Goal: Task Accomplishment & Management: Complete application form

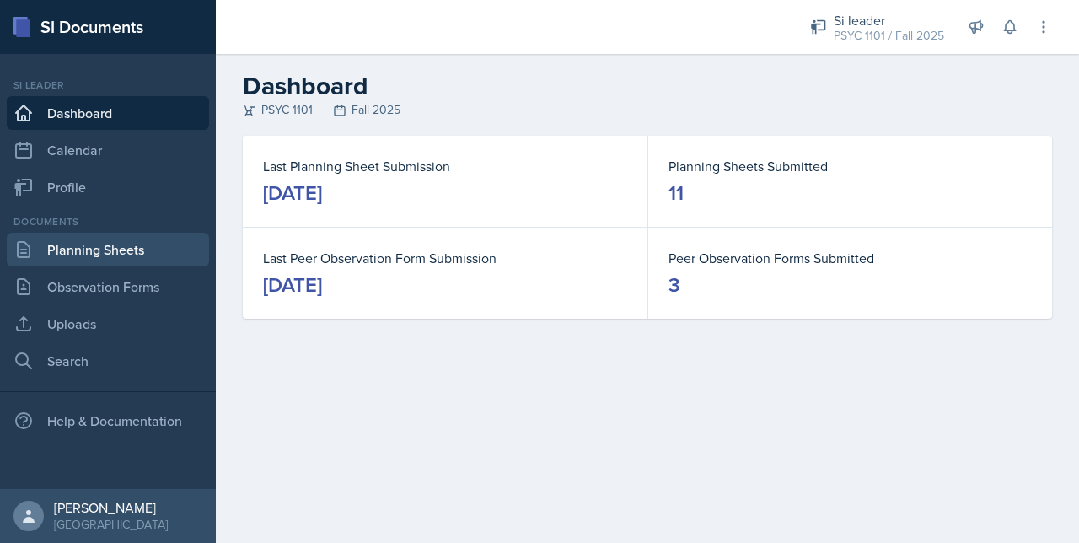
click at [92, 247] on link "Planning Sheets" at bounding box center [108, 250] width 202 height 34
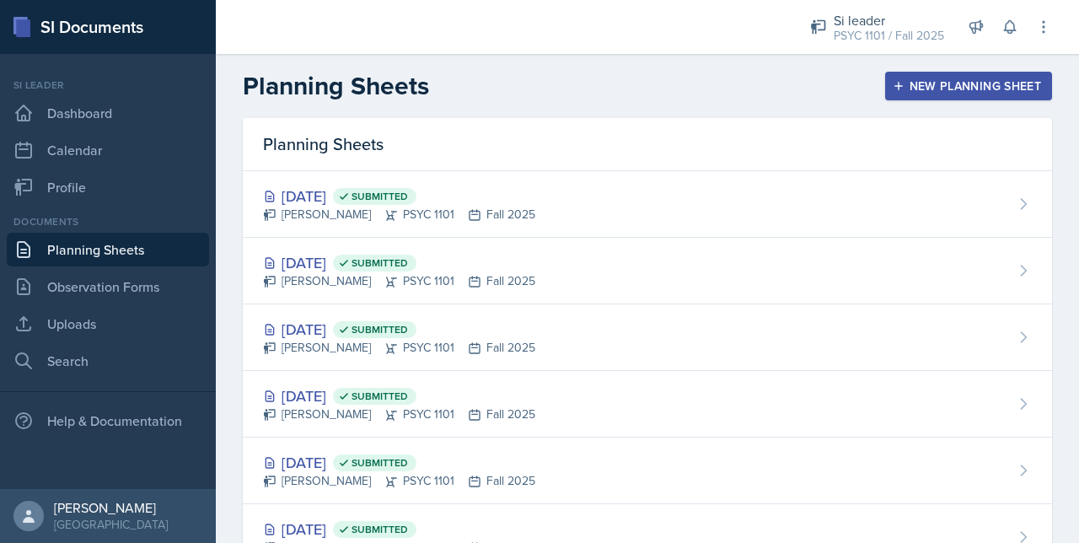
click at [894, 94] on button "New Planning Sheet" at bounding box center [968, 86] width 167 height 29
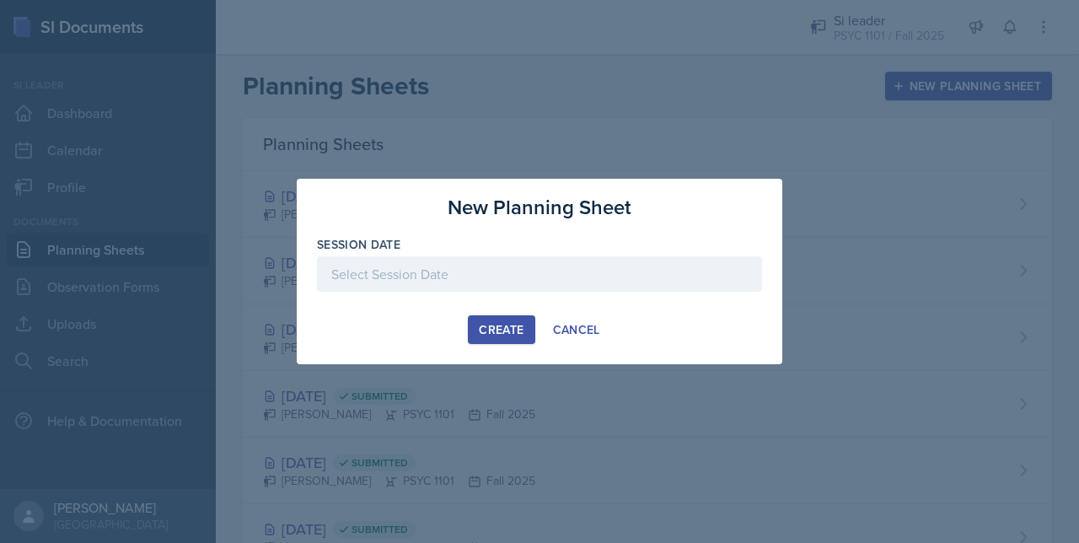
click at [339, 276] on div at bounding box center [539, 273] width 445 height 35
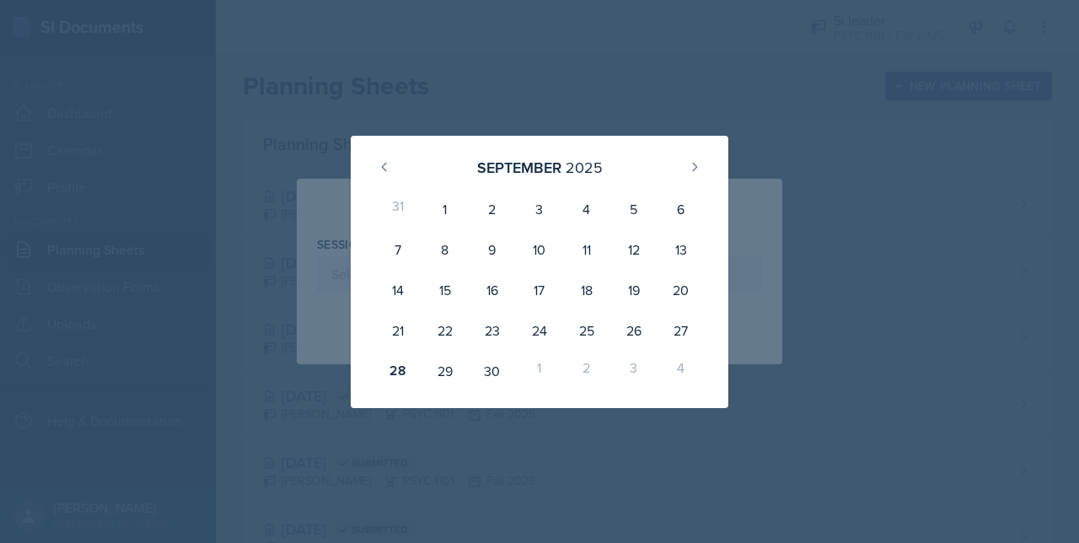
click at [538, 371] on div "1" at bounding box center [539, 371] width 47 height 40
click at [686, 162] on button at bounding box center [694, 166] width 27 height 27
click at [534, 206] on div "1" at bounding box center [539, 209] width 47 height 40
type input "October 1st, 2025"
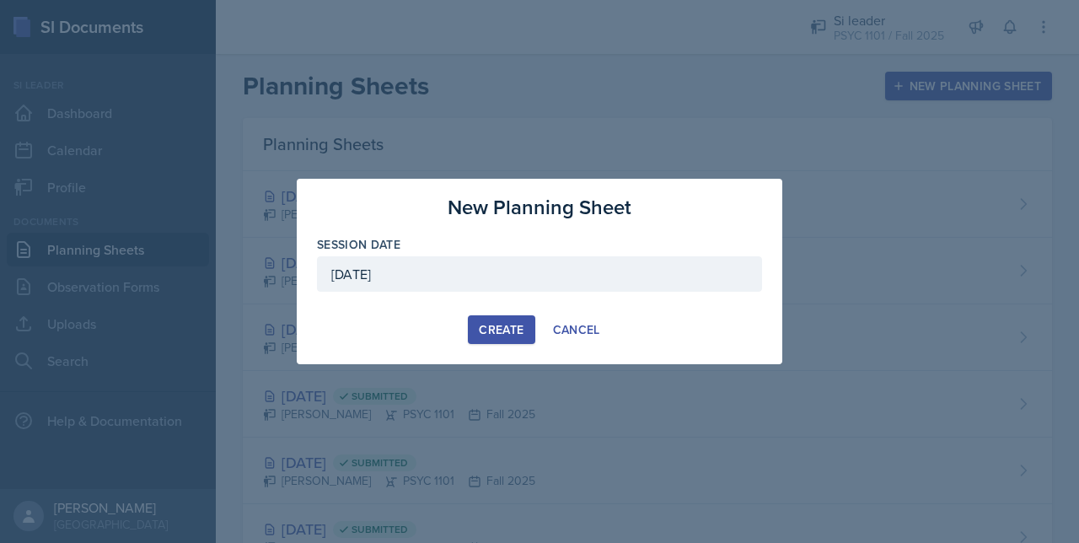
click at [504, 328] on div "Create" at bounding box center [501, 329] width 45 height 13
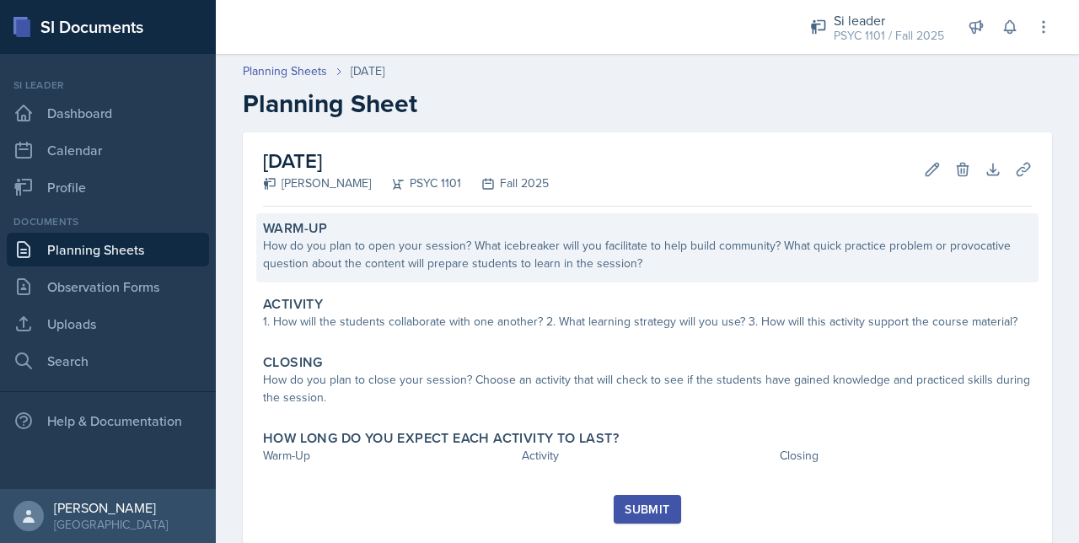
click at [515, 275] on div "Warm-Up How do you plan to open your session? What icebreaker will you facilita…" at bounding box center [647, 247] width 782 height 69
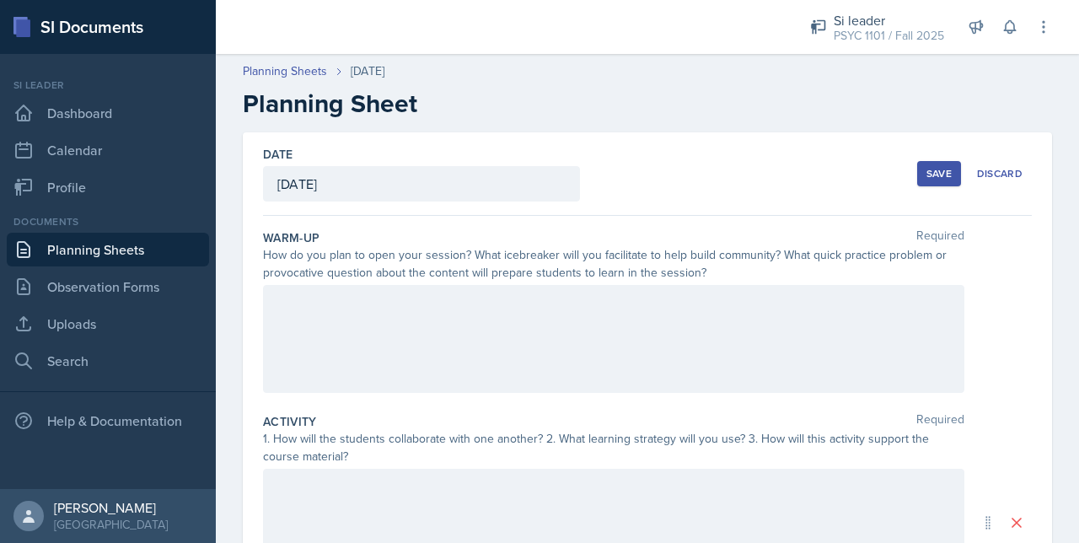
click at [499, 293] on div at bounding box center [613, 339] width 701 height 108
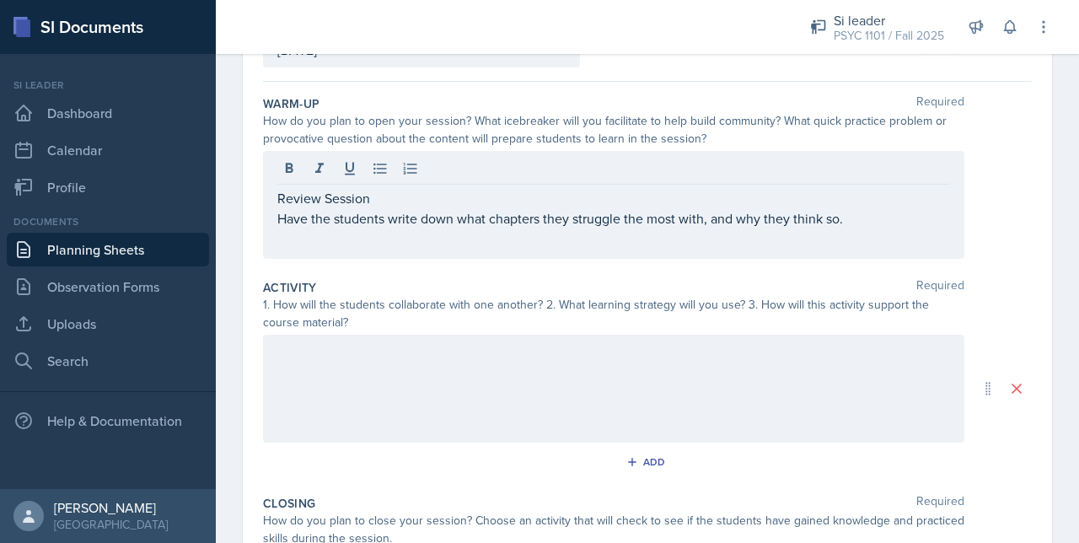
click at [320, 337] on div at bounding box center [613, 389] width 701 height 108
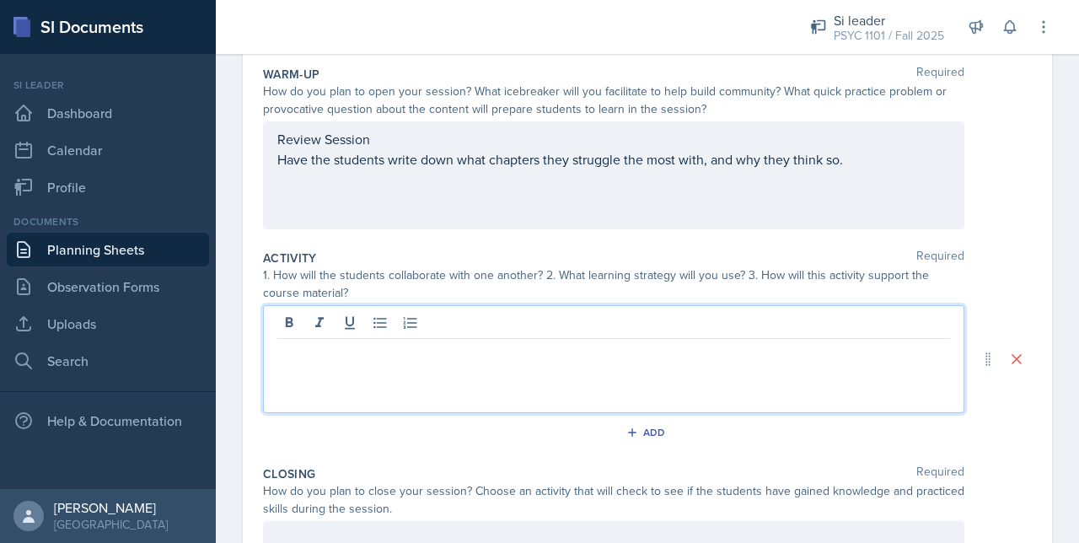
click at [605, 137] on div "Review Session Have the students write down what chapters they struggle the mos…" at bounding box center [613, 175] width 701 height 108
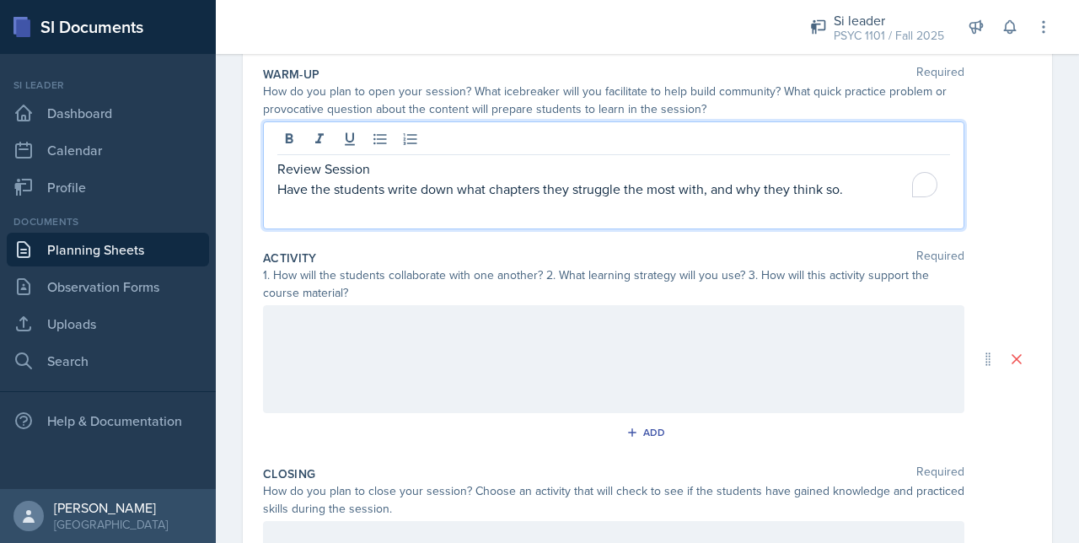
scroll to position [408, 0]
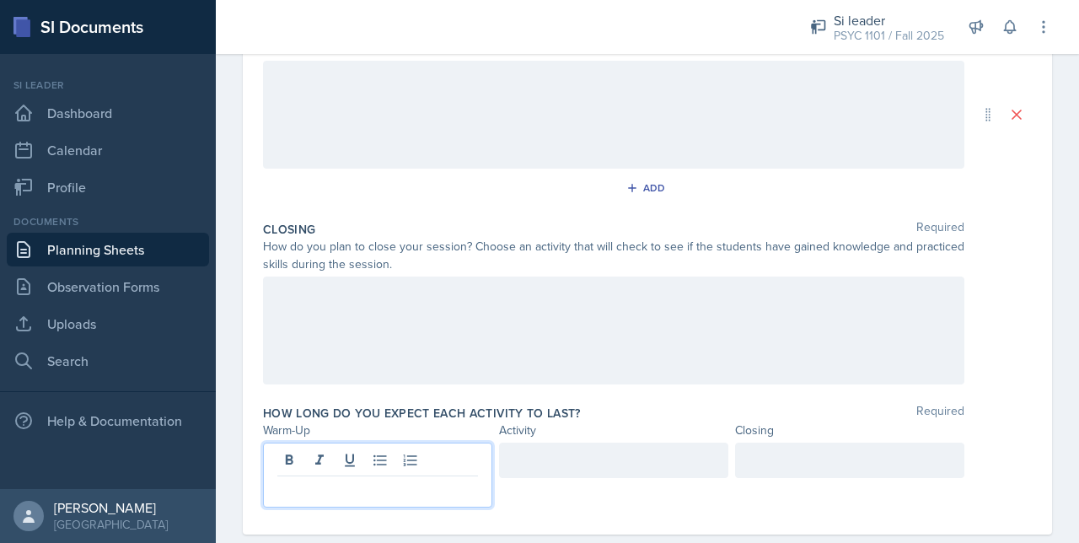
click at [346, 458] on div at bounding box center [377, 475] width 229 height 65
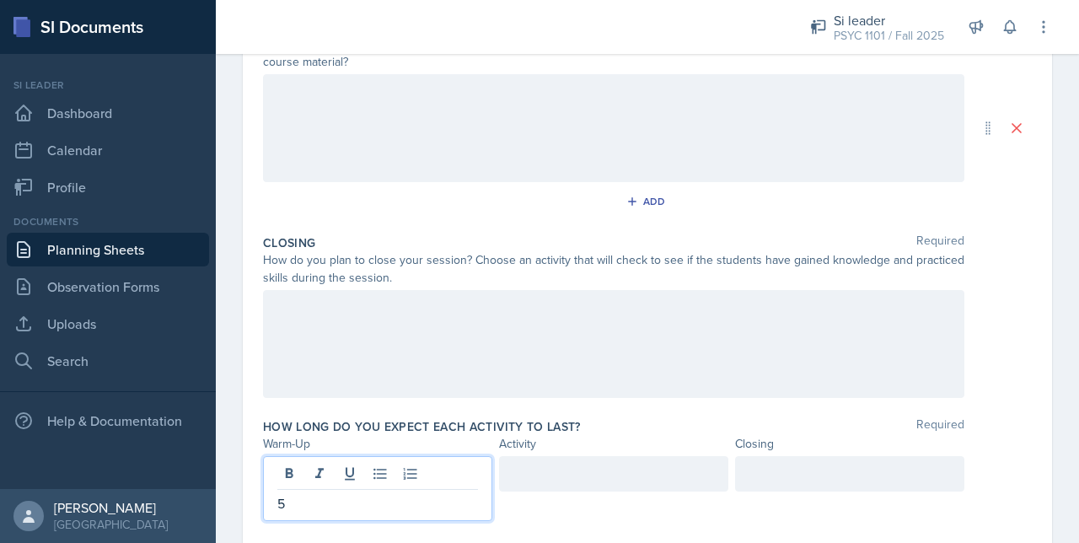
click at [339, 179] on div at bounding box center [613, 128] width 701 height 108
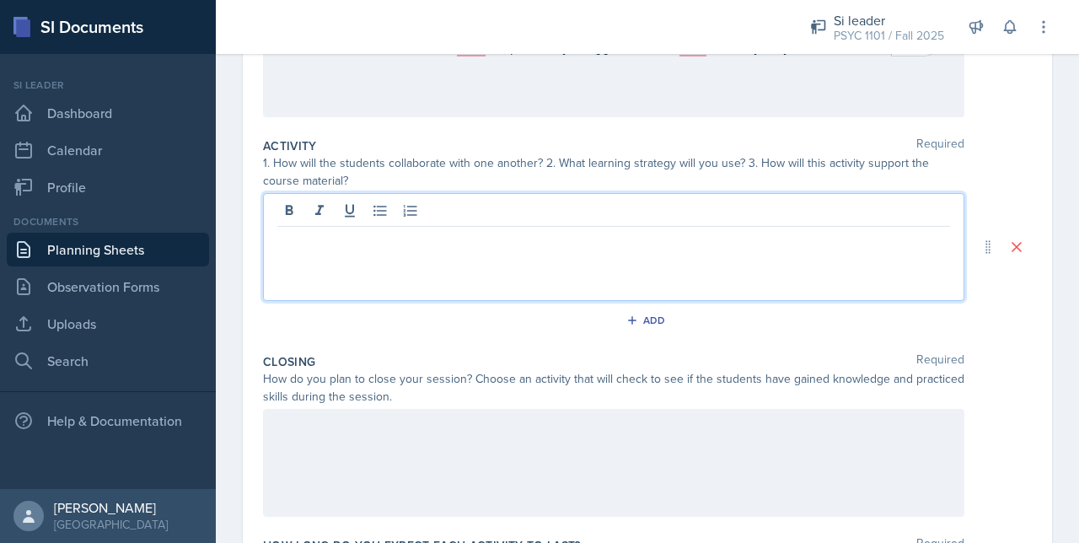
scroll to position [239, 0]
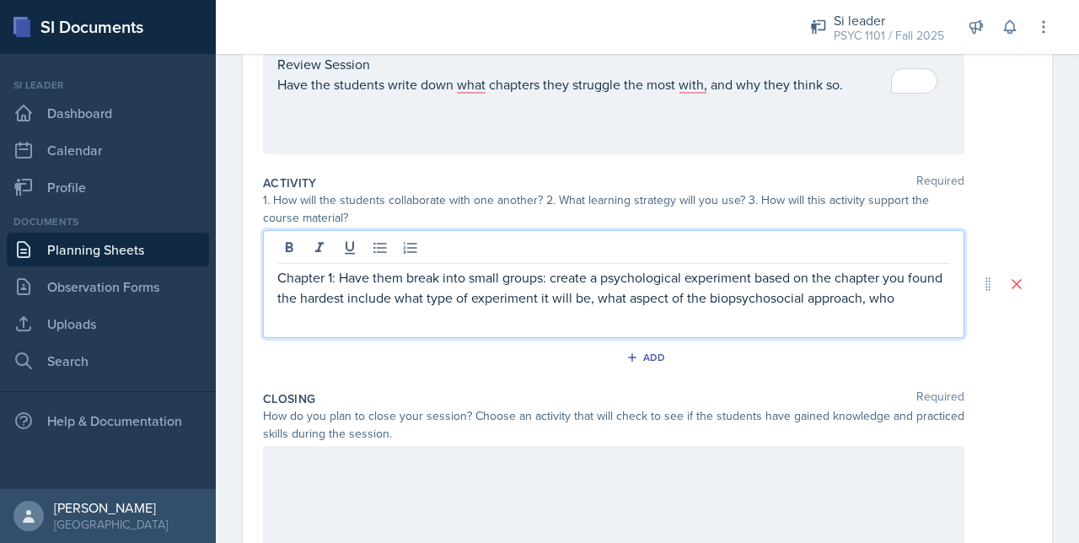
click at [285, 281] on p "Chapter 1: Have them break into small groups: create a psychological experiment…" at bounding box center [613, 287] width 673 height 40
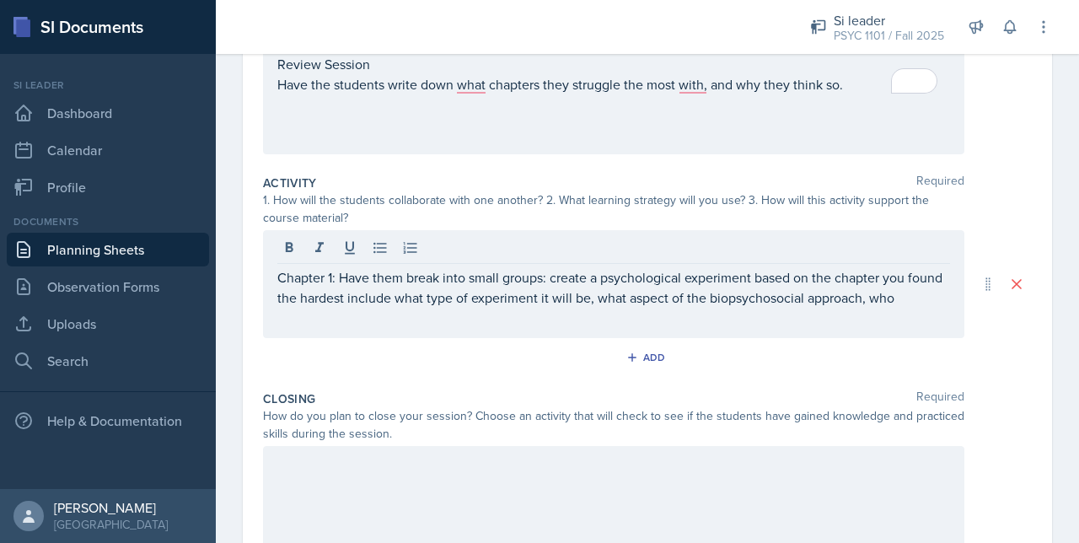
drag, startPoint x: 273, startPoint y: 276, endPoint x: 325, endPoint y: 280, distance: 52.4
click at [325, 280] on div "Chapter 1: Have them break into small groups: create a psychological experiment…" at bounding box center [613, 284] width 701 height 108
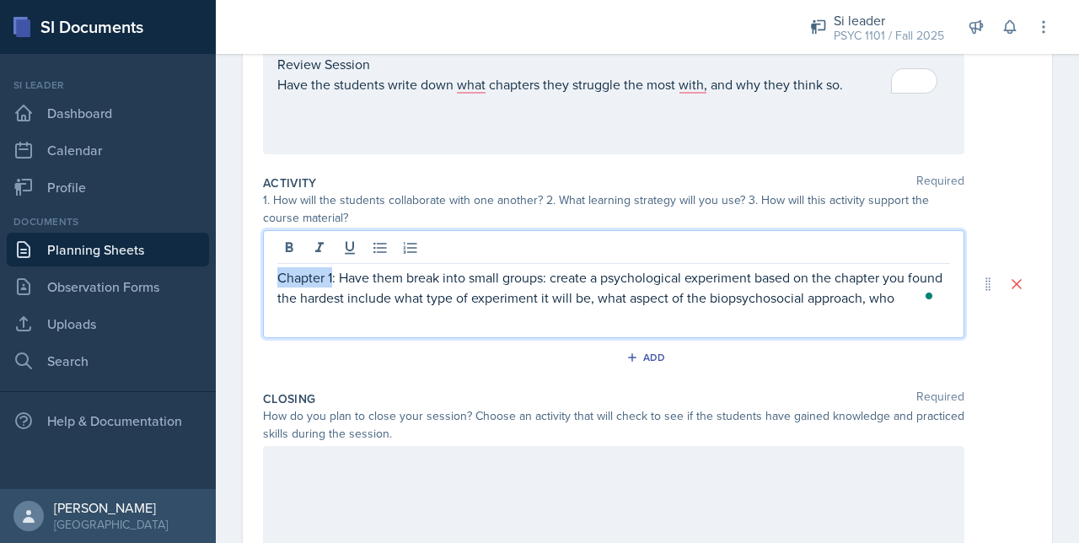
drag, startPoint x: 332, startPoint y: 280, endPoint x: 266, endPoint y: 285, distance: 65.9
click at [266, 285] on div "Chapter 1: Have them break into small groups: create a psychological experiment…" at bounding box center [613, 284] width 701 height 108
click at [931, 303] on div "Open Grammarly. 3 suggestions." at bounding box center [928, 296] width 13 height 13
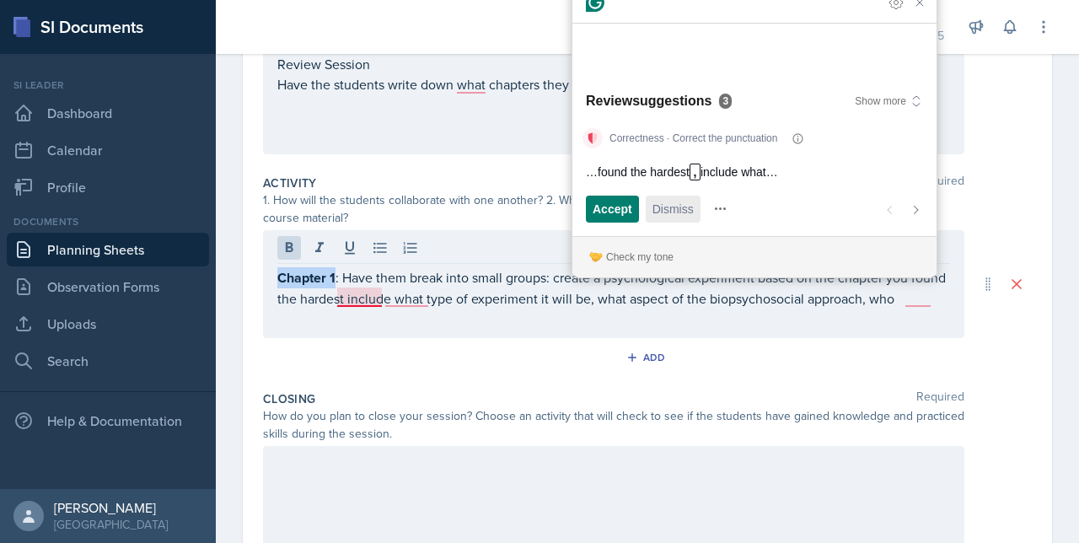
click at [662, 207] on span "Dismiss" at bounding box center [672, 209] width 41 height 18
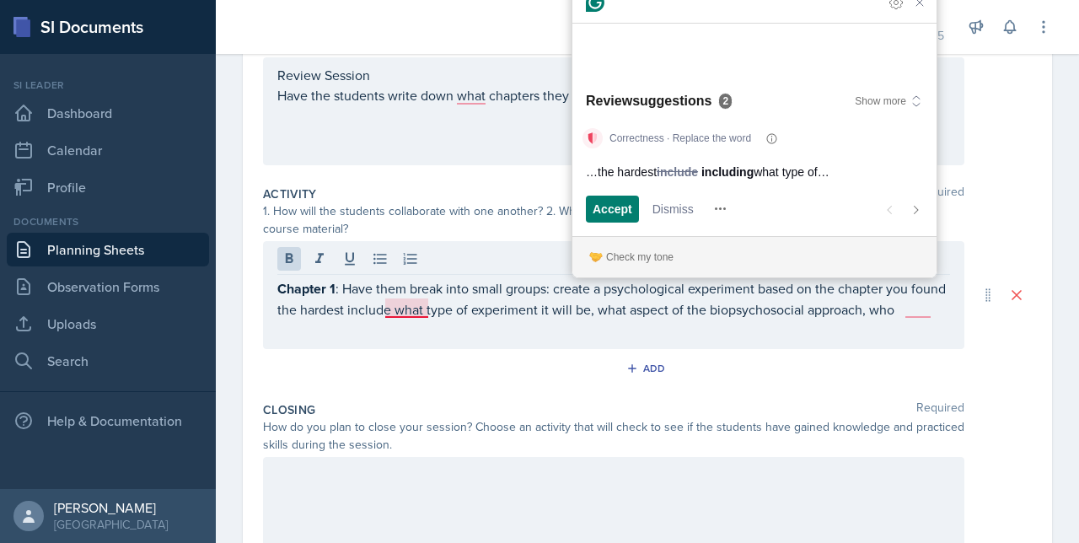
click at [929, 309] on p "Chapter 1 : Have them break into small groups: create a psychological experimen…" at bounding box center [613, 298] width 673 height 41
click at [927, 13] on icon "Close Grammarly Assistant" at bounding box center [920, 2] width 20 height 20
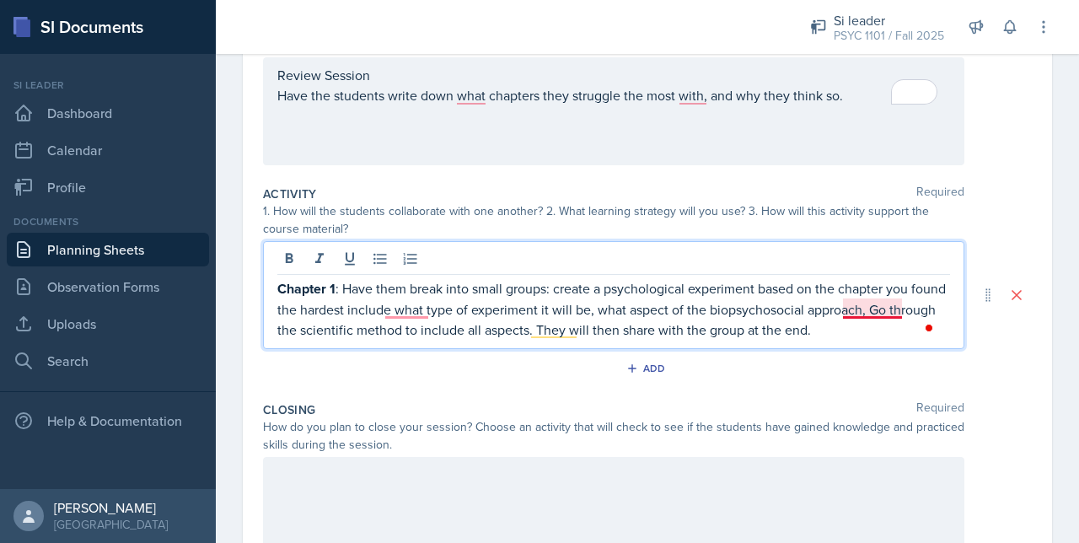
click at [853, 309] on p "Chapter 1 : Have them break into small groups: create a psychological experimen…" at bounding box center [613, 309] width 673 height 62
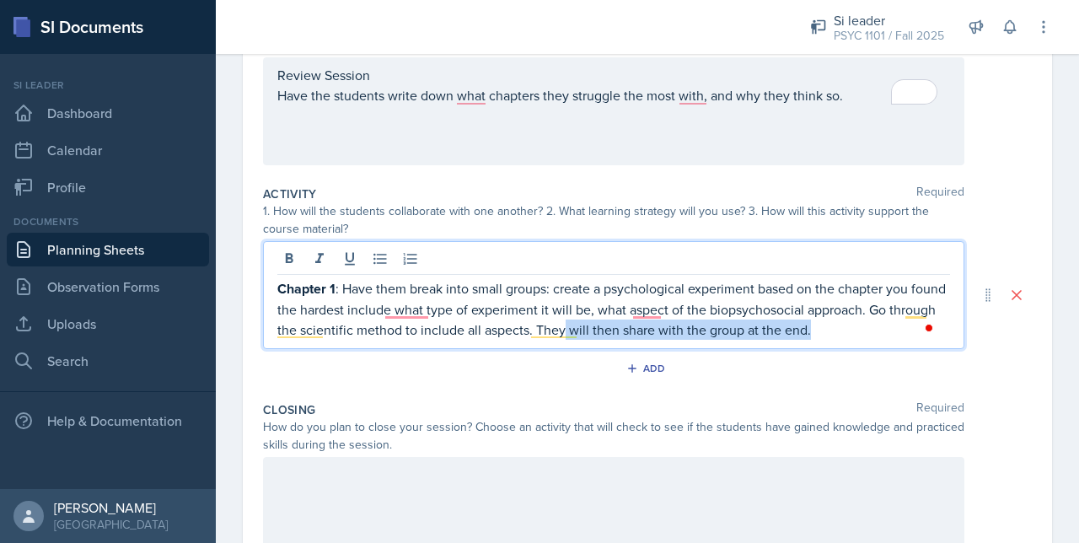
drag, startPoint x: 870, startPoint y: 333, endPoint x: 609, endPoint y: 346, distance: 261.7
click at [609, 346] on div "Chapter 1 : Have them break into small groups: create a psychological experimen…" at bounding box center [613, 295] width 701 height 108
click at [904, 314] on p "Chapter 1 : Have them break into small groups: create a psychological experimen…" at bounding box center [613, 309] width 673 height 62
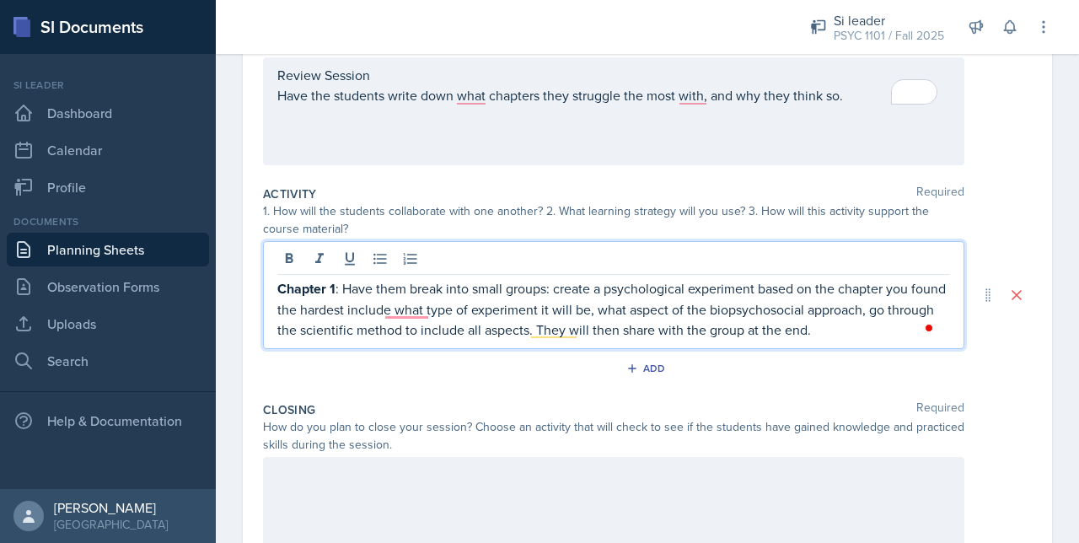
click at [890, 332] on p "Chapter 1 : Have them break into small groups: create a psychological experimen…" at bounding box center [613, 309] width 673 height 62
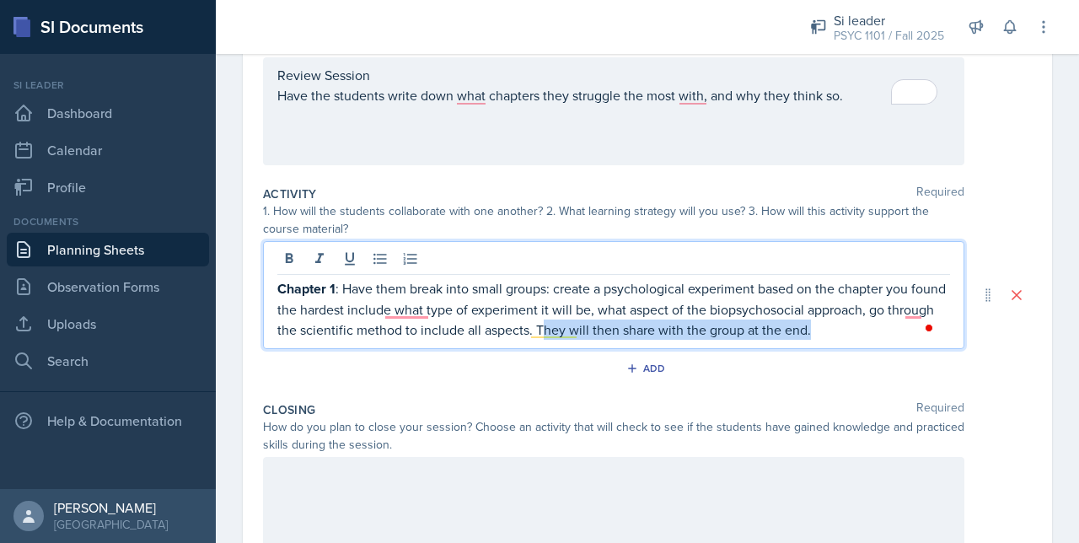
drag, startPoint x: 890, startPoint y: 332, endPoint x: 593, endPoint y: 336, distance: 296.8
click at [593, 336] on p "Chapter 1 : Have them break into small groups: create a psychological experimen…" at bounding box center [613, 309] width 673 height 62
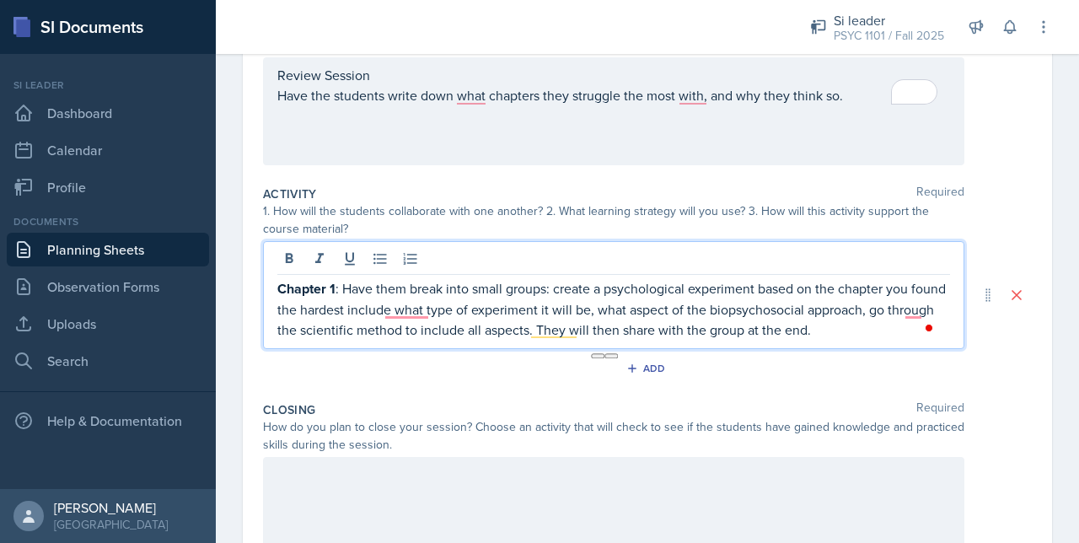
click at [904, 313] on p "Chapter 1 : Have them break into small groups: create a psychological experimen…" at bounding box center [613, 309] width 673 height 62
click at [883, 327] on p "Chapter 1 : Have them break into small groups: create a psychological experimen…" at bounding box center [613, 309] width 673 height 62
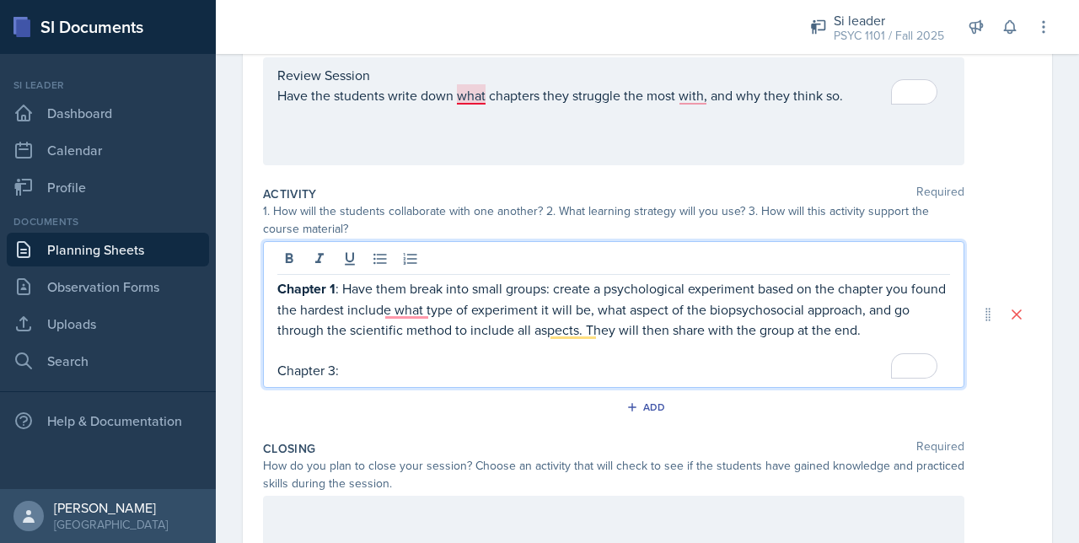
click at [468, 94] on div "Review Session Have the students write down what chapters they struggle the mos…" at bounding box center [613, 85] width 673 height 40
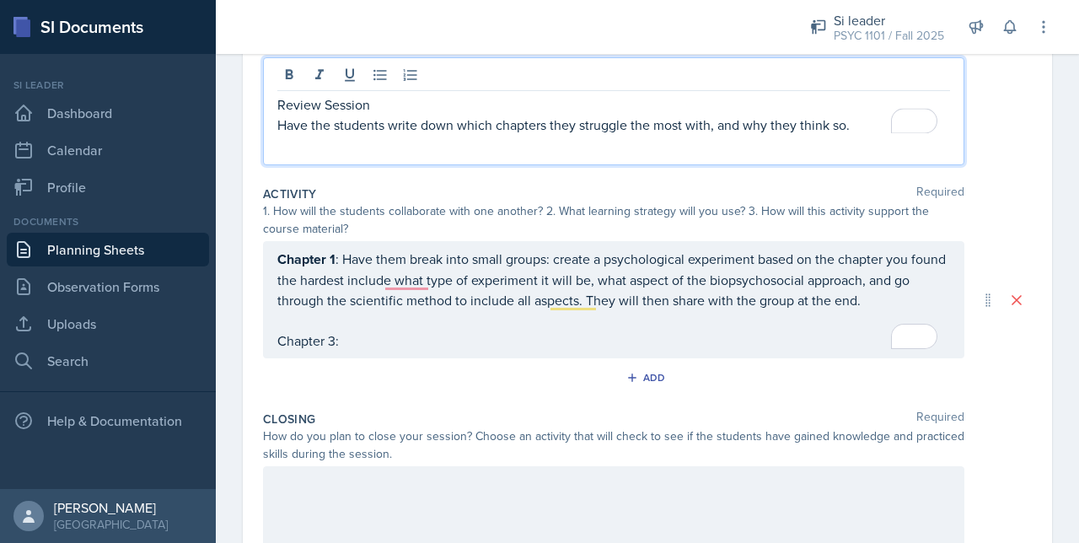
click at [712, 124] on p "Have the students write down which chapters they struggle the most with, and wh…" at bounding box center [613, 125] width 673 height 20
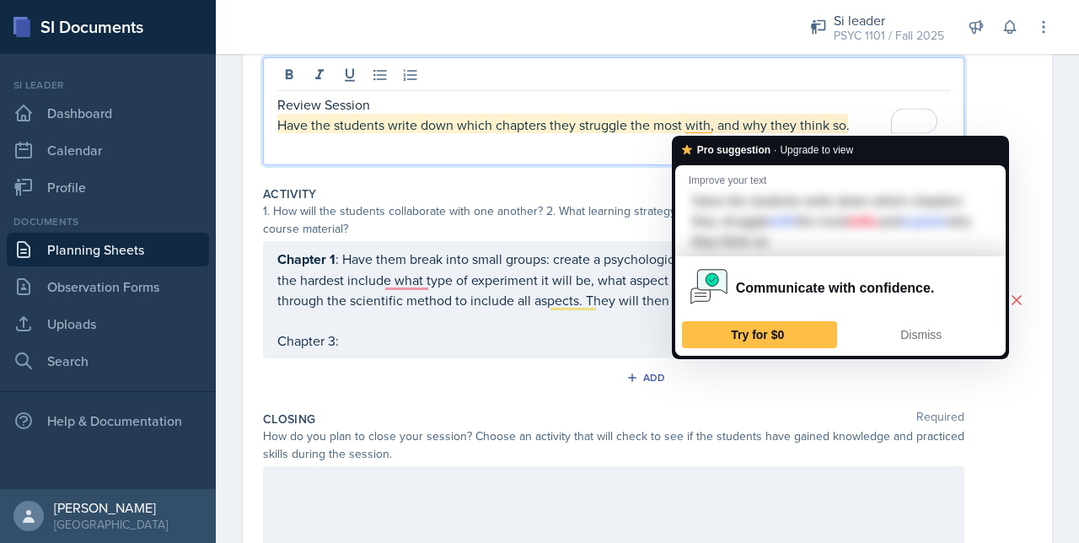
click at [698, 124] on p "Have the students write down which chapters they struggle the most with, and wh…" at bounding box center [613, 125] width 673 height 20
click at [909, 324] on div "Dismiss" at bounding box center [921, 334] width 140 height 27
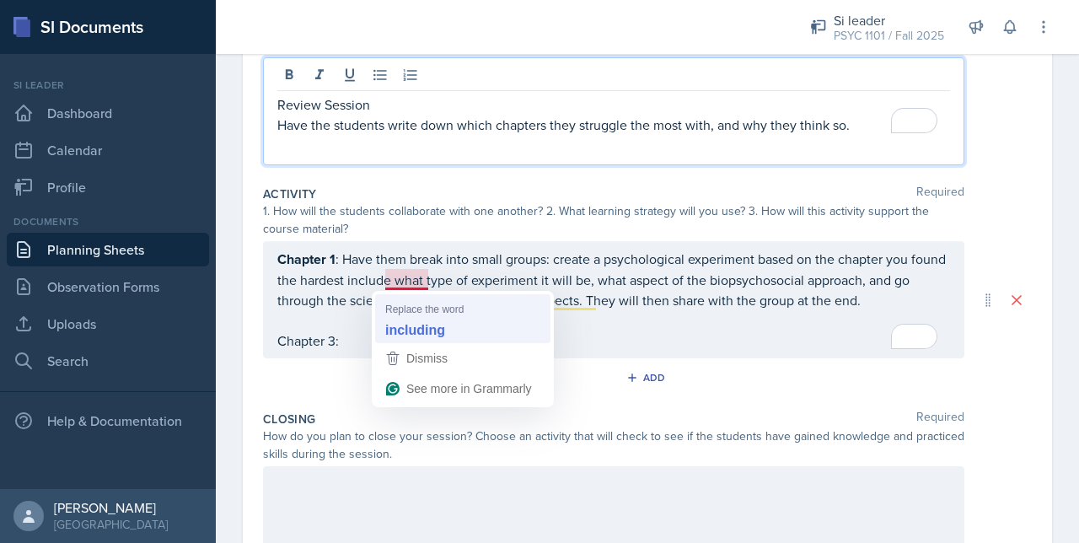
scroll to position [256, 0]
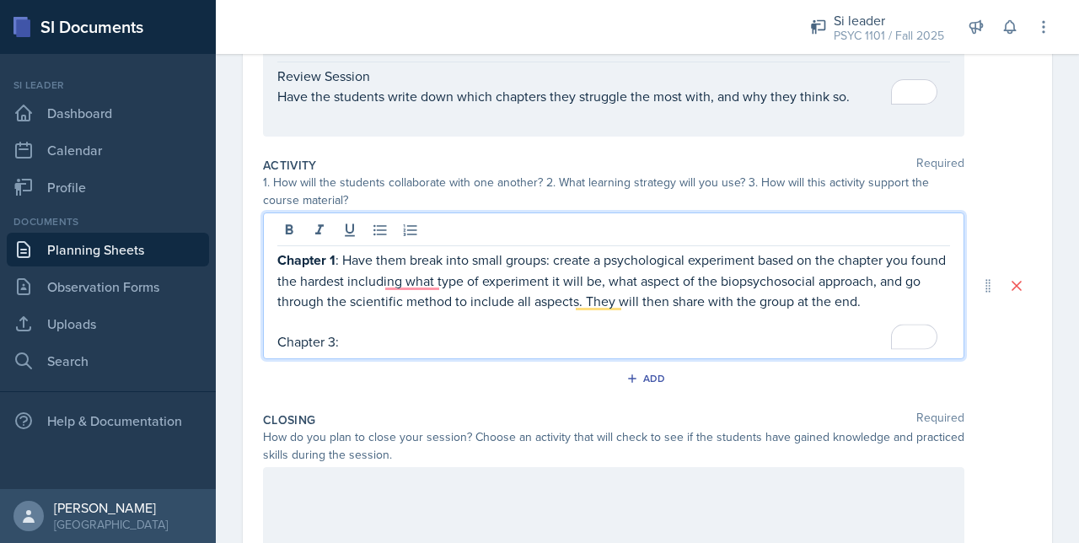
click at [362, 343] on p "Chapter 3:" at bounding box center [613, 341] width 673 height 20
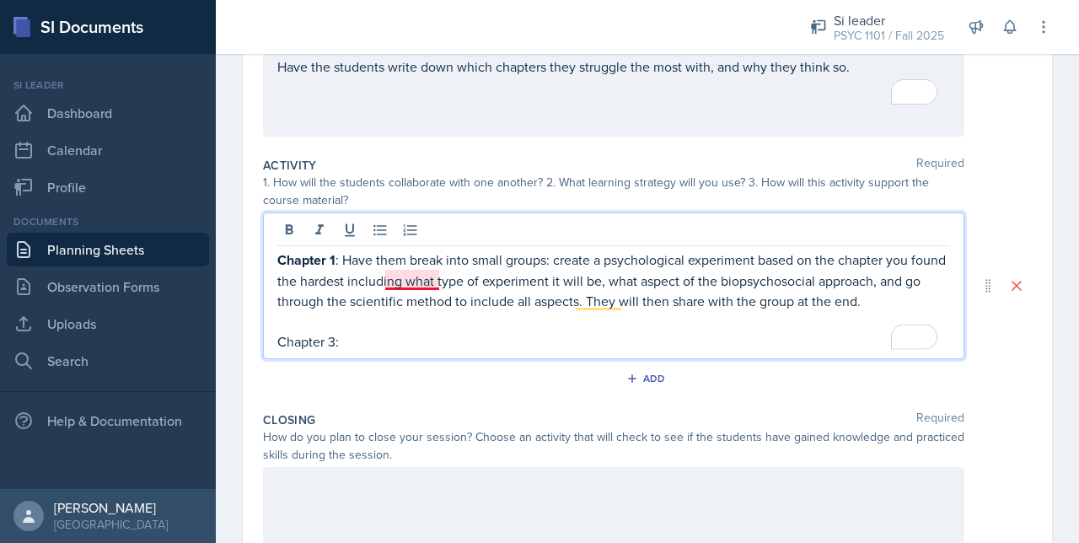
click at [402, 272] on p "Chapter 1 : Have them break into small groups: create a psychological experimen…" at bounding box center [613, 281] width 673 height 62
click at [355, 341] on p "Chapter 3:" at bounding box center [613, 341] width 673 height 20
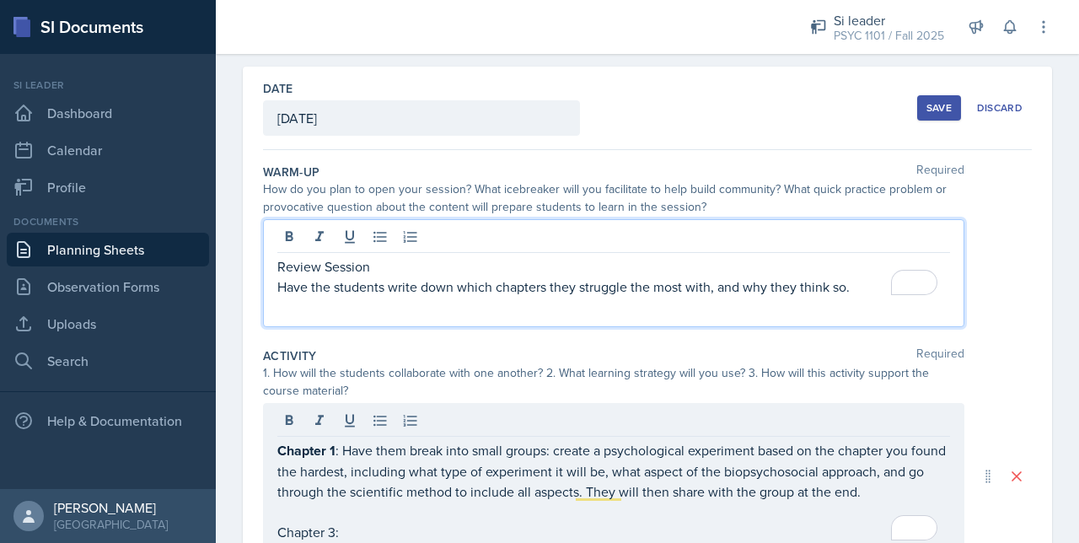
click at [370, 234] on div "Review Session Have the students write down which chapters they struggle the mo…" at bounding box center [613, 273] width 701 height 108
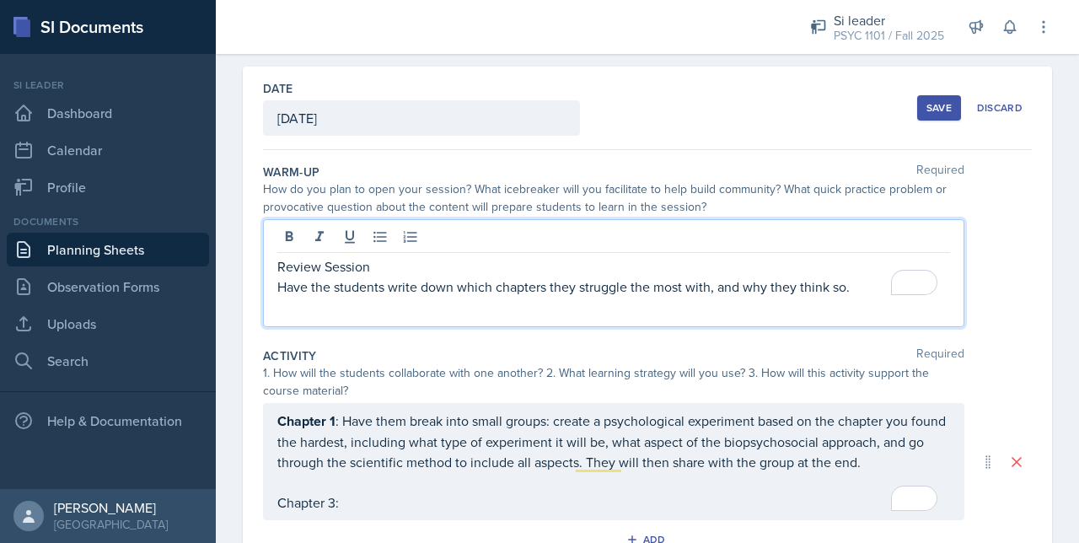
click at [281, 262] on p "Review Session" at bounding box center [613, 266] width 673 height 20
click at [378, 261] on p "Review Session" at bounding box center [613, 266] width 673 height 20
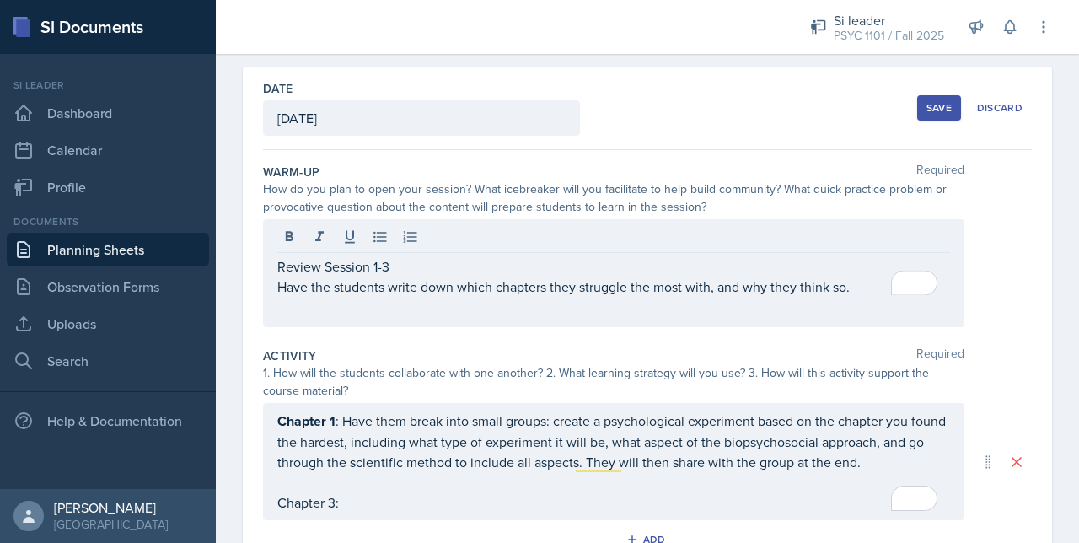
click at [917, 124] on div "Save Discard" at bounding box center [974, 108] width 115 height 39
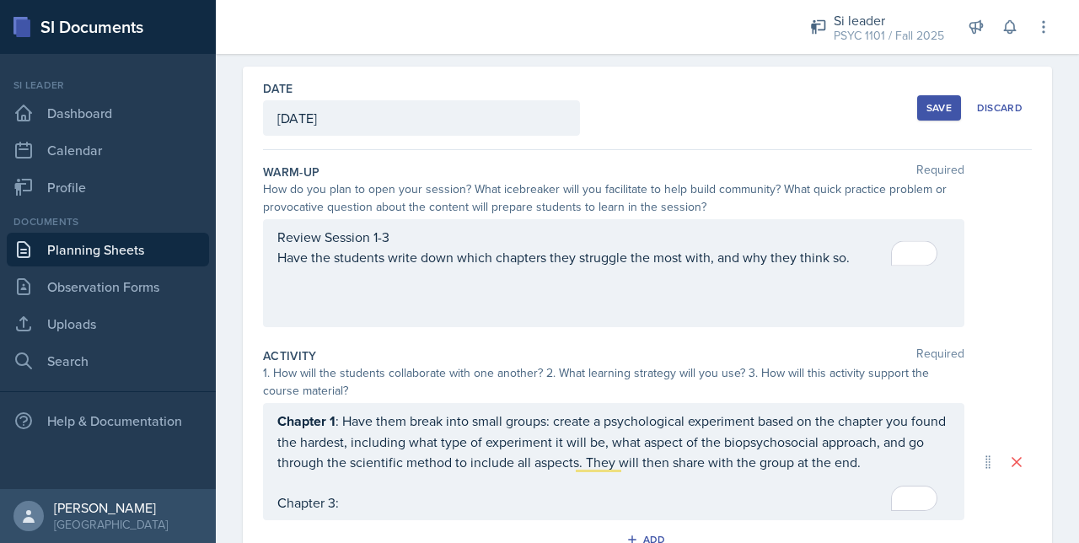
click at [927, 110] on div "Save" at bounding box center [938, 107] width 25 height 13
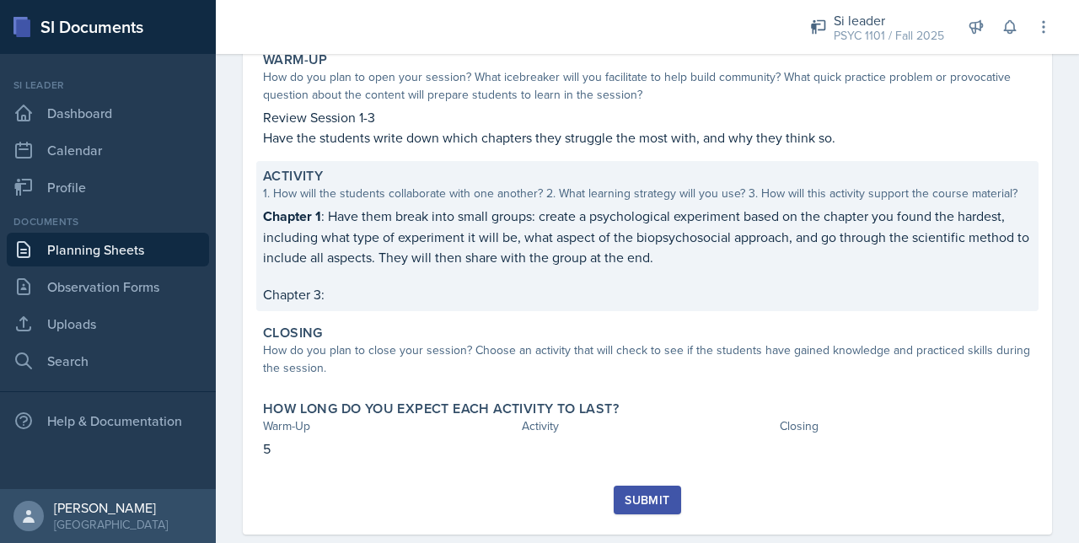
scroll to position [170, 0]
click at [352, 287] on p "Chapter 3:" at bounding box center [647, 292] width 769 height 20
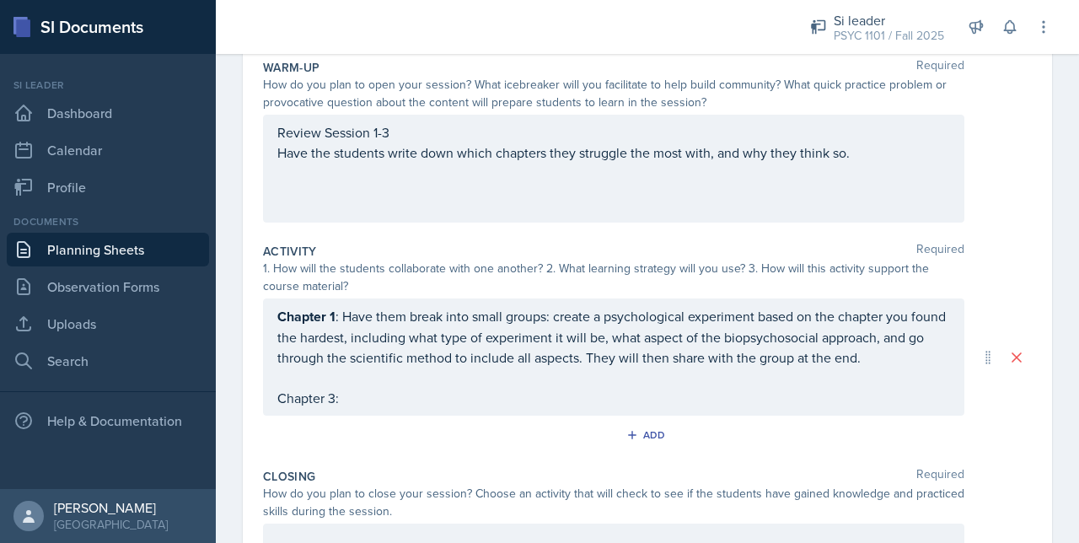
click at [351, 405] on div "Chapter 1 : Have them break into small groups: create a psychological experimen…" at bounding box center [613, 357] width 673 height 102
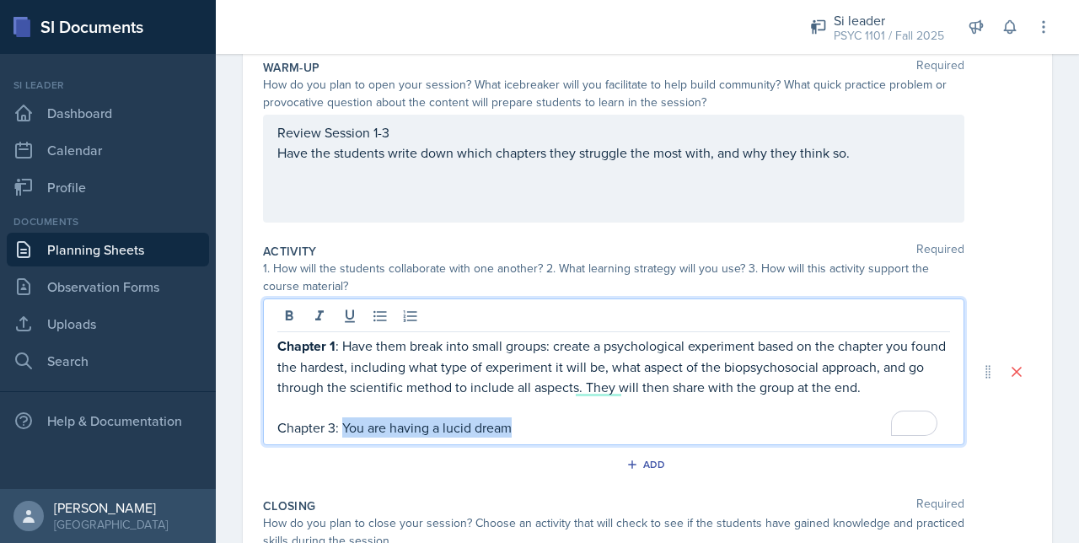
drag, startPoint x: 525, startPoint y: 428, endPoint x: 345, endPoint y: 427, distance: 180.4
click at [345, 427] on p "Chapter 3: You are having a lucid dream" at bounding box center [613, 427] width 673 height 20
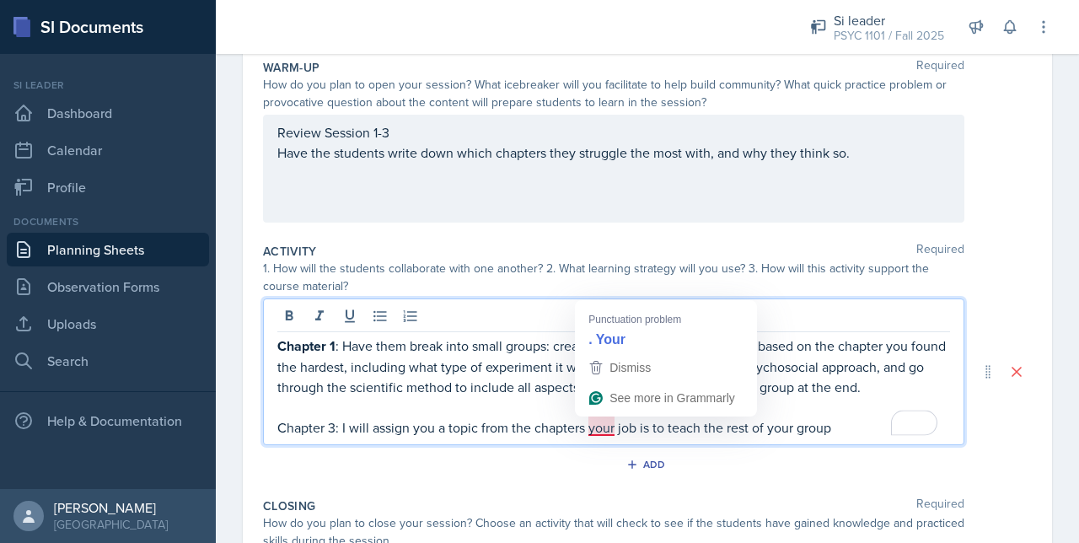
click at [599, 425] on p "Chapter 3: I will assign you a topic from the chapters your job is to teach the…" at bounding box center [613, 427] width 673 height 20
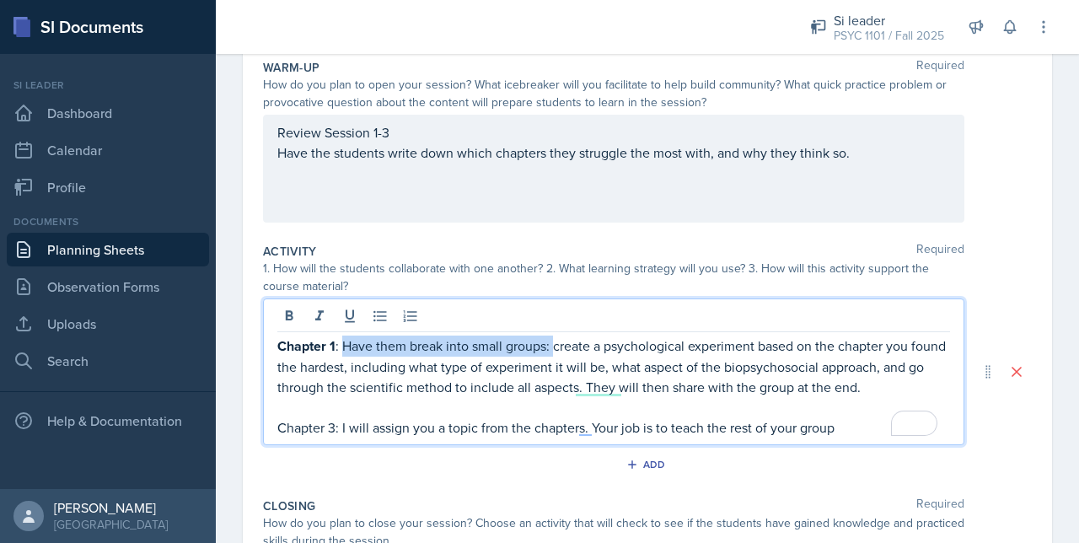
drag, startPoint x: 555, startPoint y: 342, endPoint x: 341, endPoint y: 342, distance: 214.1
click at [341, 342] on p "Chapter 1 : Have them break into small groups: create a psychological experimen…" at bounding box center [613, 367] width 673 height 62
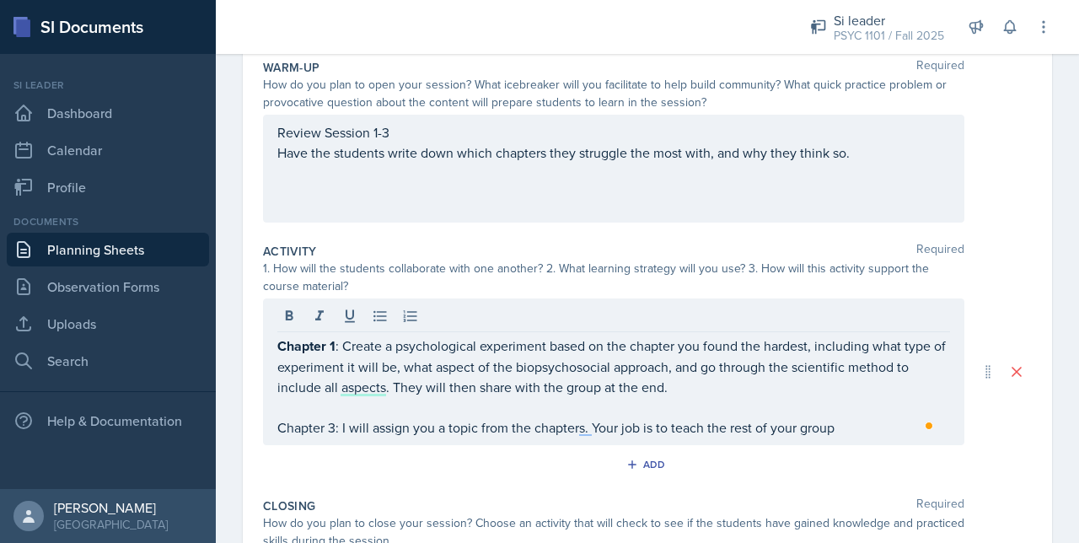
click at [274, 343] on div "Chapter 1 : Create a psychological experiment based on the chapter you found th…" at bounding box center [613, 371] width 701 height 147
click at [275, 342] on div "Chapter 1 : Create a psychological experiment based on the chapter you found th…" at bounding box center [613, 371] width 701 height 147
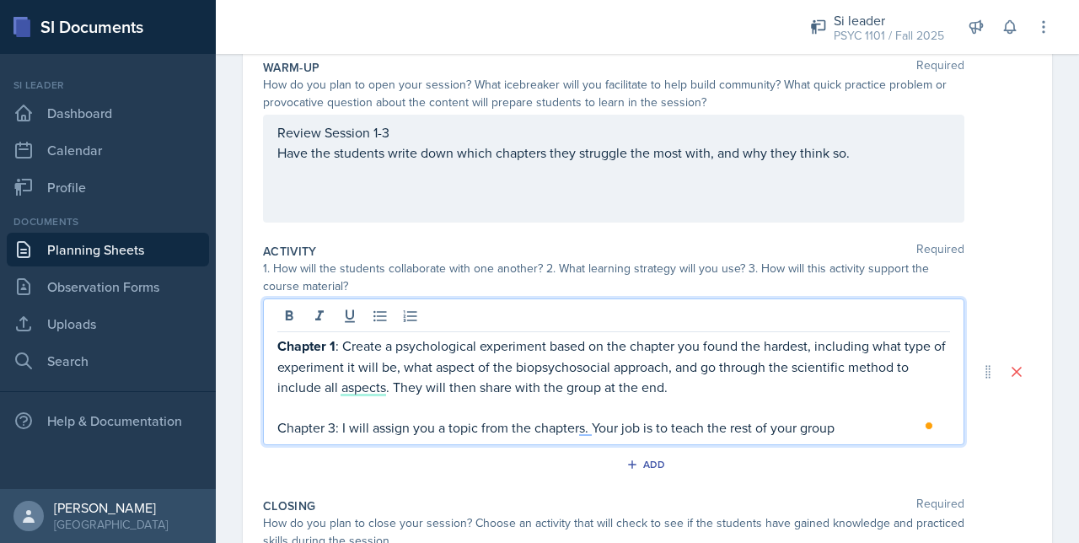
click at [278, 343] on strong "Chapter 1" at bounding box center [306, 345] width 58 height 19
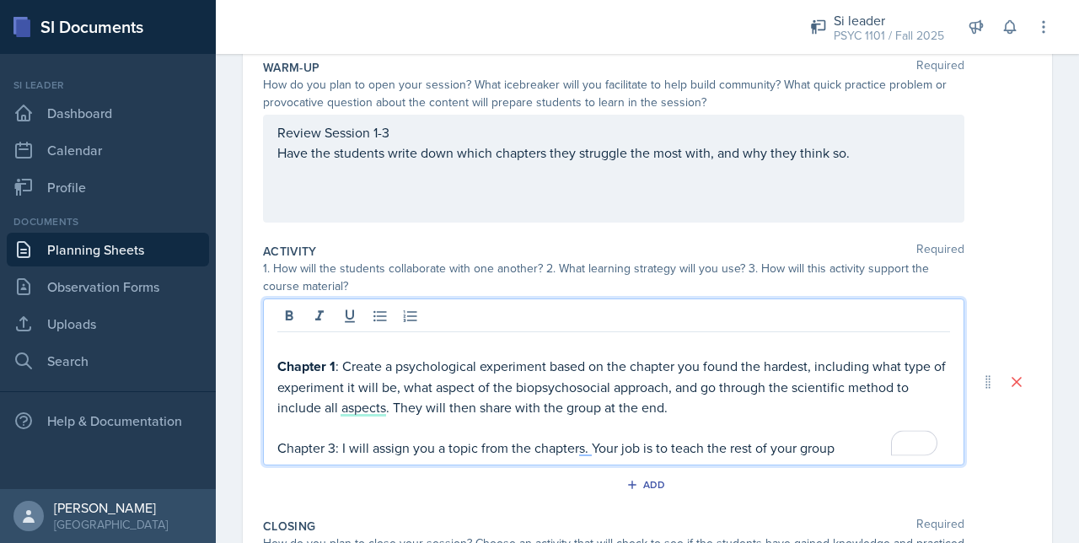
click at [278, 343] on p "To enrich screen reader interactions, please activate Accessibility in Grammarl…" at bounding box center [613, 346] width 673 height 20
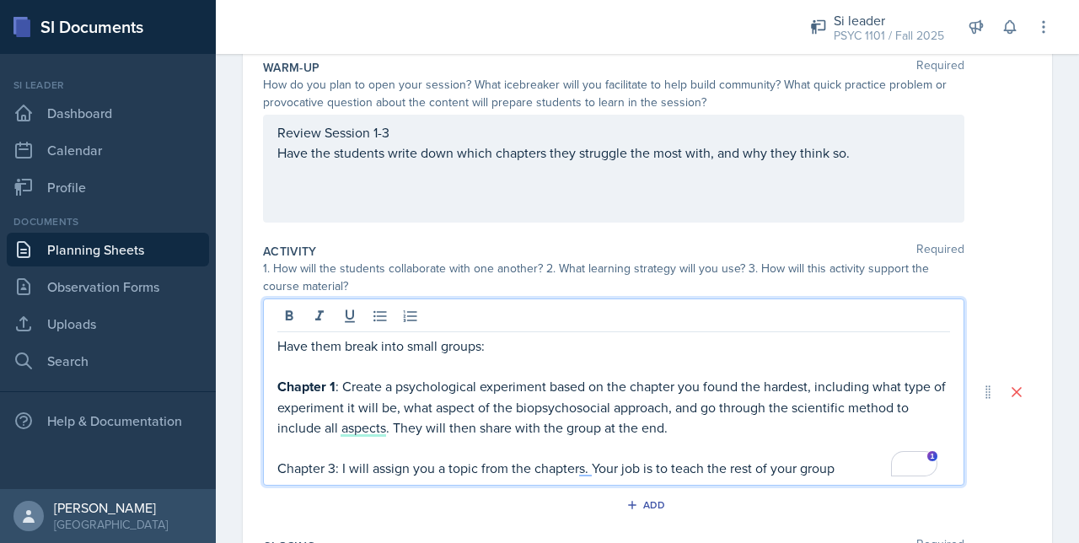
click at [496, 336] on p "Have them break into small groups:" at bounding box center [613, 346] width 673 height 20
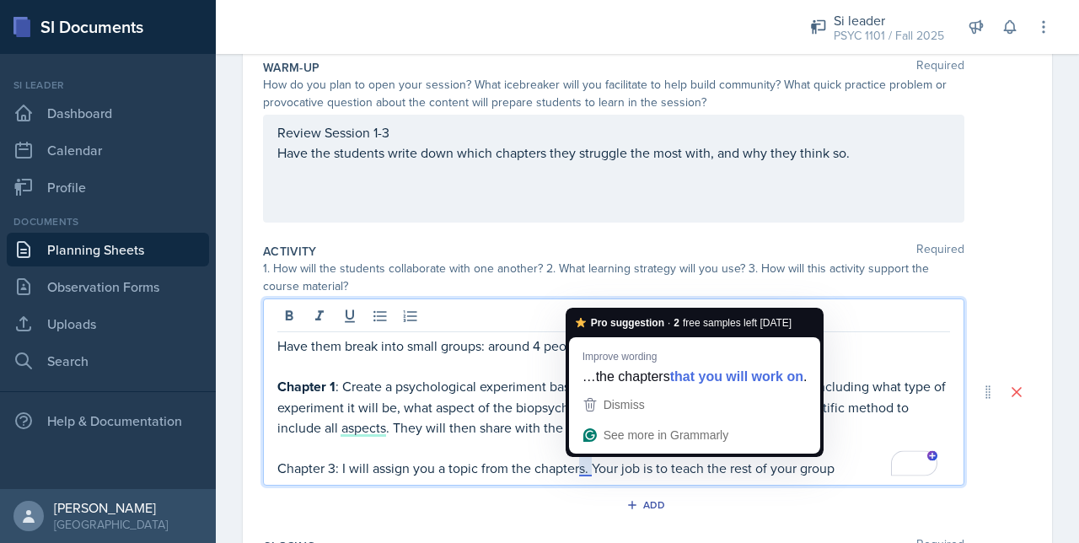
click at [588, 465] on p "Chapter 3: I will assign you a topic from the chapters. Your job is to teach th…" at bounding box center [613, 468] width 673 height 20
click at [604, 399] on span "Dismiss" at bounding box center [624, 404] width 41 height 13
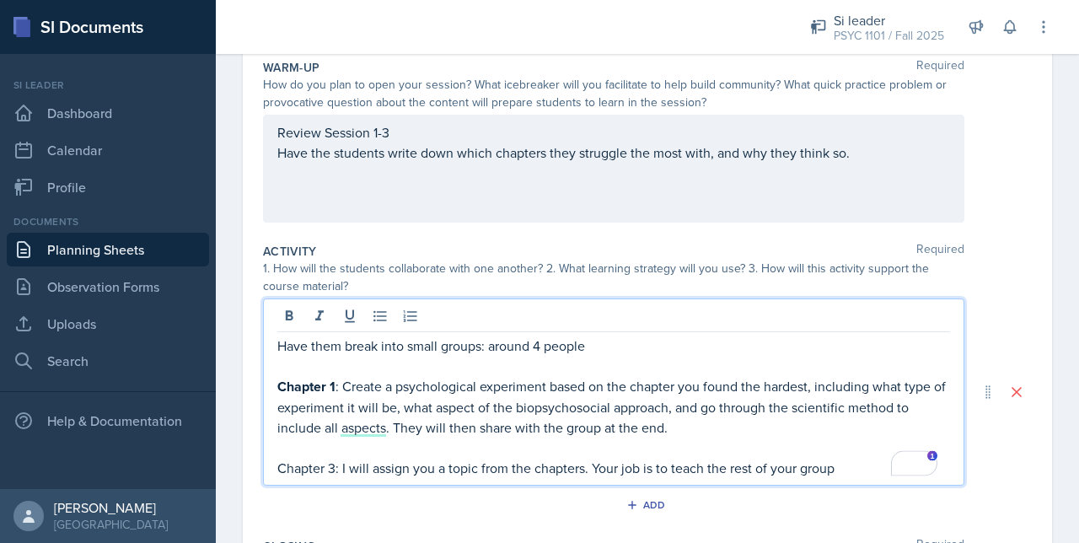
click at [570, 467] on p "Chapter 3: I will assign you a topic from the chapters. Your job is to teach th…" at bounding box center [613, 468] width 673 height 20
click at [583, 470] on p "Chapter 3: I will assign you a topic from the chapters. Your job is to teach th…" at bounding box center [613, 468] width 673 height 20
click at [856, 468] on p "Chapter 3: I will assign you a topic from the chapter 3. Your job is to teach t…" at bounding box center [613, 468] width 673 height 20
click at [535, 461] on p "Chapter 3: I will assign you a topic from the chapter 3. Your job is to teach t…" at bounding box center [613, 468] width 673 height 20
click at [523, 464] on p "Chapter 3: I will assign you a topic from the Chapter 3. Your job is to teach t…" at bounding box center [613, 468] width 673 height 20
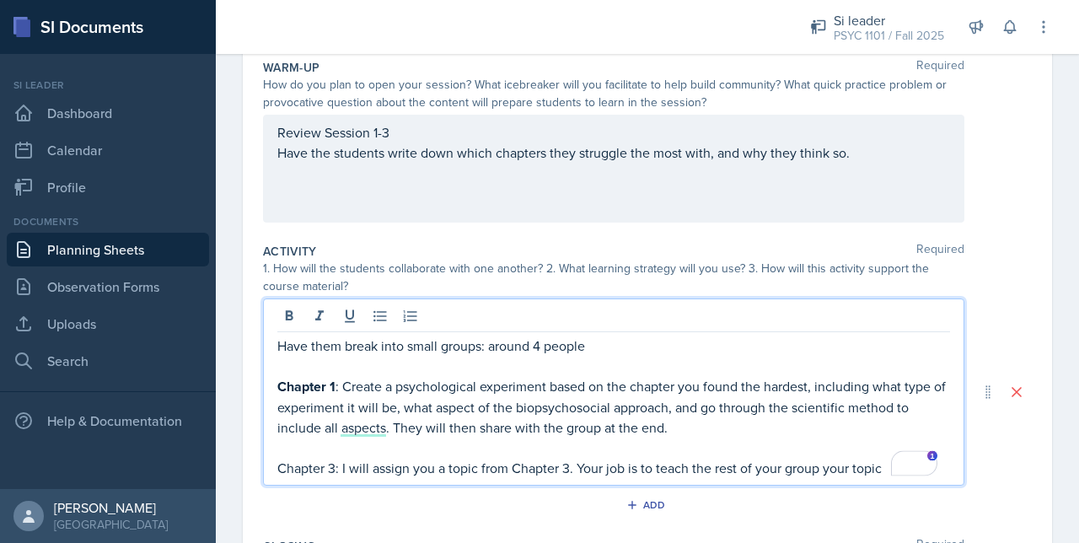
click at [887, 464] on p "Chapter 3: I will assign you a topic from Chapter 3. Your job is to teach the r…" at bounding box center [613, 468] width 673 height 20
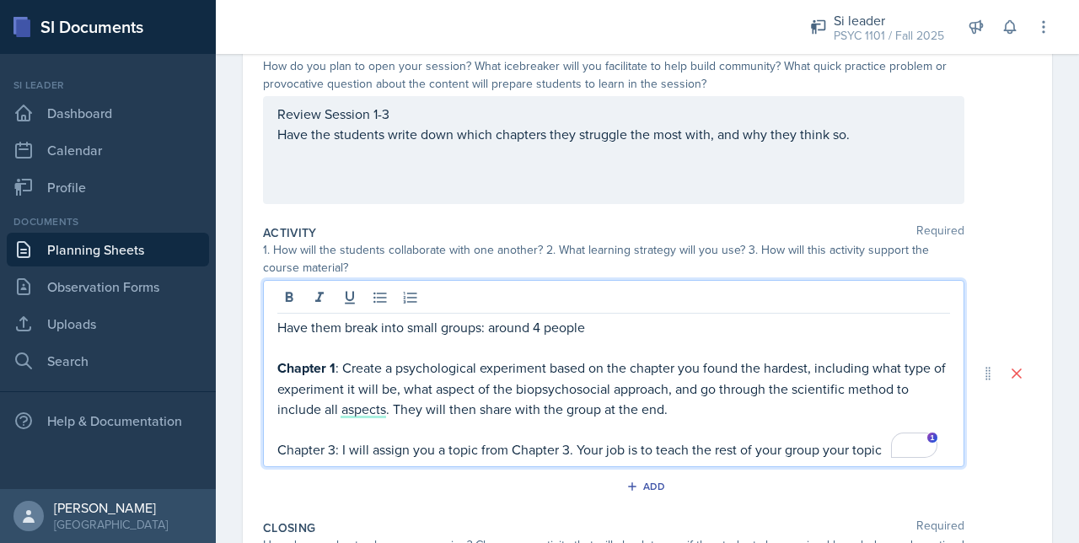
scroll to position [192, 0]
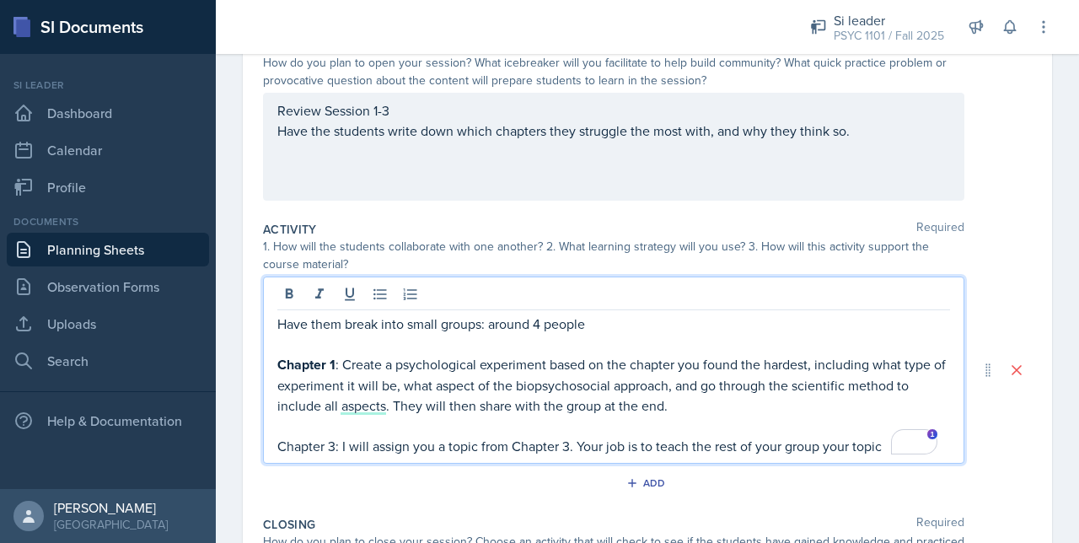
click at [570, 447] on p "Chapter 3: I will assign you a topic from Chapter 3. Your job is to teach the r…" at bounding box center [613, 446] width 673 height 20
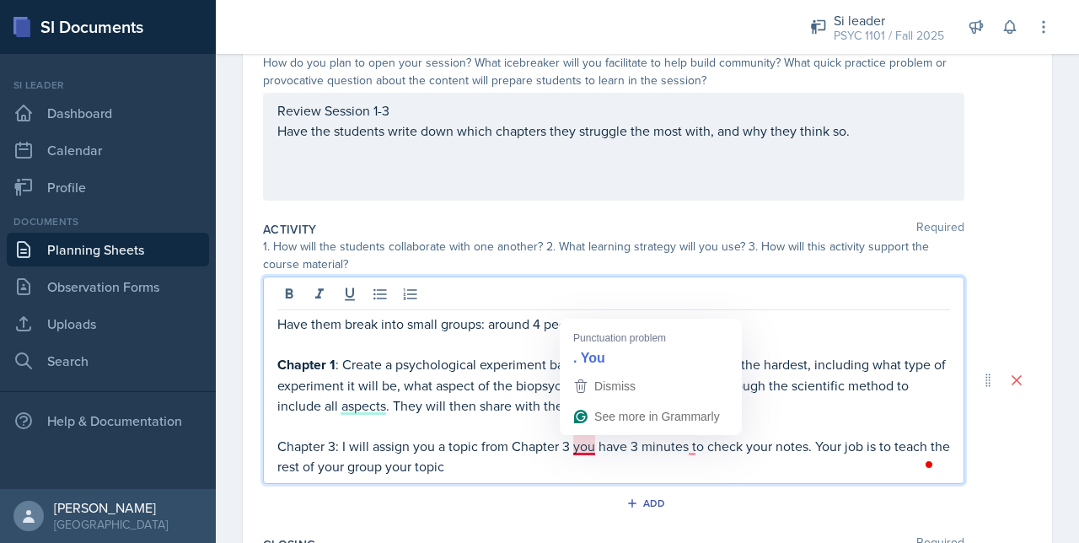
click at [585, 449] on p "Chapter 3: I will assign you a topic from Chapter 3 you have 3 minutes to check…" at bounding box center [613, 456] width 673 height 40
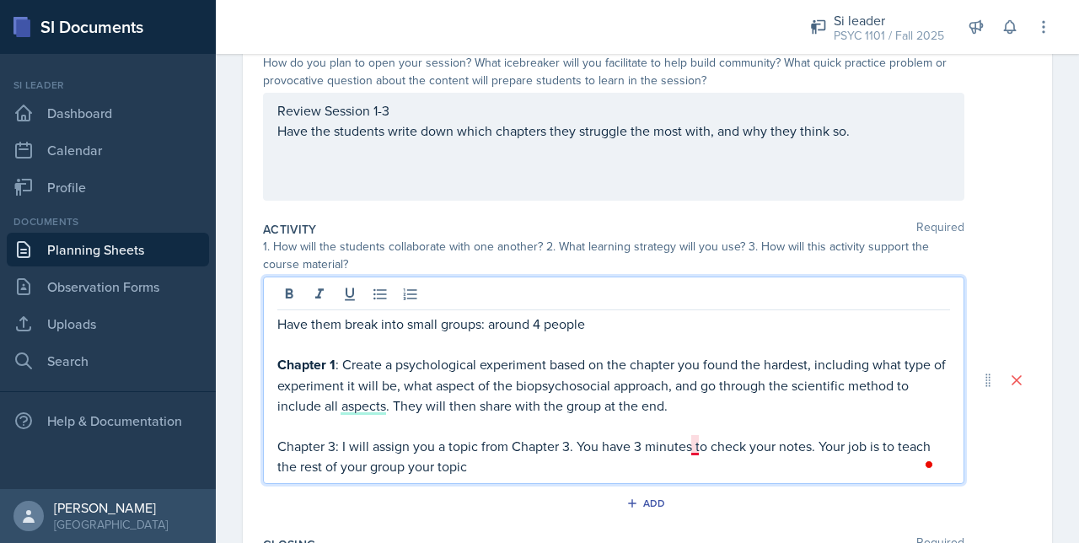
click at [698, 448] on p "Chapter 3: I will assign you a topic from Chapter 3. You have 3 minutes to chec…" at bounding box center [613, 456] width 673 height 40
click at [705, 447] on p "Chapter 3: I will assign you a topic from Chapter 3. You have 3 minutes too che…" at bounding box center [613, 456] width 673 height 40
click at [568, 466] on p "Chapter 3: I will assign you a topic from Chapter 3. You have 3 minutes to chec…" at bounding box center [613, 456] width 673 height 40
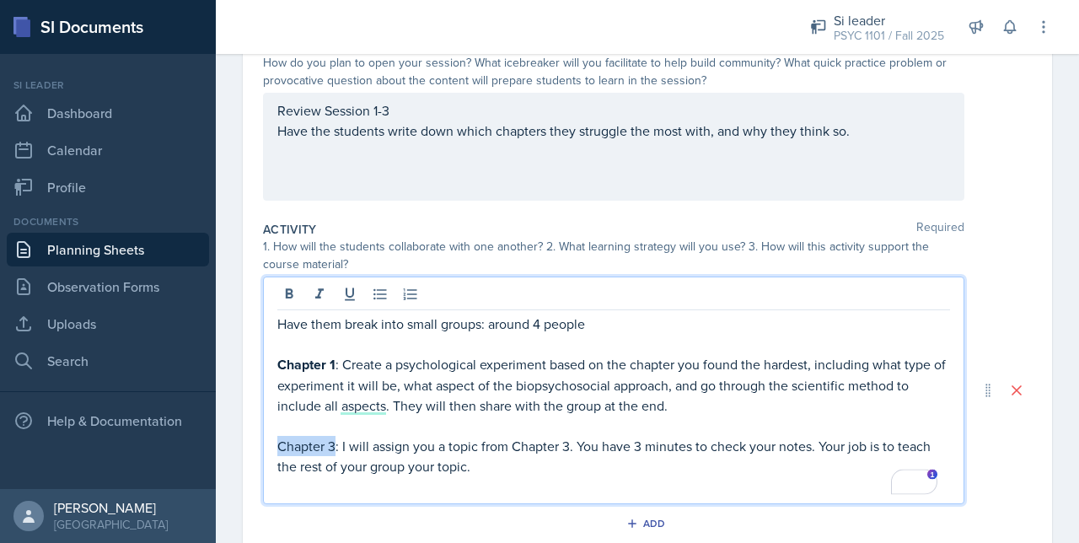
drag, startPoint x: 336, startPoint y: 443, endPoint x: 278, endPoint y: 446, distance: 58.3
click at [278, 446] on p "Chapter 3: I will assign you a topic from Chapter 3. You have 3 minutes to chec…" at bounding box center [613, 456] width 673 height 40
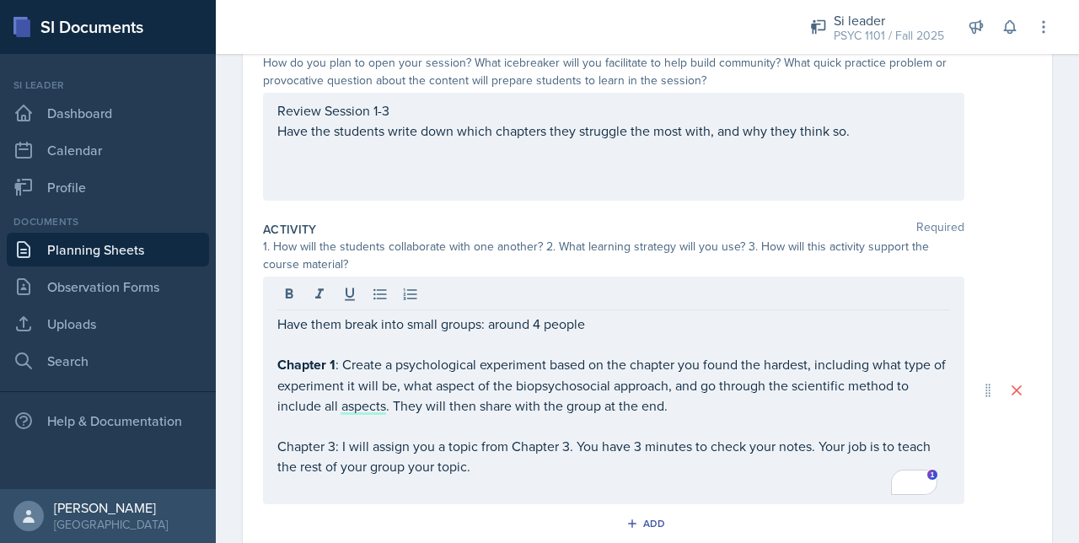
drag, startPoint x: 273, startPoint y: 444, endPoint x: 320, endPoint y: 448, distance: 47.3
click at [320, 448] on div "Have them break into small groups: around 4 people Chapter 1 : Create a psychol…" at bounding box center [613, 390] width 701 height 228
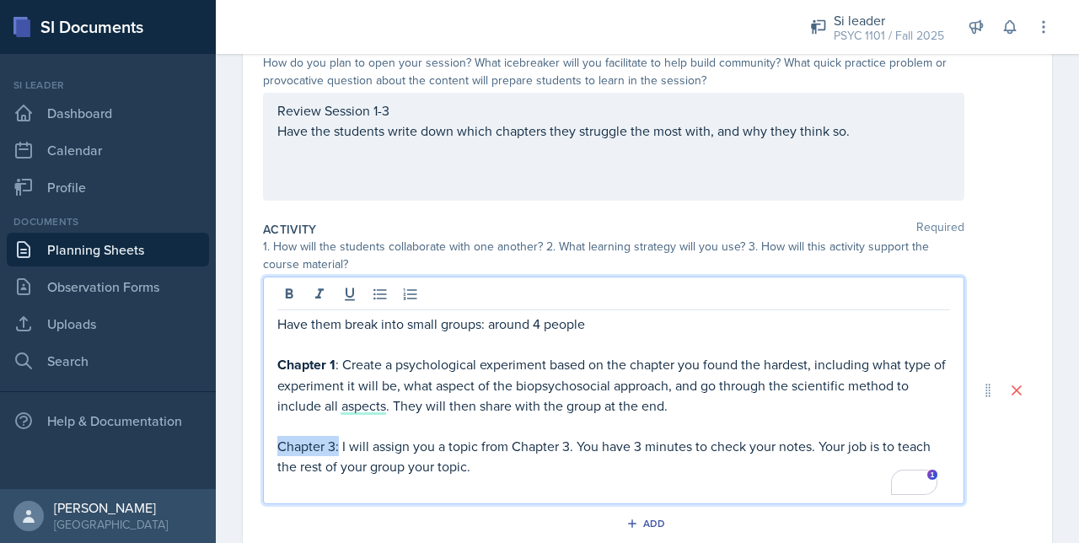
drag, startPoint x: 339, startPoint y: 445, endPoint x: 260, endPoint y: 443, distance: 79.3
click at [260, 443] on div "Date October 1st, 2025 September 2025 31 1 2 3 4 5 6 7 8 9 10 11 12 13 14 15 16…" at bounding box center [647, 390] width 809 height 900
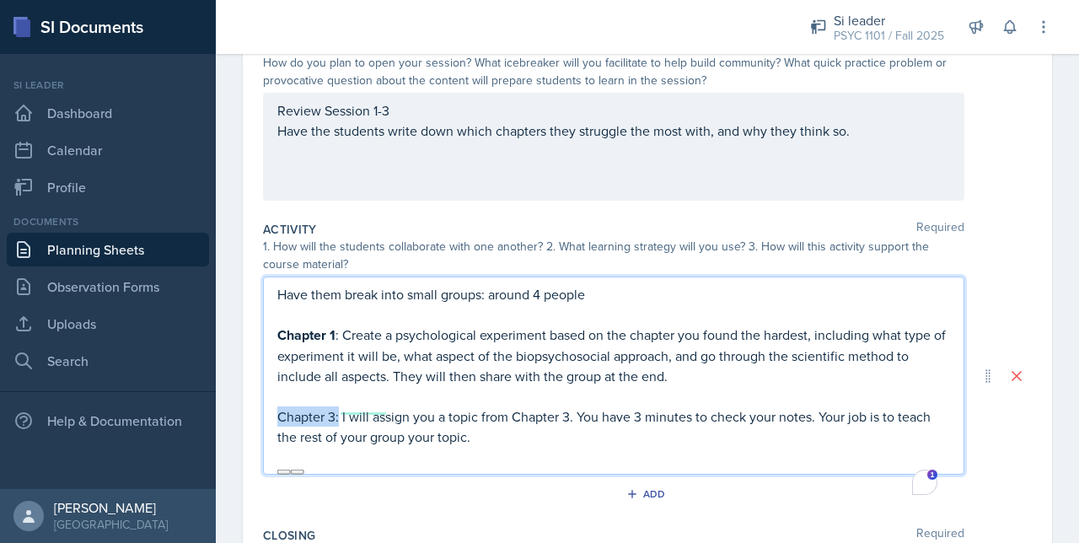
scroll to position [164, 0]
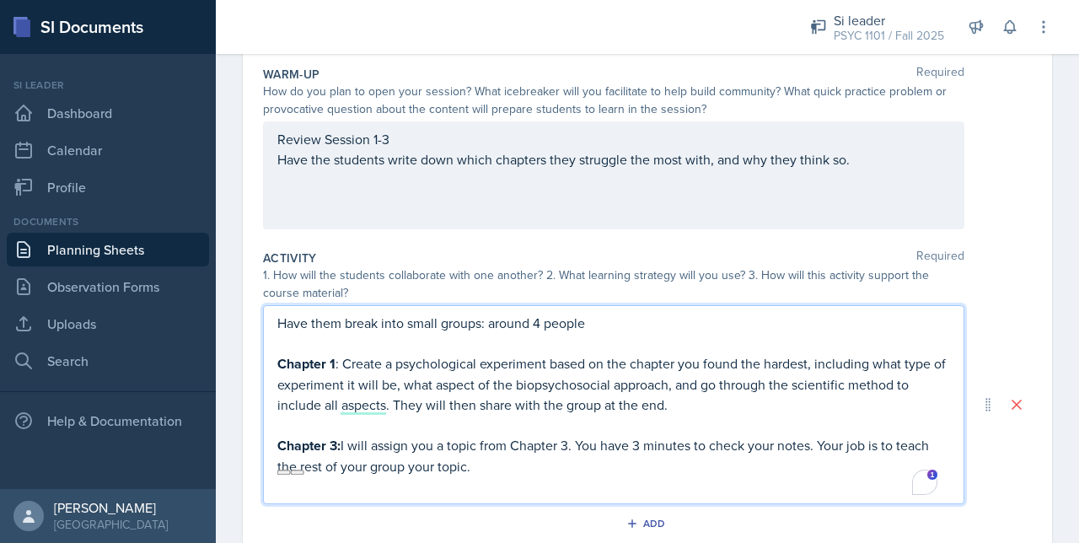
click at [298, 497] on div "Have them break into small groups: around 4 people Chapter 1 : Create a psychol…" at bounding box center [613, 404] width 701 height 199
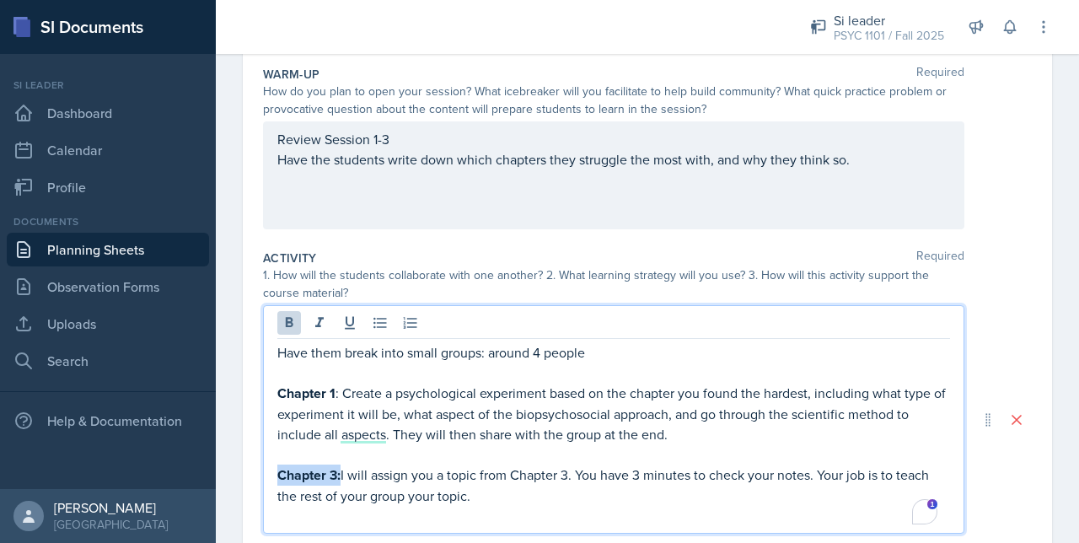
scroll to position [192, 0]
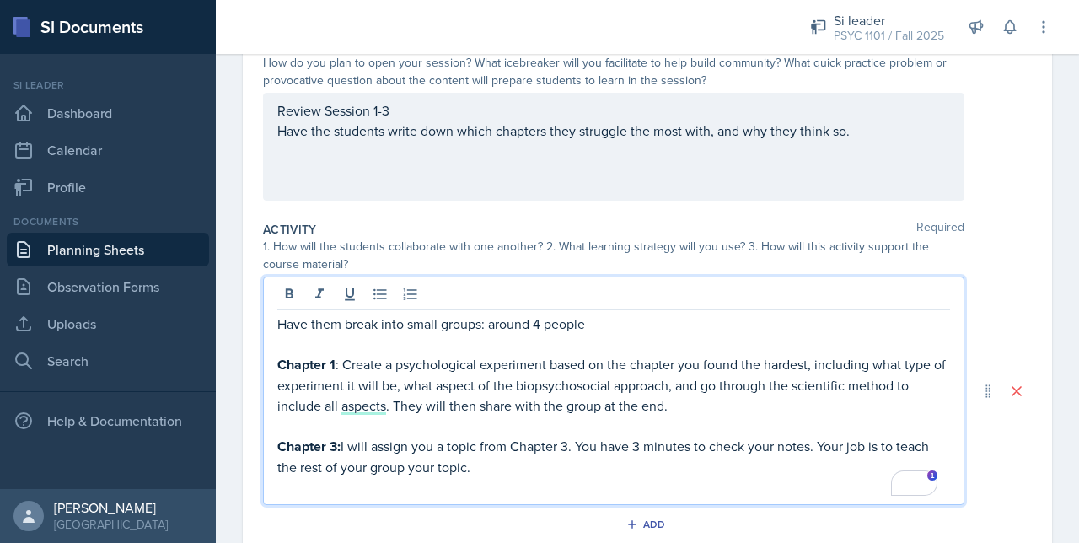
click at [281, 488] on p "To enrich screen reader interactions, please activate Accessibility in Grammarl…" at bounding box center [613, 487] width 673 height 20
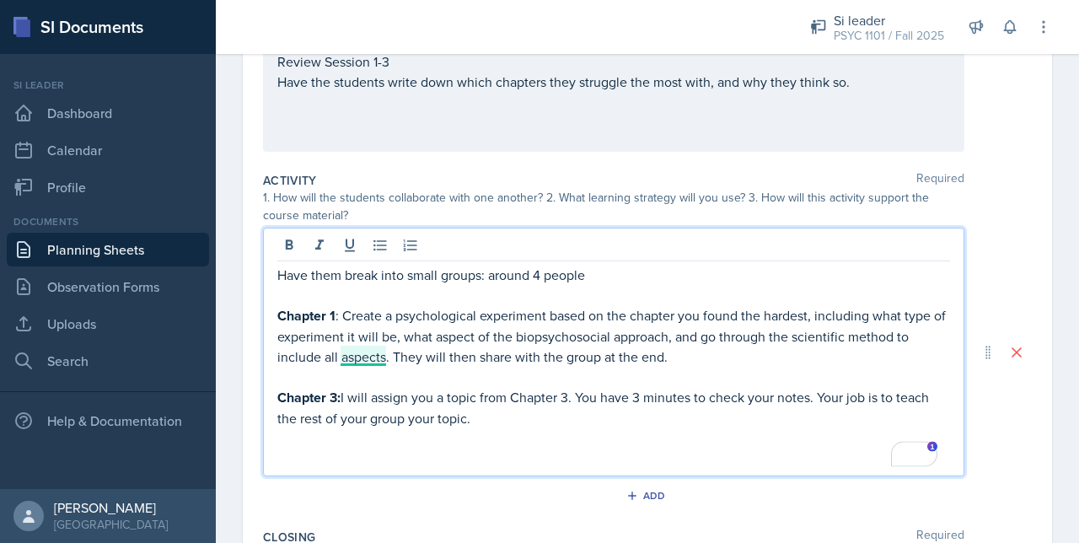
click at [353, 350] on p "Chapter 1 : Create a psychological experiment based on the chapter you found th…" at bounding box center [613, 336] width 673 height 62
click at [605, 275] on p "Have them break into small groups: around 4 people" at bounding box center [613, 275] width 673 height 20
click at [499, 430] on p "To enrich screen reader interactions, please activate Accessibility in Grammarl…" at bounding box center [613, 438] width 673 height 20
click at [496, 428] on p "To enrich screen reader interactions, please activate Accessibility in Grammarl…" at bounding box center [613, 438] width 673 height 20
click at [489, 422] on p "Chapter 3: I will assign you a topic from Chapter 3. You have 3 minutes to chec…" at bounding box center [613, 407] width 673 height 41
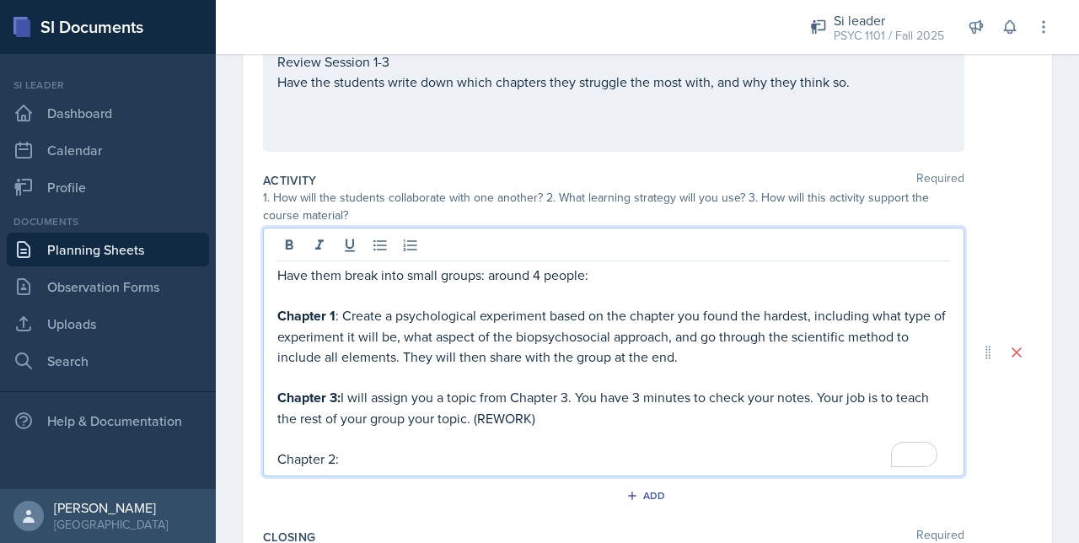
drag, startPoint x: 553, startPoint y: 418, endPoint x: 475, endPoint y: 414, distance: 77.7
click at [475, 414] on p "Chapter 3: I will assign you a topic from Chapter 3. You have 3 minutes to chec…" at bounding box center [613, 407] width 673 height 41
click at [609, 270] on p "Have them break into small groups: around 4 people:" at bounding box center [613, 275] width 673 height 20
click at [577, 411] on p "Chapter 3: I will assign you a topic from Chapter 3. You have 3 minutes to chec…" at bounding box center [613, 407] width 673 height 41
click at [344, 395] on p "Chapter 3: I will assign you a topic from Chapter 3. You have 3 minutes to chec…" at bounding box center [613, 407] width 673 height 41
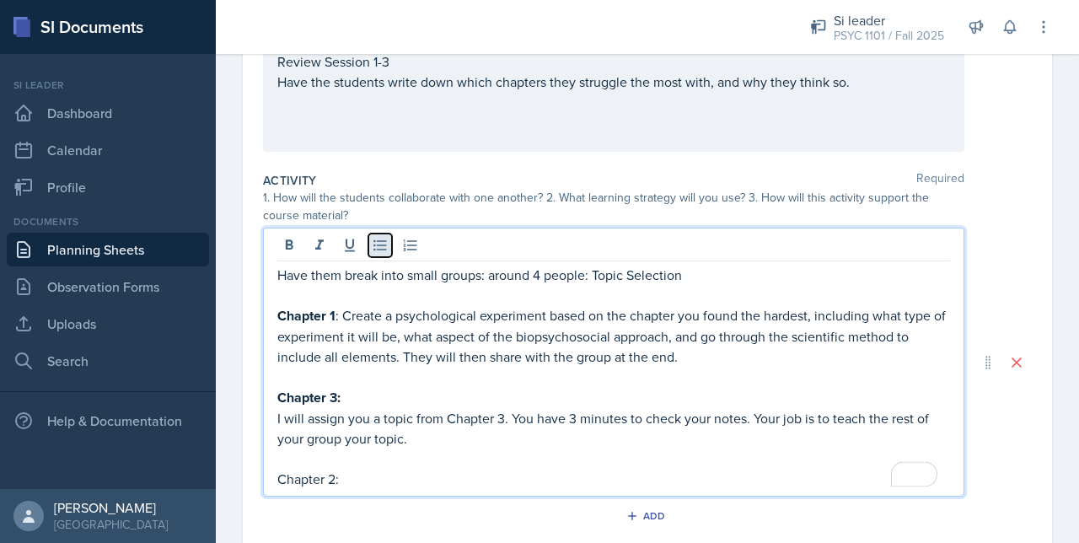
click at [382, 252] on button at bounding box center [380, 246] width 24 height 24
click at [443, 439] on p "I will assign you a topic from Chapter 3. You have 3 minutes to check your note…" at bounding box center [620, 428] width 659 height 40
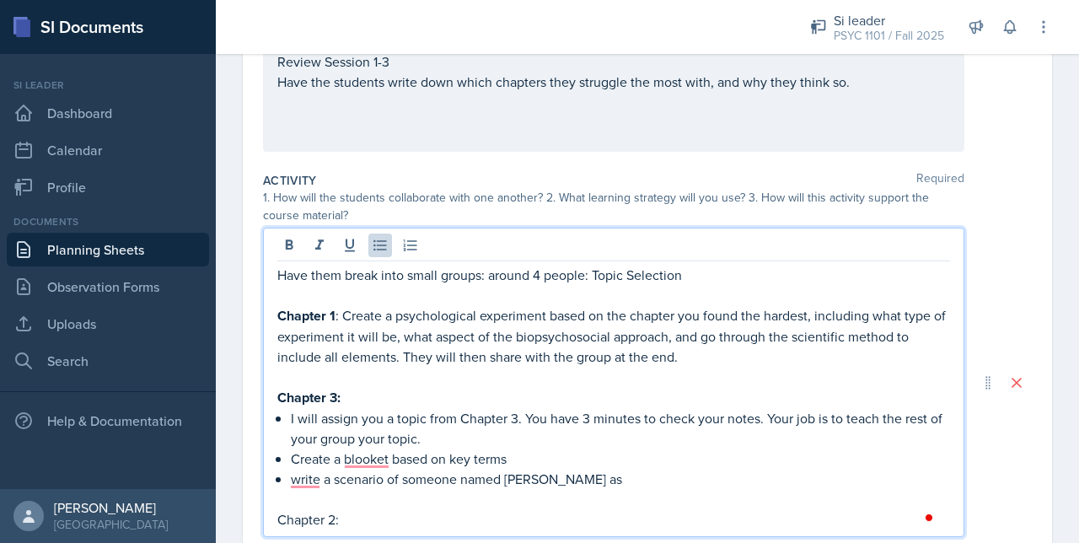
click at [300, 475] on p "write a scenario of someone named Fred as" at bounding box center [620, 479] width 659 height 20
click at [578, 485] on p "Write a scenario of someone named Fred as" at bounding box center [620, 479] width 659 height 20
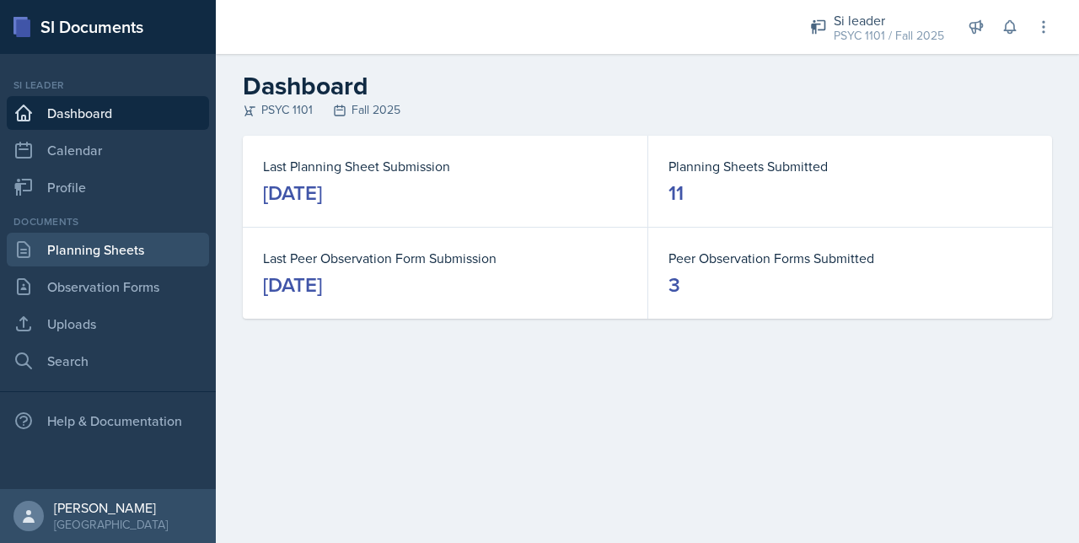
click at [79, 255] on link "Planning Sheets" at bounding box center [108, 250] width 202 height 34
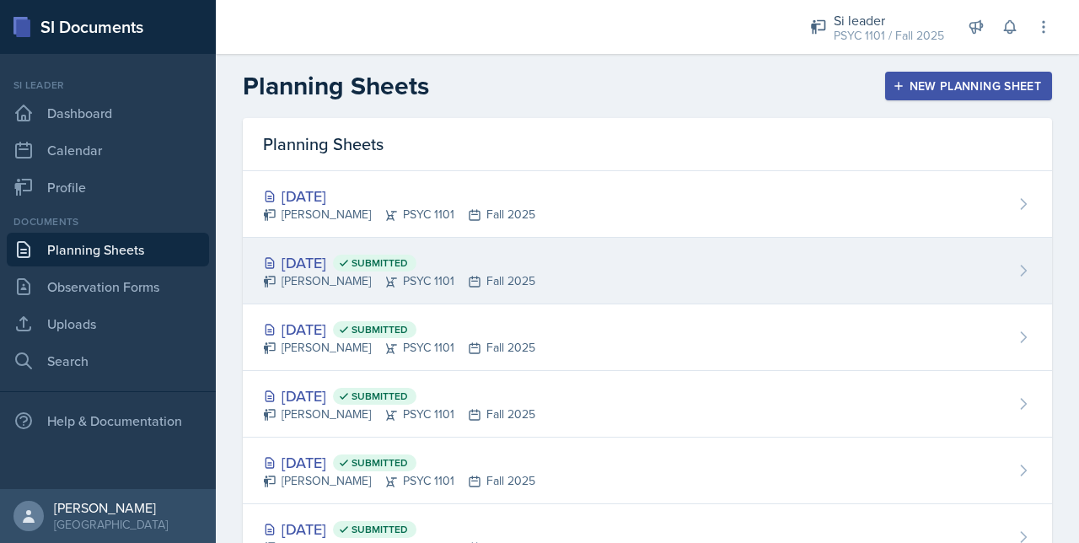
scroll to position [464, 0]
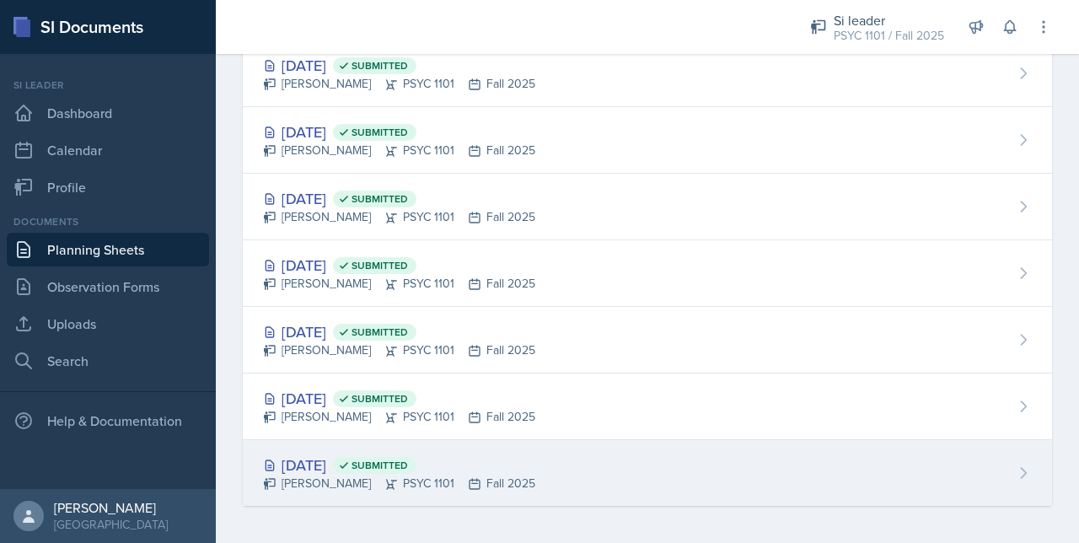
click at [311, 475] on div "[PERSON_NAME] PSYC 1101 Fall 2025" at bounding box center [399, 484] width 272 height 18
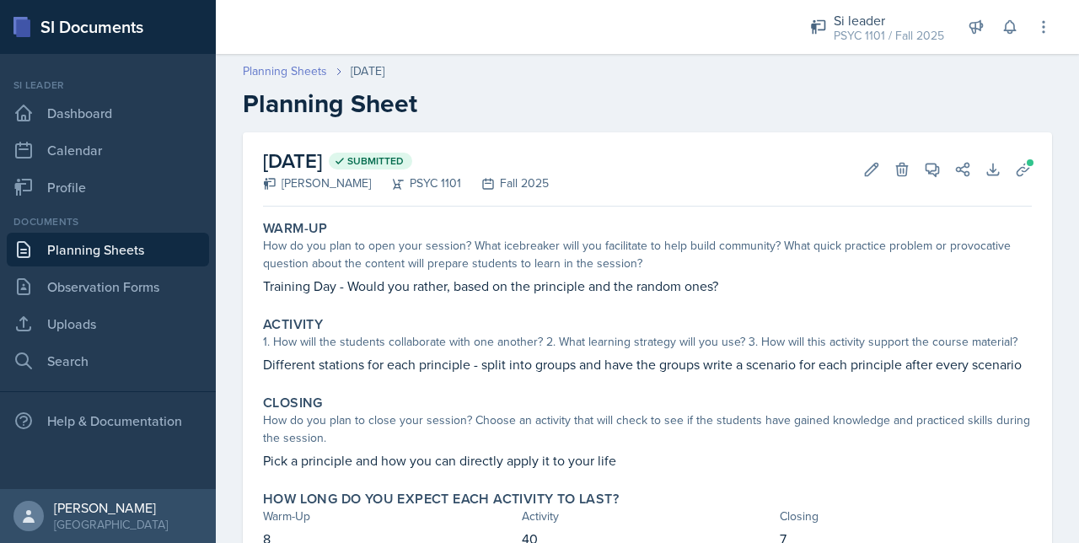
click at [274, 68] on link "Planning Sheets" at bounding box center [285, 71] width 84 height 18
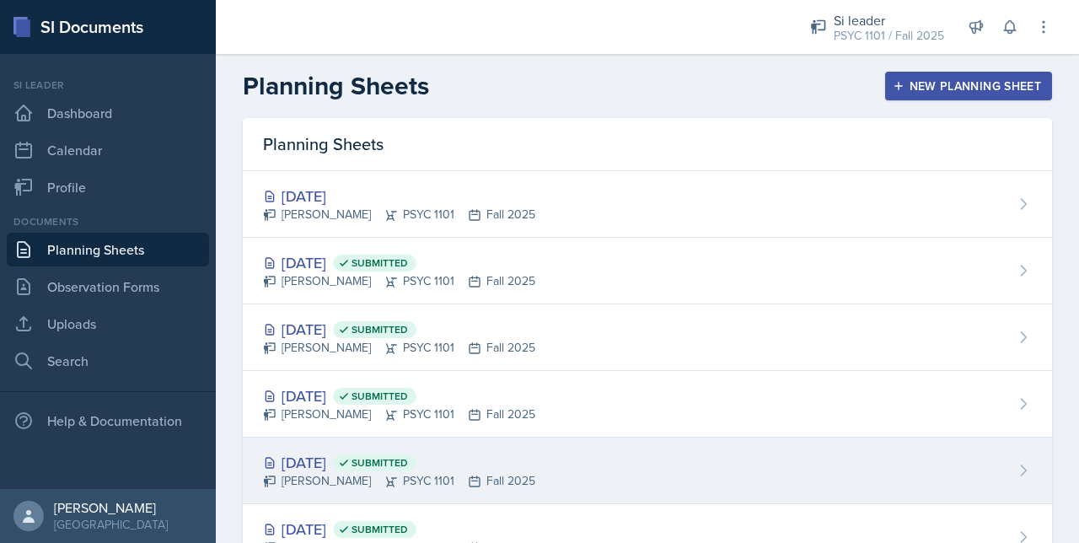
scroll to position [464, 0]
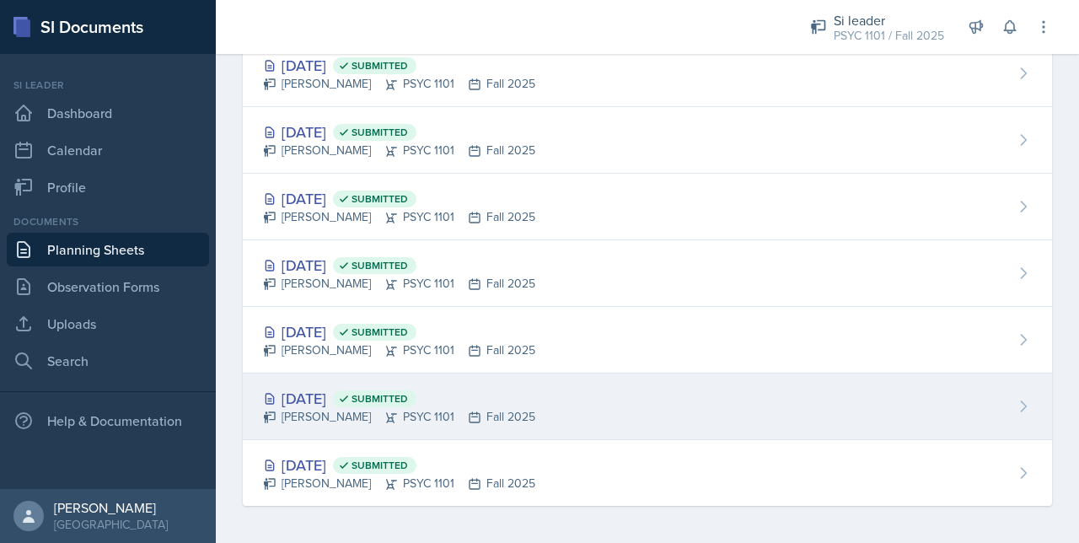
click at [325, 423] on div "[DATE] Submitted [PERSON_NAME] PSYC 1101 Fall 2025" at bounding box center [647, 406] width 809 height 67
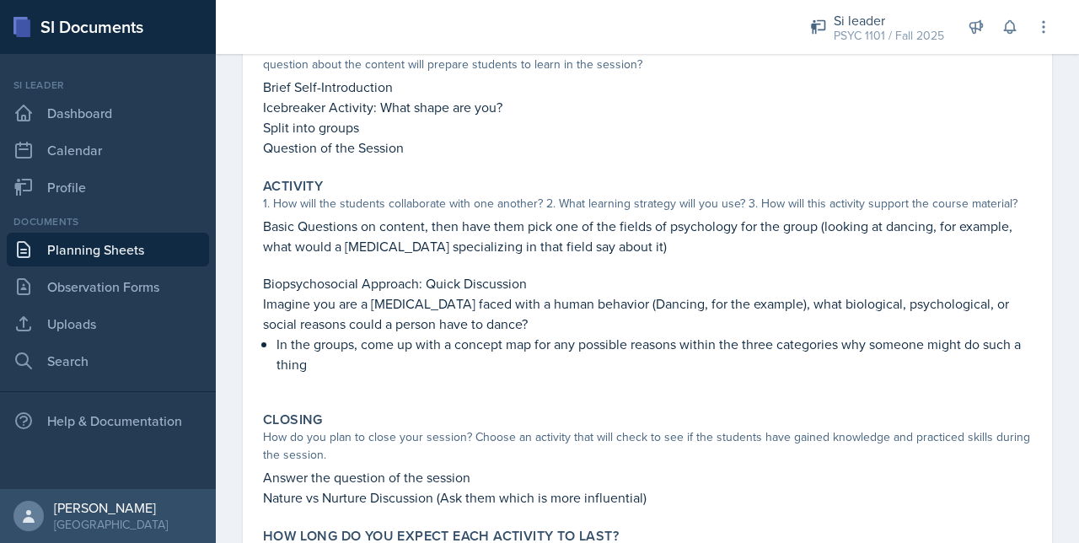
scroll to position [198, 0]
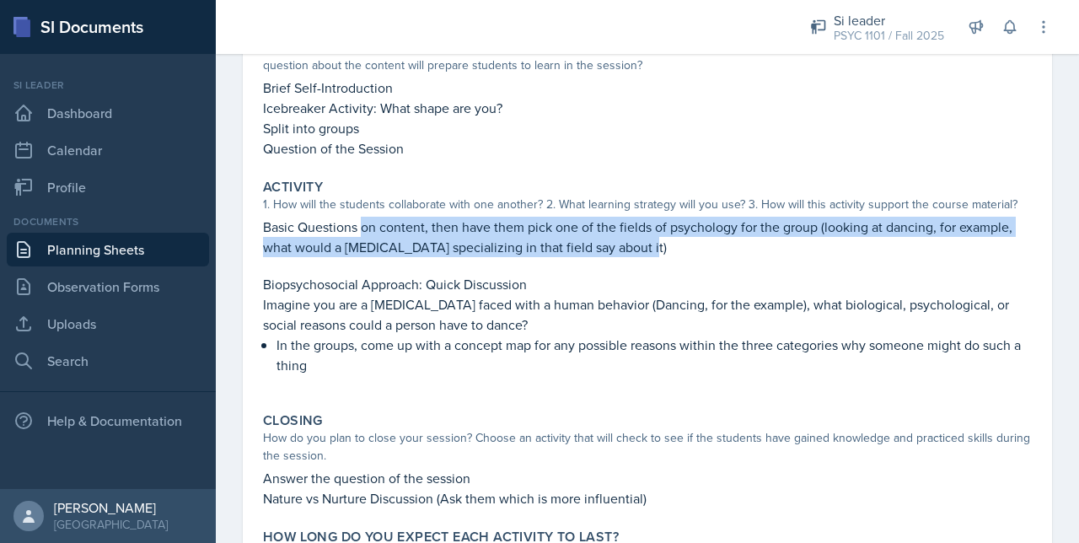
drag, startPoint x: 362, startPoint y: 225, endPoint x: 659, endPoint y: 245, distance: 297.4
click at [659, 245] on p "Basic Questions on content, then have them pick one of the fields of psychology…" at bounding box center [647, 237] width 769 height 40
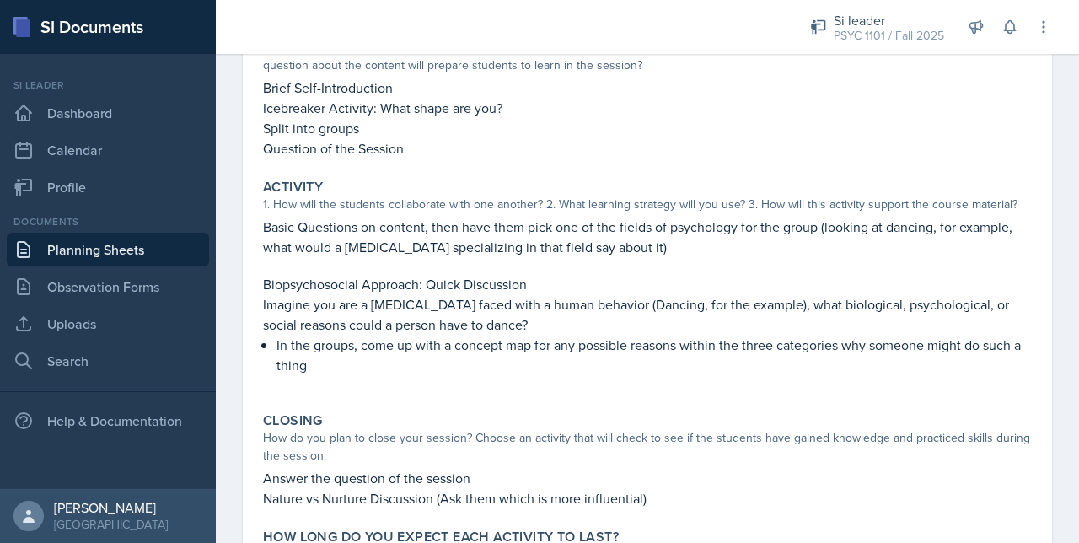
drag, startPoint x: 659, startPoint y: 245, endPoint x: 631, endPoint y: 310, distance: 71.0
click at [631, 310] on p "Imagine you are a [MEDICAL_DATA] faced with a human behavior (Dancing, for the …" at bounding box center [647, 314] width 769 height 40
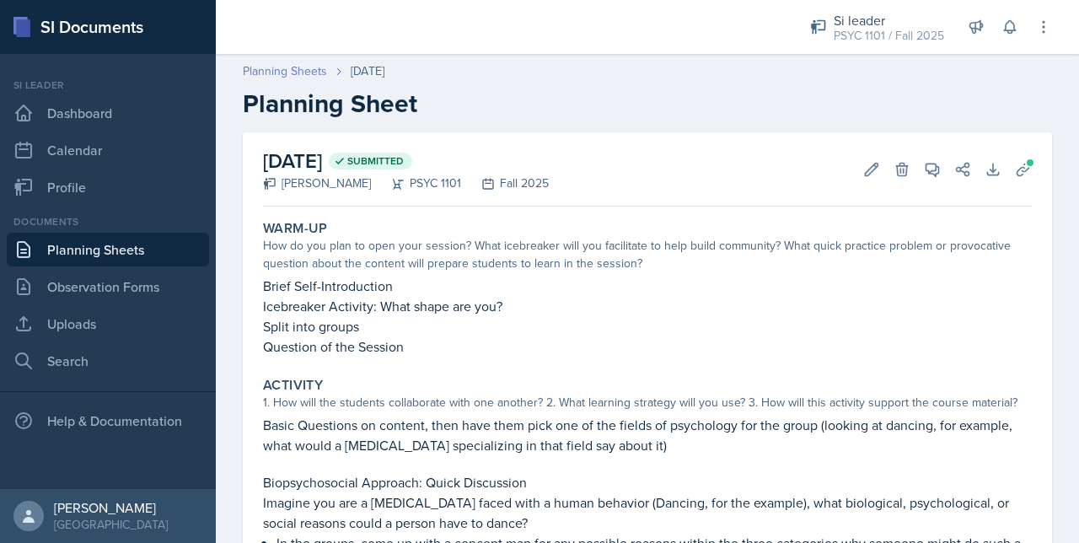
click at [287, 72] on link "Planning Sheets" at bounding box center [285, 71] width 84 height 18
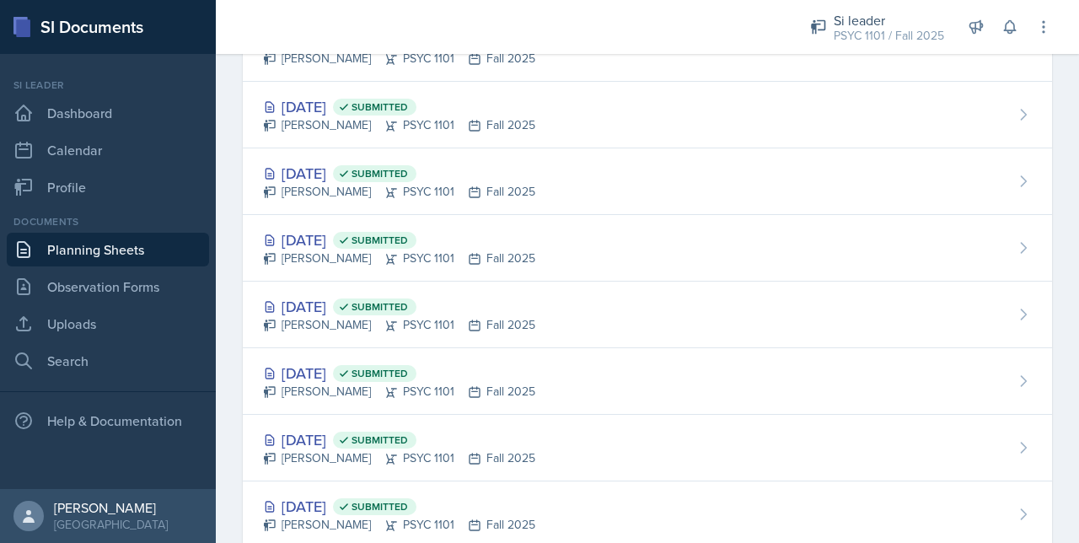
scroll to position [424, 0]
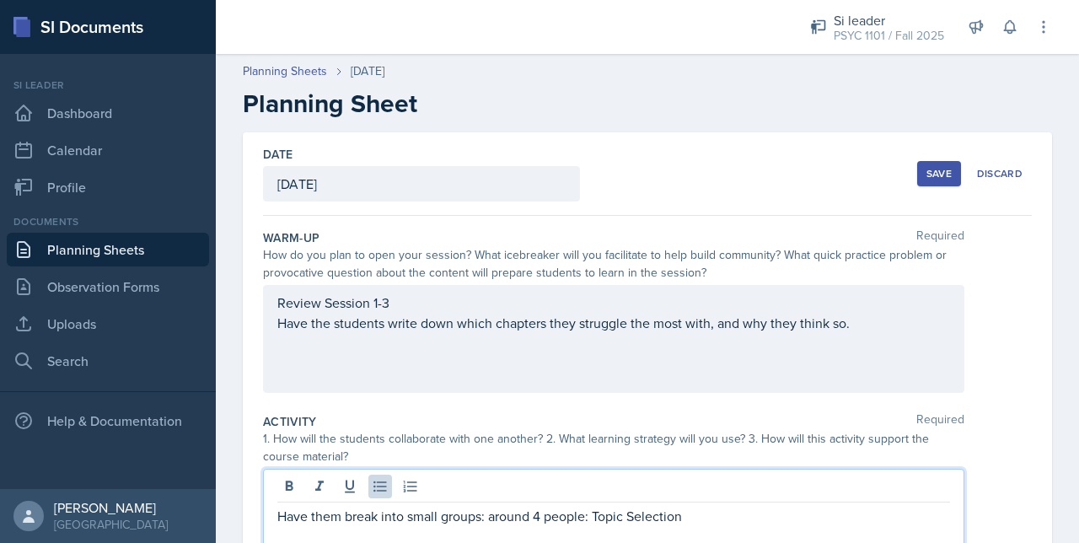
scroll to position [241, 0]
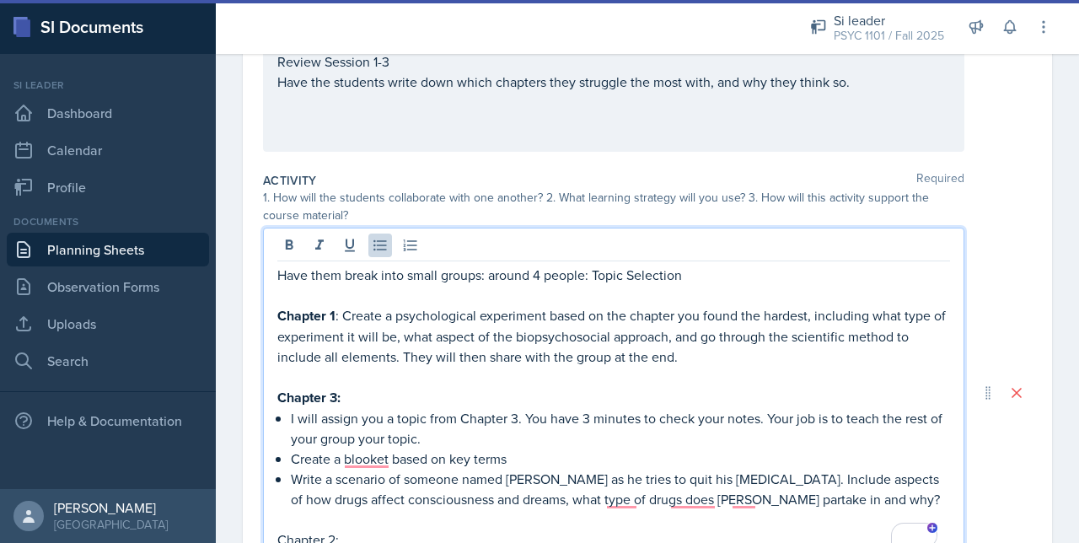
click at [663, 475] on p "Write a scenario of someone named [PERSON_NAME] as he tries to quit his [MEDICA…" at bounding box center [620, 489] width 659 height 40
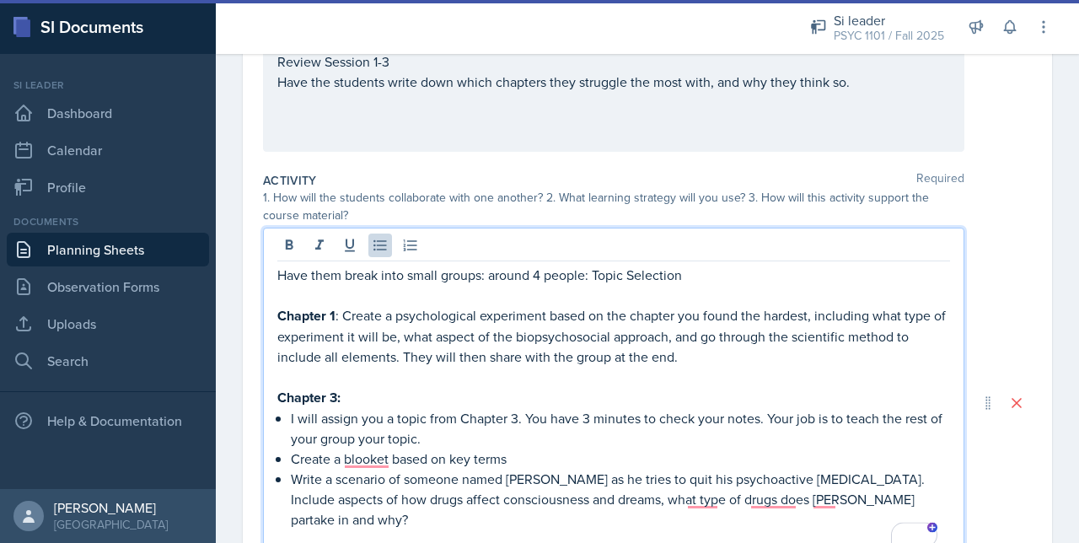
click at [330, 499] on p "Write a scenario of someone named Fred as he tries to quit his psychoactive dru…" at bounding box center [620, 499] width 659 height 61
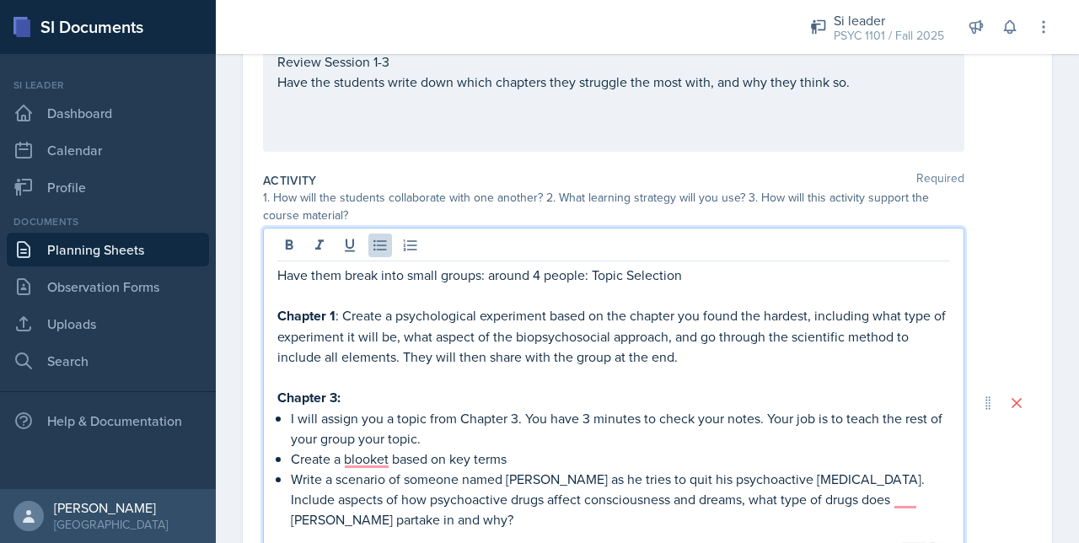
click at [732, 501] on p "Write a scenario of someone named Fred as he tries to quit his psychoactive dru…" at bounding box center [620, 499] width 659 height 61
click at [312, 519] on p "Write a scenario of someone named Fred as he tries to quit his psychoactive dru…" at bounding box center [620, 499] width 659 height 61
click at [357, 464] on p "Create a blooket based on key terms" at bounding box center [620, 458] width 659 height 20
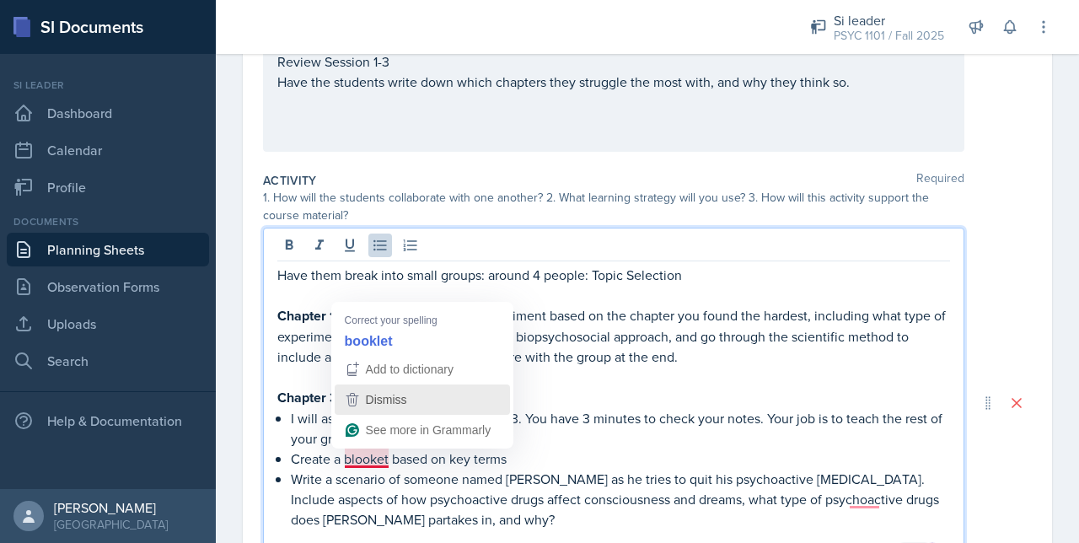
click at [366, 402] on span "Dismiss" at bounding box center [386, 399] width 41 height 13
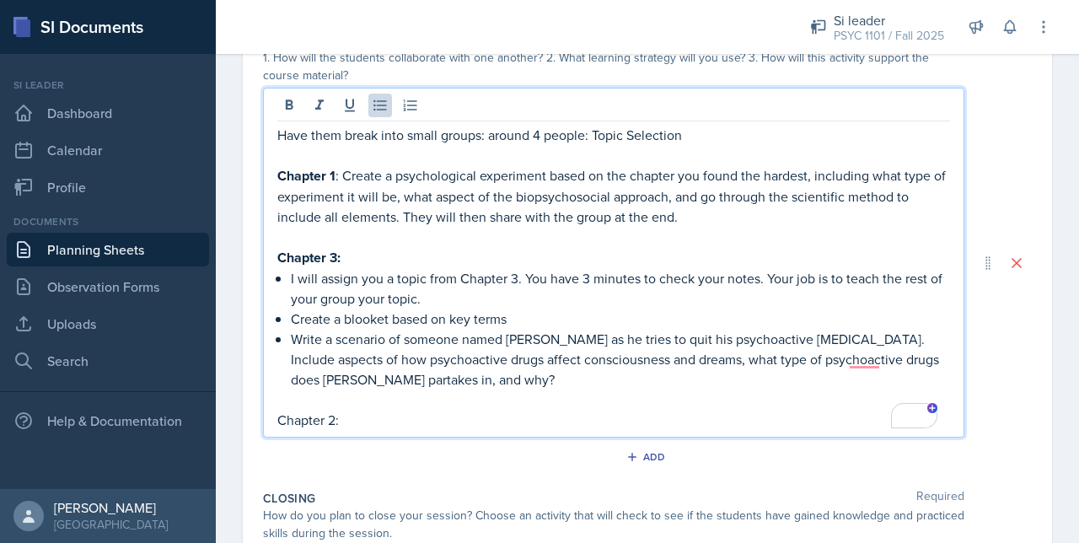
scroll to position [386, 0]
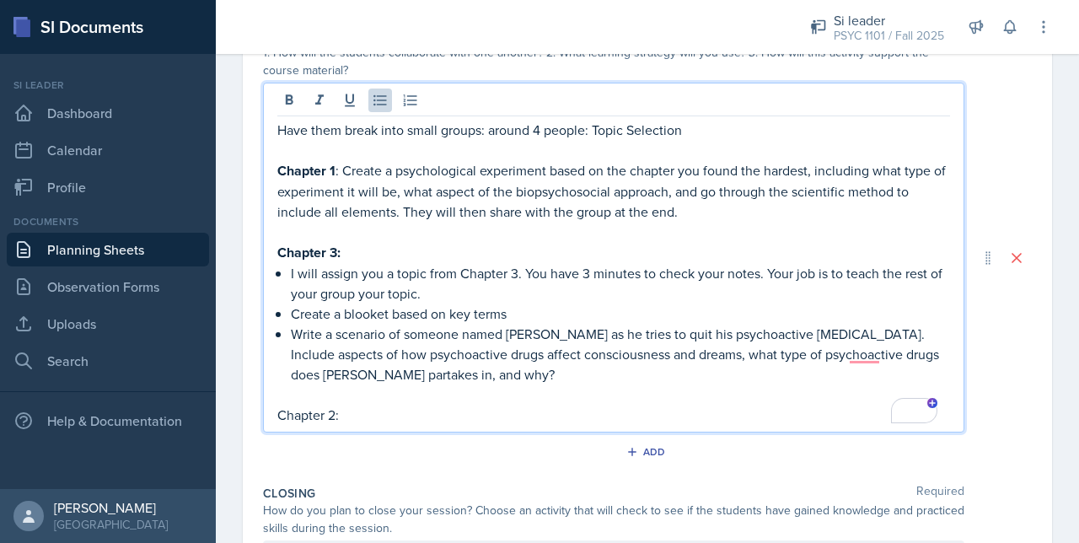
click at [873, 345] on p "Write a scenario of someone named Fred as he tries to quit his psychoactive dru…" at bounding box center [620, 354] width 659 height 61
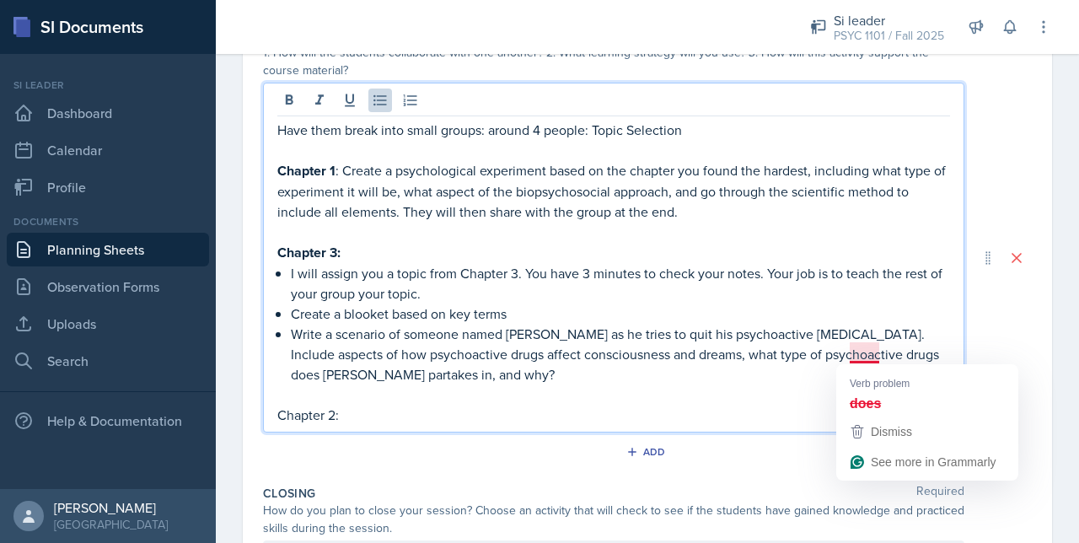
click at [867, 351] on p "Write a scenario of someone named Fred as he tries to quit his psychoactive dru…" at bounding box center [620, 354] width 659 height 61
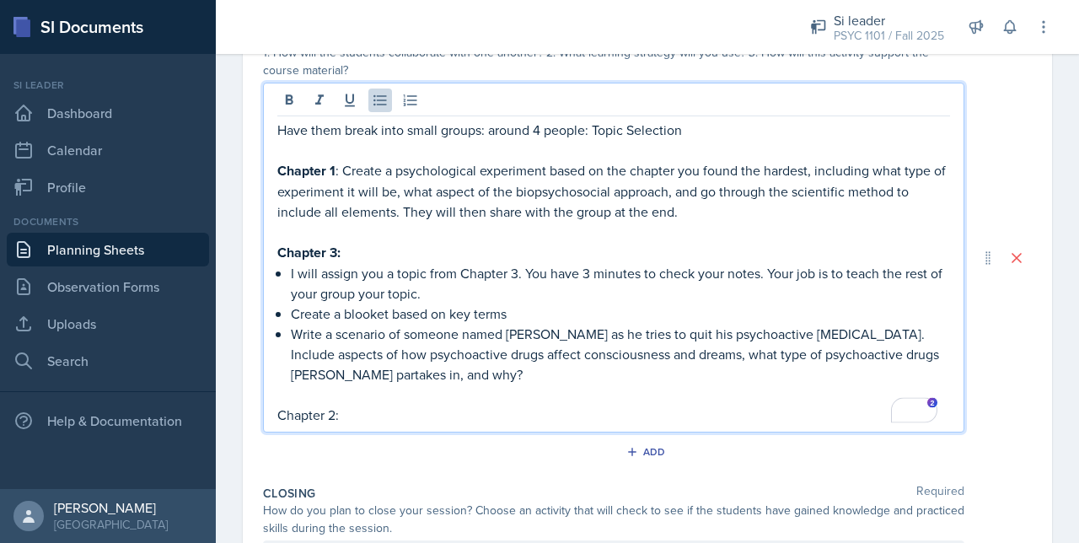
click at [375, 377] on p "Write a scenario of someone named Fred as he tries to quit his psychoactive dru…" at bounding box center [620, 354] width 659 height 61
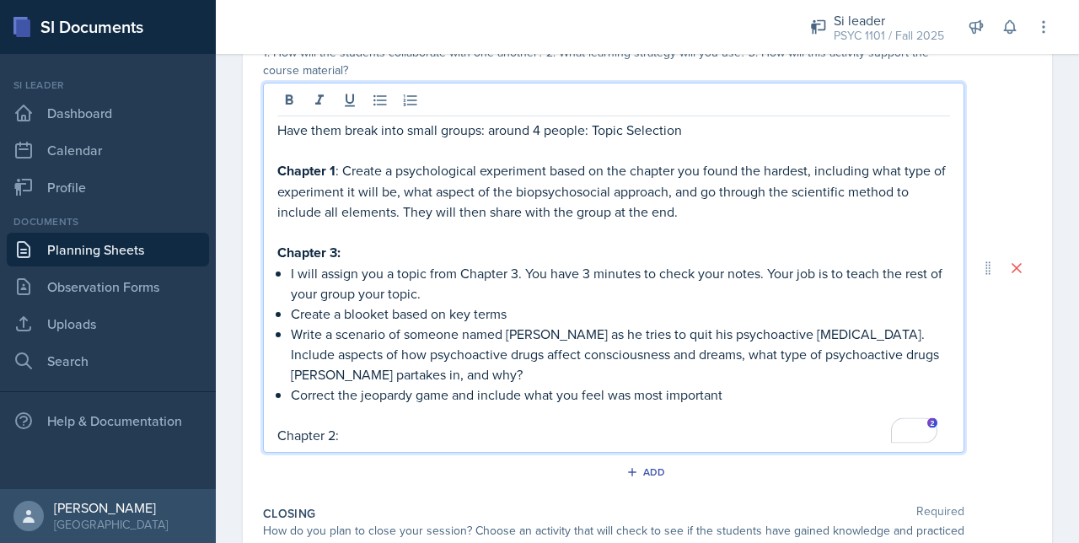
click at [364, 438] on p "Chapter 2:" at bounding box center [613, 435] width 673 height 20
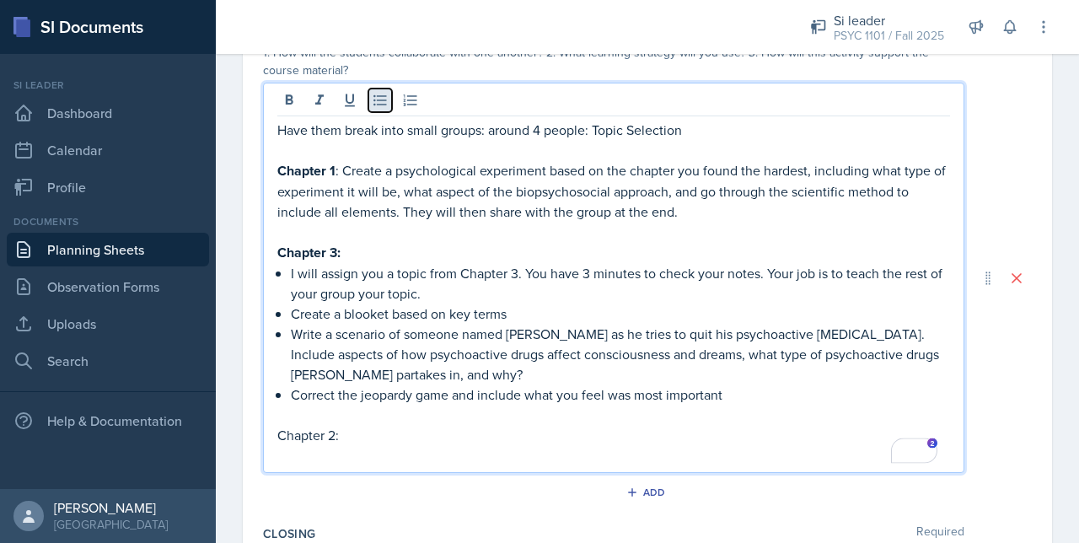
click at [381, 98] on icon at bounding box center [380, 100] width 17 height 17
drag, startPoint x: 381, startPoint y: 274, endPoint x: 288, endPoint y: 276, distance: 92.7
click at [288, 276] on div "Have them break into small groups: around 4 people: Topic Selection Chapter 1 :…" at bounding box center [613, 293] width 673 height 346
click at [448, 271] on p "Pick a topic from Chapter 3. You have 3 minutes to check your notes. Your job i…" at bounding box center [620, 283] width 659 height 40
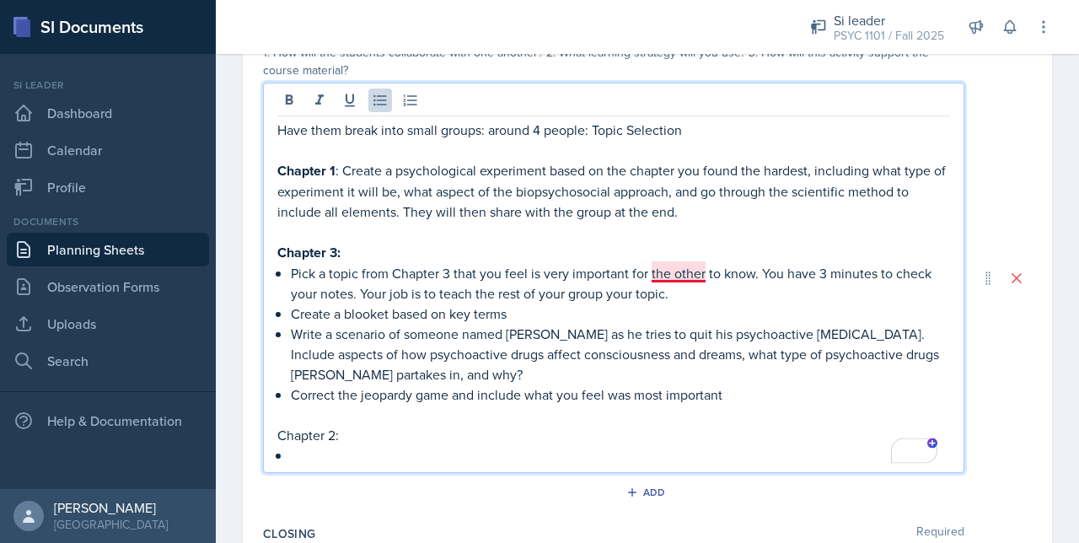
click at [668, 276] on p "Pick a topic from Chapter 3 that you feel is very important for the other to kn…" at bounding box center [620, 283] width 659 height 40
click at [528, 135] on p "Have them break into small groups: around 4 people: Topic Selection" at bounding box center [613, 130] width 673 height 20
click at [508, 132] on p "Have them break into small groups: around 4 people: Topic Selection" at bounding box center [613, 130] width 673 height 20
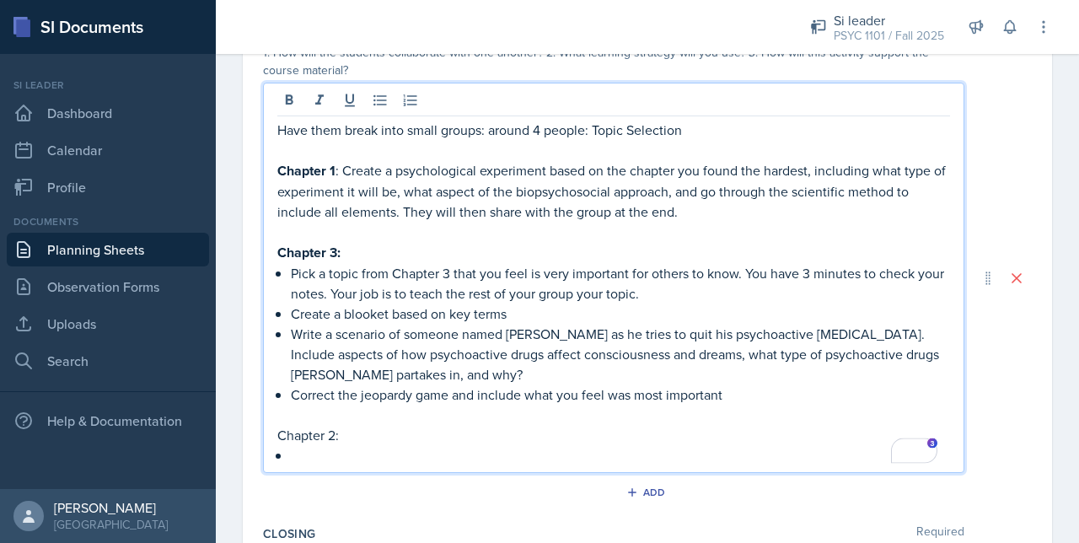
click at [703, 124] on p "Have them break into small groups: around 4 people: Topic Selection" at bounding box center [613, 130] width 673 height 20
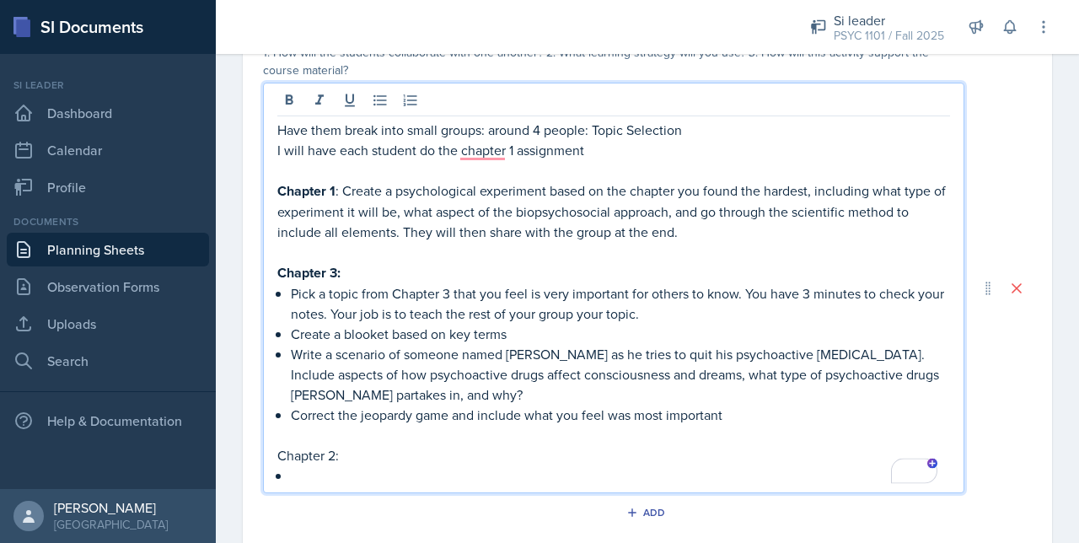
click at [466, 161] on p "To enrich screen reader interactions, please activate Accessibility in Grammarl…" at bounding box center [613, 170] width 673 height 20
click at [480, 154] on p "I will have each student do the chapter 1 assignment" at bounding box center [613, 150] width 673 height 20
click at [593, 147] on p "I will have each student do the Chapter 1 assignment" at bounding box center [613, 150] width 673 height 20
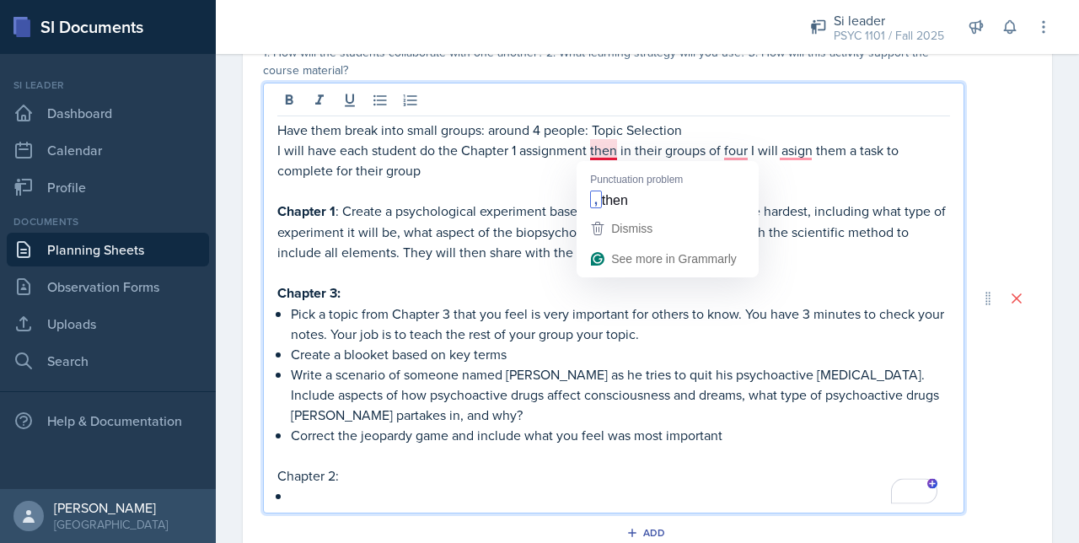
click at [601, 150] on p "I will have each student do the Chapter 1 assignment then in their groups of fo…" at bounding box center [613, 160] width 673 height 40
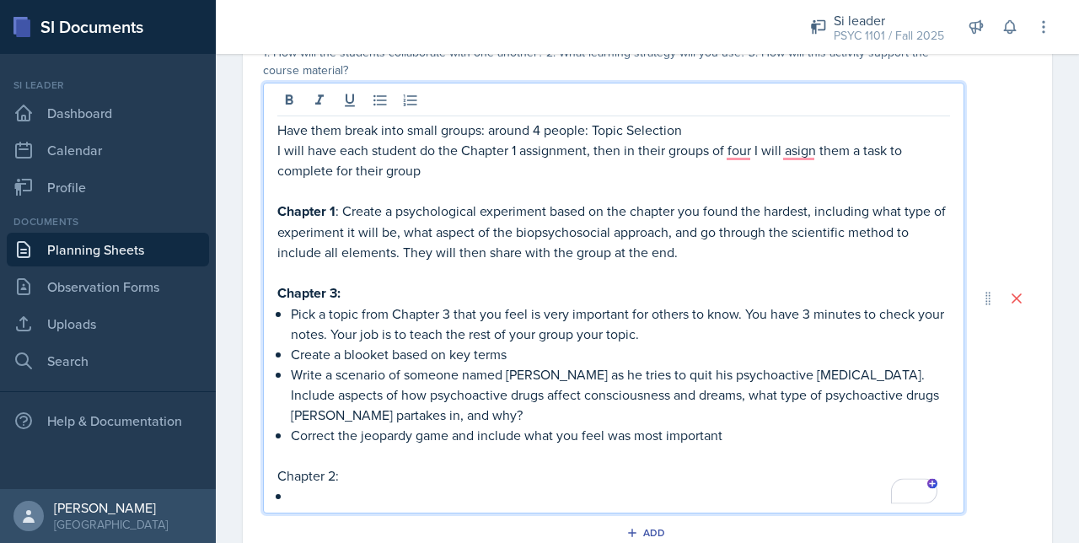
click at [744, 137] on p "Have them break into small groups: around 4 people: Topic Selection" at bounding box center [613, 130] width 673 height 20
click at [741, 154] on p "I will have each student do the Chapter 1 assignment, then in their groups of f…" at bounding box center [613, 160] width 673 height 40
click at [799, 147] on p "I will have each student do the Chapter 1 assignment, then in their groups of f…" at bounding box center [613, 160] width 673 height 40
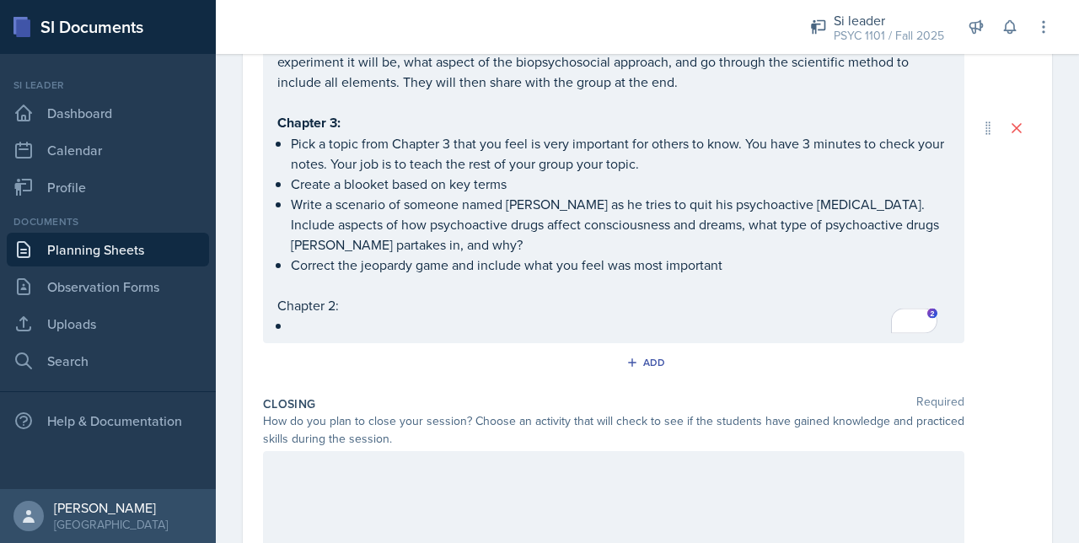
click at [305, 484] on div at bounding box center [613, 505] width 701 height 108
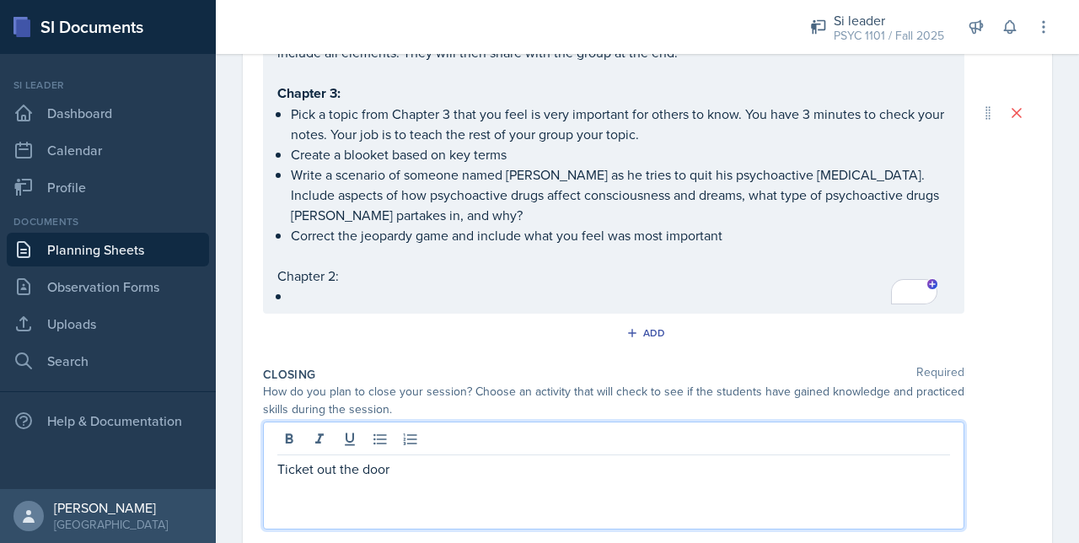
click at [310, 479] on p at bounding box center [613, 489] width 673 height 20
click at [425, 470] on p "Ticket out the door" at bounding box center [613, 469] width 673 height 20
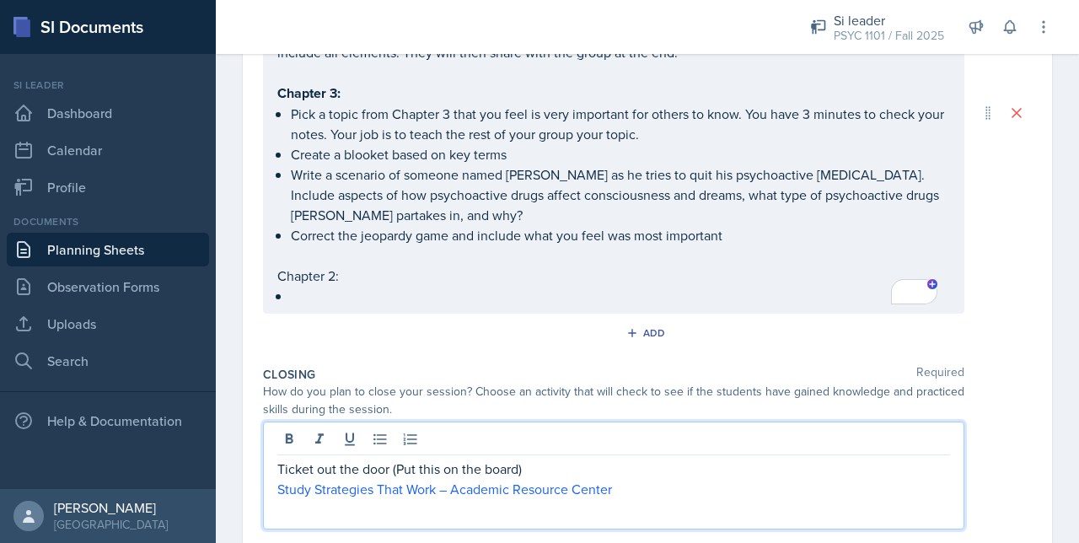
click at [651, 489] on p "Study Strategies That Work – Academic Resource Center" at bounding box center [613, 489] width 673 height 20
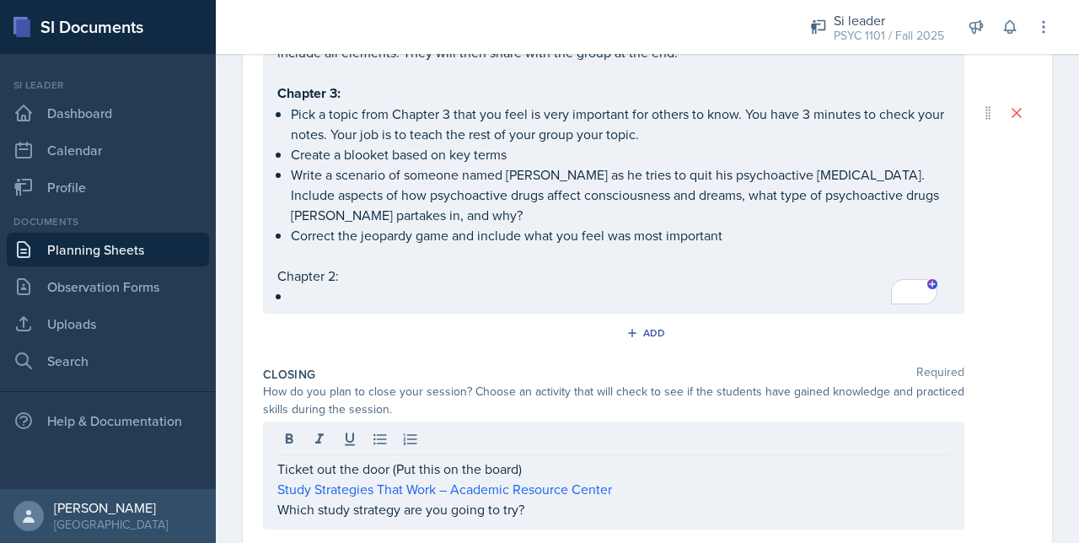
click at [504, 368] on div "Closing Required" at bounding box center [647, 374] width 769 height 17
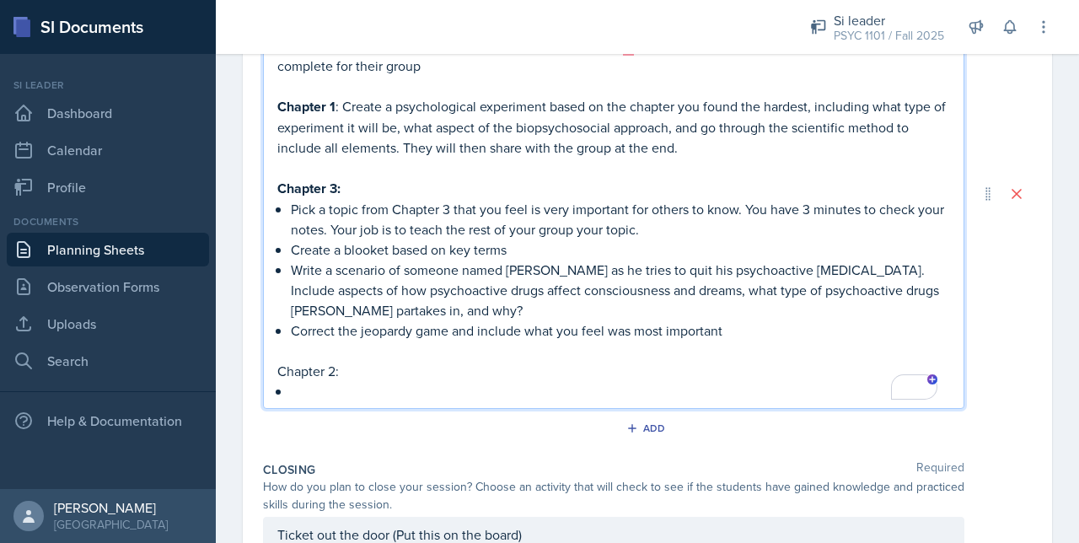
scroll to position [520, 0]
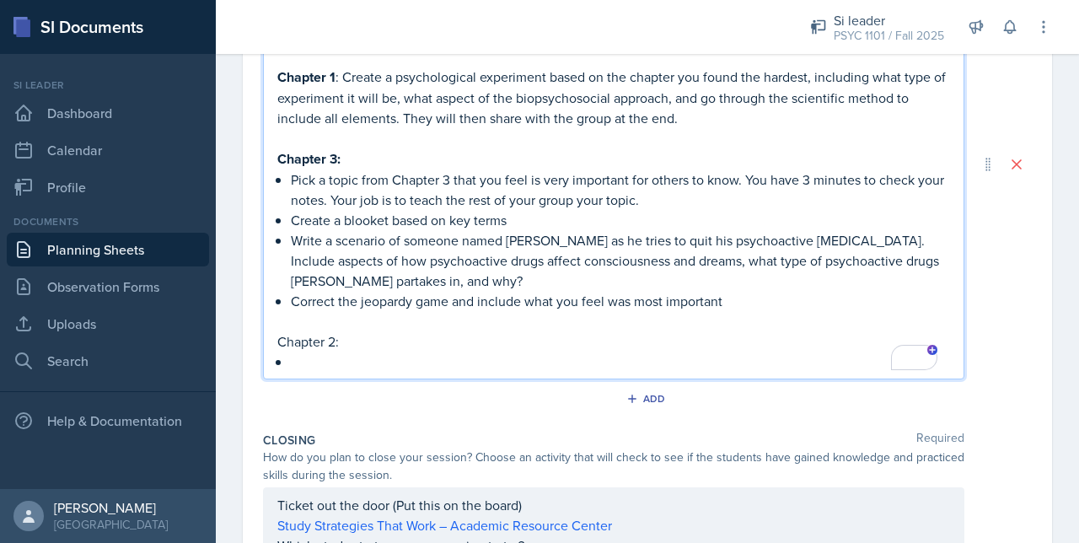
click at [369, 361] on p "To enrich screen reader interactions, please activate Accessibility in Grammarl…" at bounding box center [620, 362] width 659 height 20
click at [587, 359] on p "Create a diagram from your senses to the brain then back again" at bounding box center [620, 362] width 659 height 20
click at [684, 360] on p "Create a diagram from your senses to the brain, then back again" at bounding box center [620, 362] width 659 height 20
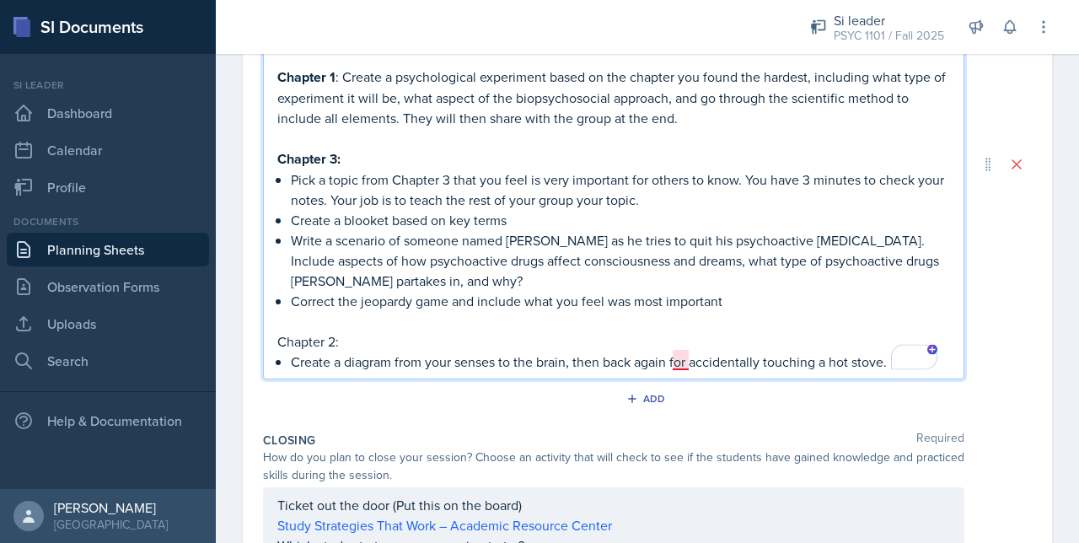
click at [676, 362] on p "Create a diagram from your senses to the brain, then back again for accidentall…" at bounding box center [620, 362] width 659 height 20
click at [890, 363] on p "Create a diagram from your senses to the brain, then back again, for accidental…" at bounding box center [620, 362] width 659 height 20
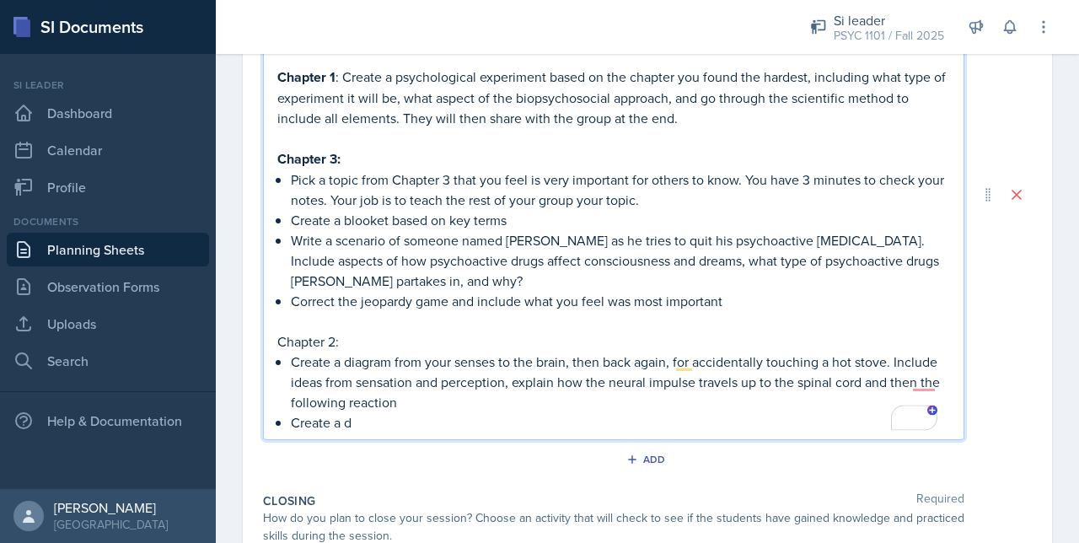
click at [351, 341] on p "Chapter 2:" at bounding box center [613, 341] width 673 height 20
click at [393, 412] on p "Create a d" at bounding box center [620, 422] width 659 height 20
click at [894, 362] on p "Create a diagram from your senses to the brain, then back again, for accidental…" at bounding box center [620, 382] width 659 height 61
click at [448, 417] on p "Create a diagram on" at bounding box center [620, 422] width 659 height 20
drag, startPoint x: 415, startPoint y: 427, endPoint x: 290, endPoint y: 419, distance: 125.0
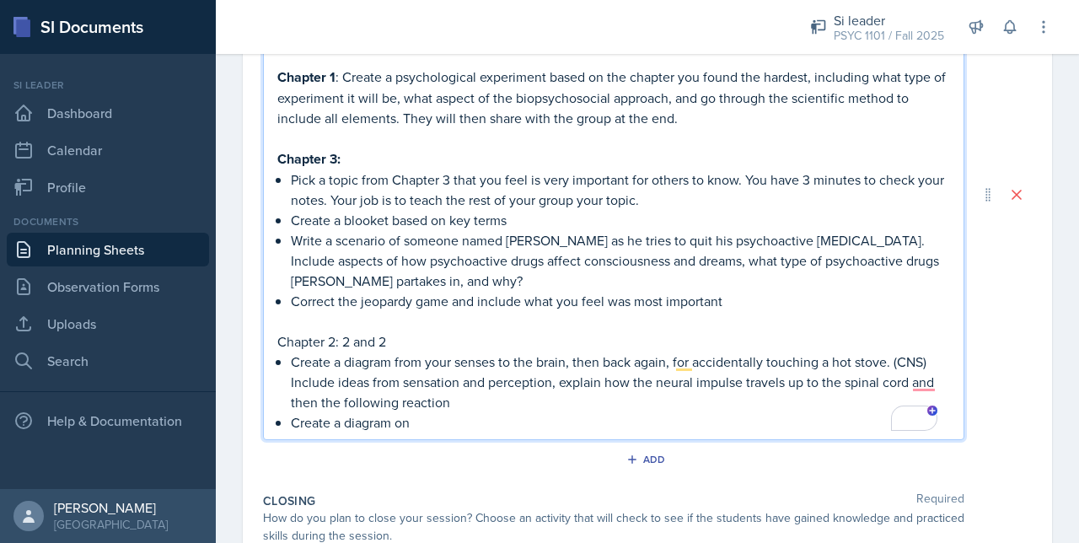
click at [291, 419] on p "Create a diagram on" at bounding box center [620, 422] width 659 height 20
click at [415, 421] on p "Create a diagram on" at bounding box center [620, 422] width 659 height 20
click at [498, 397] on p "Create a diagram from your senses to the brain, then back again, for accidental…" at bounding box center [620, 382] width 659 height 61
click at [371, 362] on p "Create a diagram from your senses to the brain, then back again, for accidental…" at bounding box center [620, 382] width 659 height 61
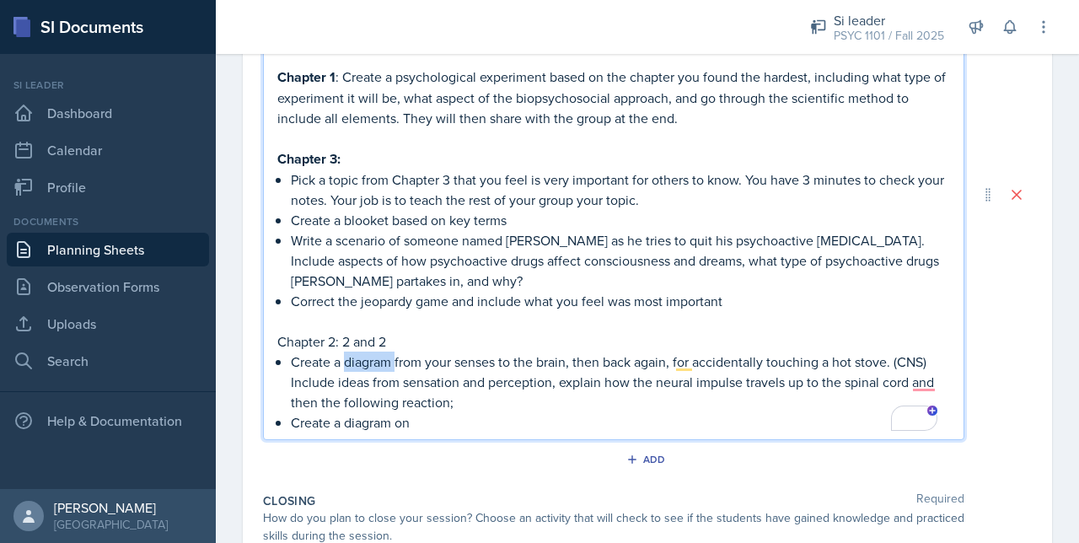
click at [371, 362] on p "Create a diagram from your senses to the brain, then back again, for accidental…" at bounding box center [620, 382] width 659 height 61
click at [449, 409] on p "Create a diagram from your senses to the brain, then back again, for accidental…" at bounding box center [620, 382] width 659 height 61
click at [374, 357] on p "Create a diagram from your senses to the brain, then back again, for accidental…" at bounding box center [620, 382] width 659 height 61
click at [411, 359] on p "Create a chart of from your senses to the brain, then back again, for accidenta…" at bounding box center [620, 382] width 659 height 61
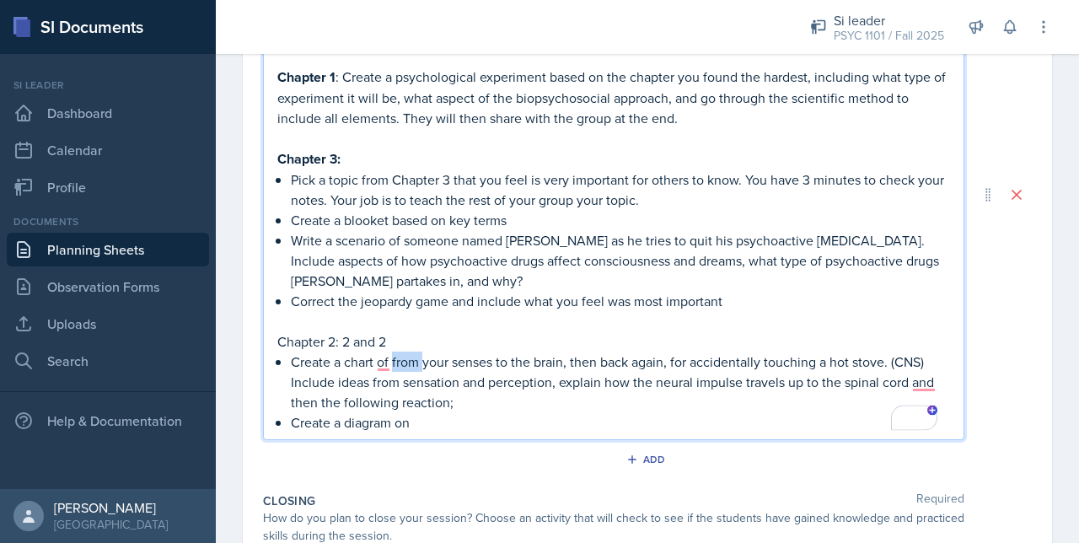
click at [411, 359] on p "Create a chart of from your senses to the brain, then back again, for accidenta…" at bounding box center [620, 382] width 659 height 61
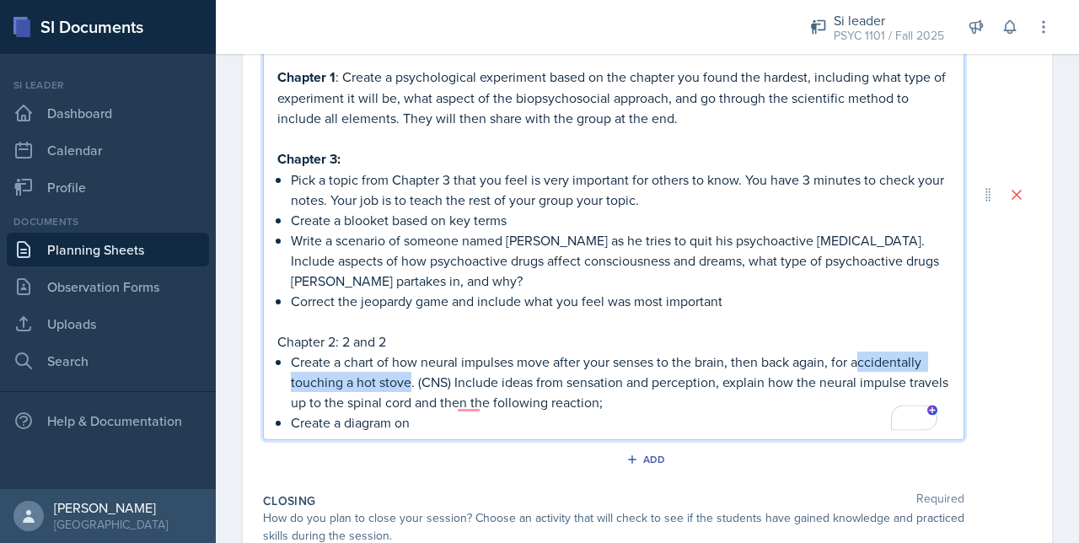
drag, startPoint x: 409, startPoint y: 380, endPoint x: 858, endPoint y: 357, distance: 449.9
click at [858, 357] on p "Create a chart of how neural impulses move after your senses to the brain, then…" at bounding box center [620, 382] width 659 height 61
drag, startPoint x: 854, startPoint y: 357, endPoint x: 411, endPoint y: 382, distance: 444.1
click at [411, 382] on p "Create a chart of how neural impulses move after your senses to the brain, then…" at bounding box center [620, 382] width 659 height 61
click at [712, 357] on p "Create a chart of how neural impulses accidentally touching a hot stove move af…" at bounding box center [620, 382] width 659 height 61
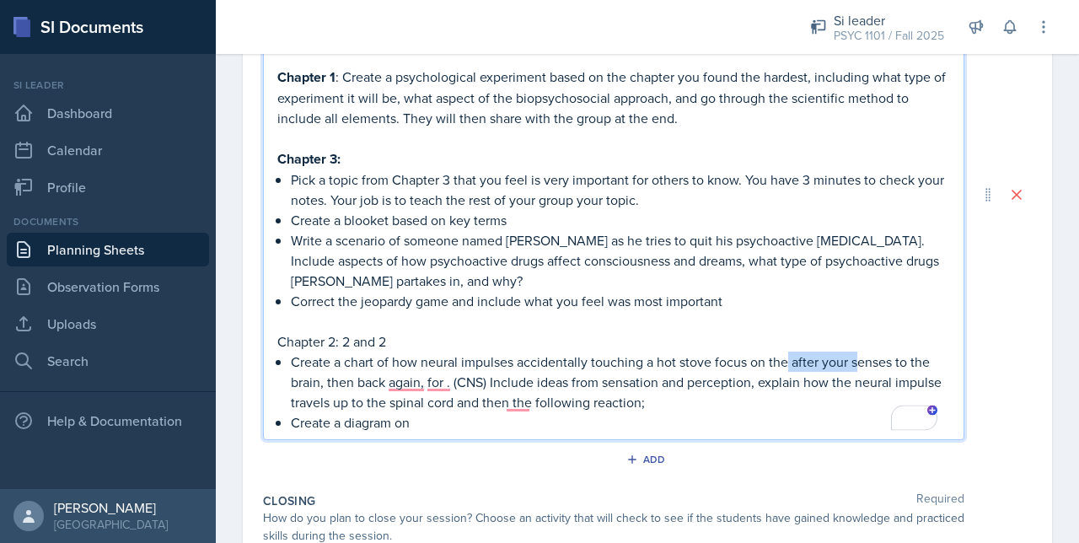
drag, startPoint x: 786, startPoint y: 358, endPoint x: 860, endPoint y: 362, distance: 74.3
click at [860, 362] on p "Create a chart of how neural impulses accidentally touching a hot stove focus o…" at bounding box center [620, 382] width 659 height 61
click at [790, 355] on p "Create a chart of how neural impulses accidentally touching a hot stove focus o…" at bounding box center [620, 382] width 659 height 61
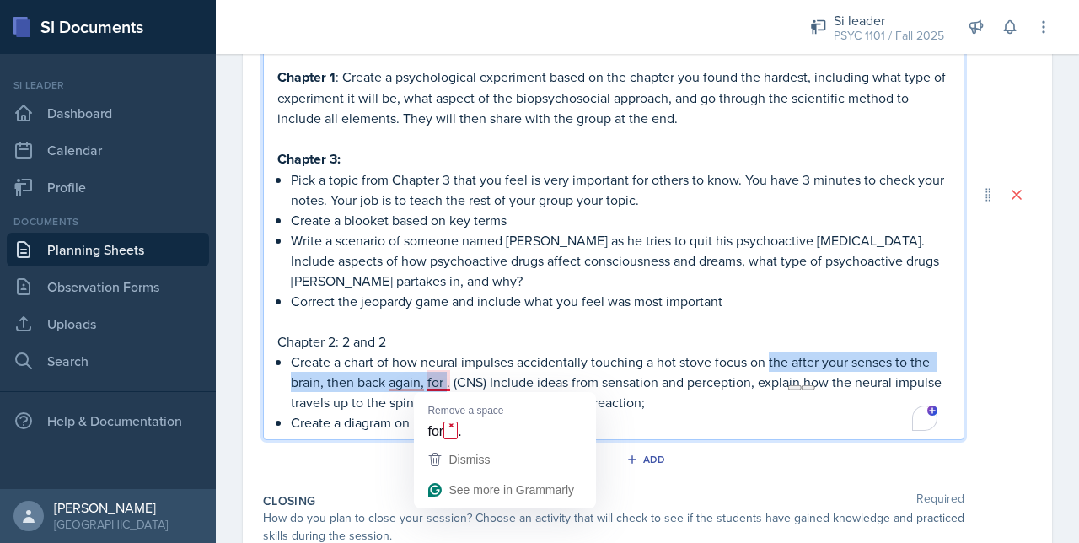
drag, startPoint x: 770, startPoint y: 358, endPoint x: 445, endPoint y: 384, distance: 325.5
click at [445, 384] on p "Create a chart of how neural impulses accidentally touching a hot stove focus o…" at bounding box center [620, 382] width 659 height 61
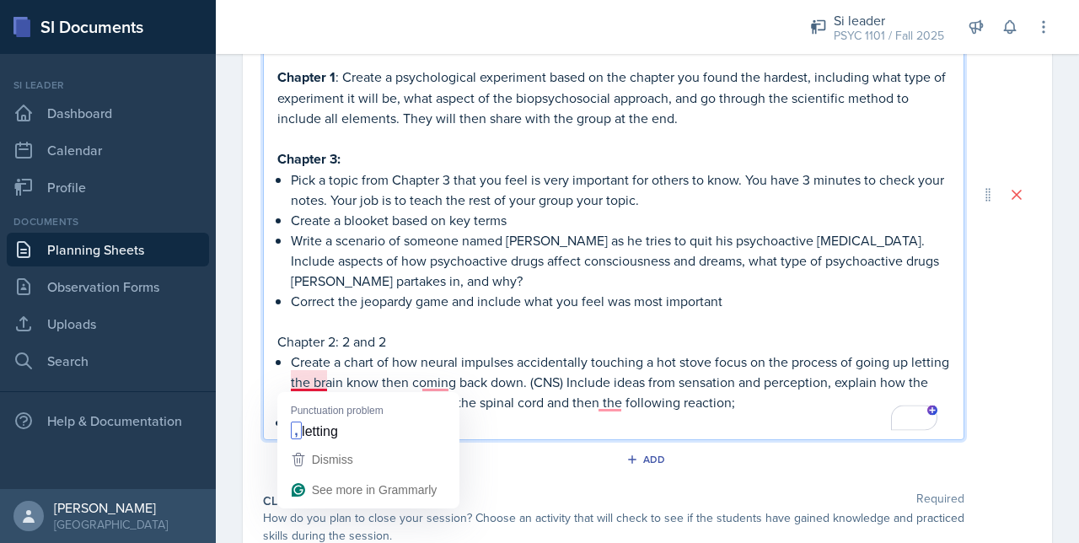
click at [317, 379] on p "Create a chart of how neural impulses accidentally touching a hot stove focus o…" at bounding box center [620, 382] width 659 height 61
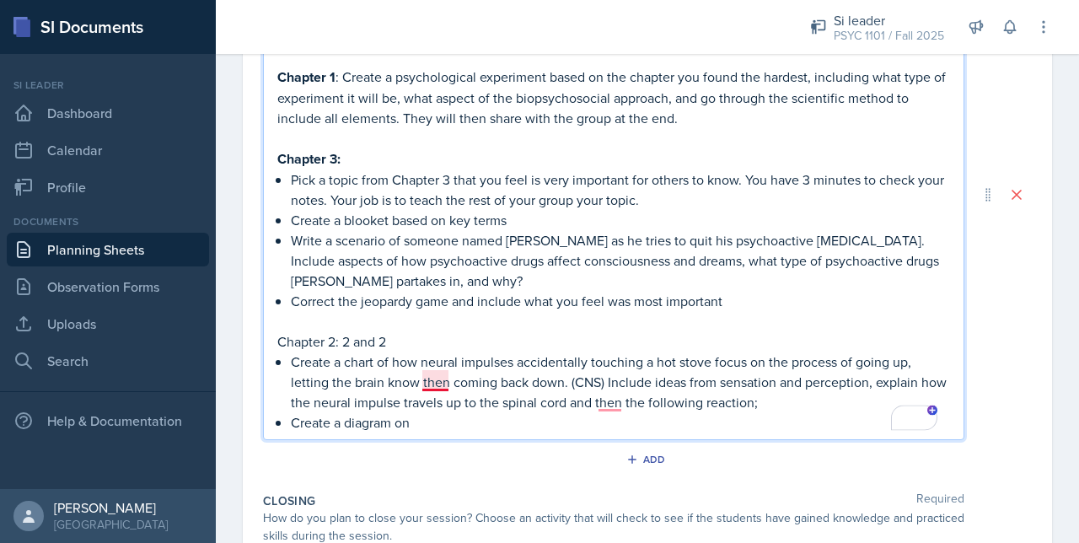
click at [427, 376] on p "Create a chart of how neural impulses accidentally touching a hot stove focus o…" at bounding box center [620, 382] width 659 height 61
click at [674, 383] on p "Create a chart of how neural impulses accidentally touching a hot stove focus o…" at bounding box center [620, 382] width 659 height 61
click at [676, 383] on p "Create a chart of how neural impulses accidentally touching a hot stove focus o…" at bounding box center [620, 382] width 659 height 61
click at [458, 421] on p "Create a diagram on" at bounding box center [620, 422] width 659 height 20
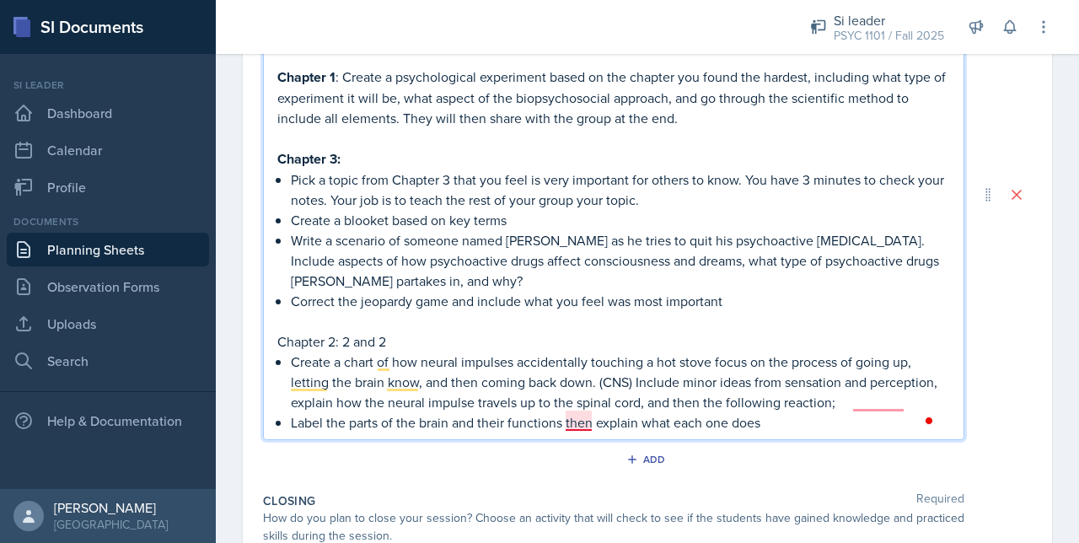
click at [578, 425] on p "Label the parts of the brain and their functions then explain what each one does" at bounding box center [620, 422] width 659 height 20
click at [776, 426] on p "Label the parts of the brain and their functions, then explain what each one do…" at bounding box center [620, 422] width 659 height 20
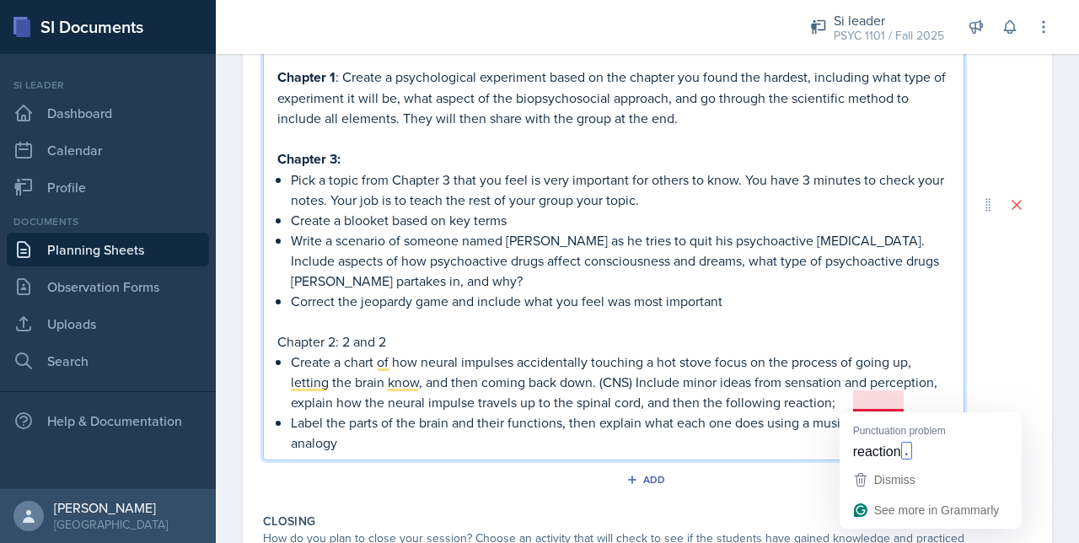
click at [874, 400] on p "Create a chart of how neural impulses accidentally touching a hot stove focus o…" at bounding box center [620, 382] width 659 height 61
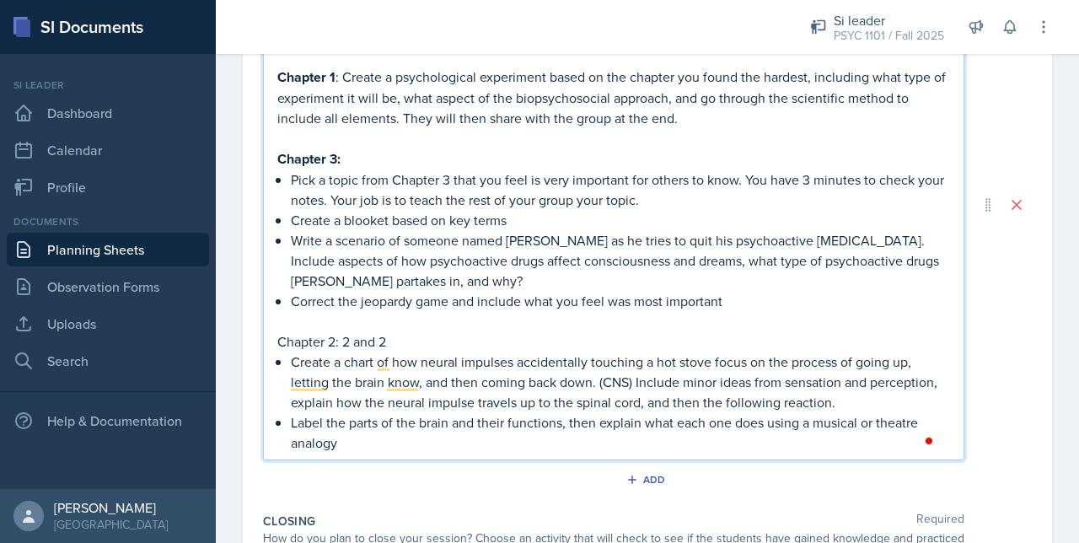
click at [388, 336] on p "Chapter 2: 2 and 2" at bounding box center [613, 341] width 673 height 20
click at [383, 434] on p "Label the parts of the brain and their functions, then explain what each one do…" at bounding box center [620, 432] width 659 height 40
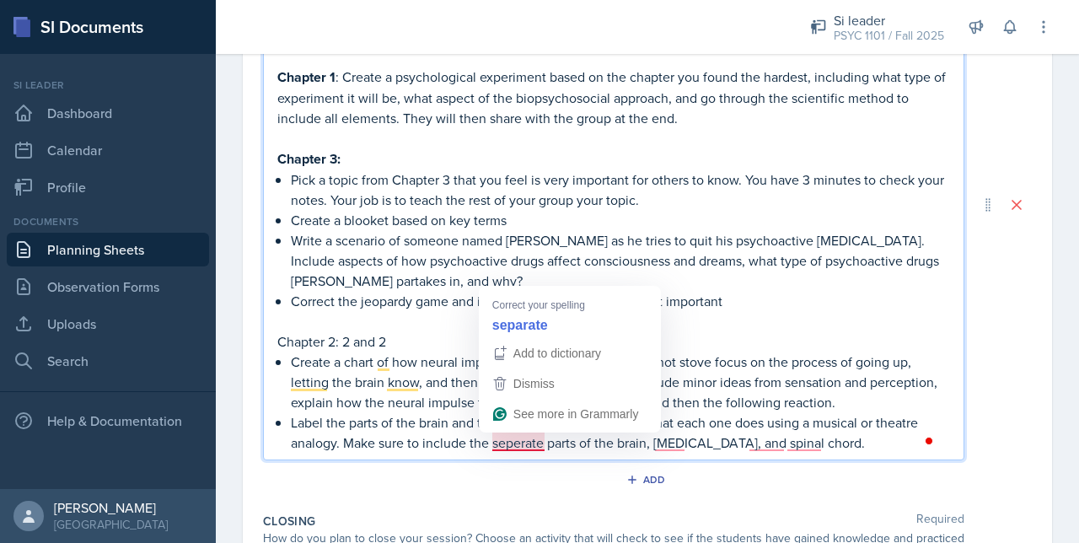
click at [521, 434] on p "Label the parts of the brain and their functions, then explain what each one do…" at bounding box center [620, 432] width 659 height 40
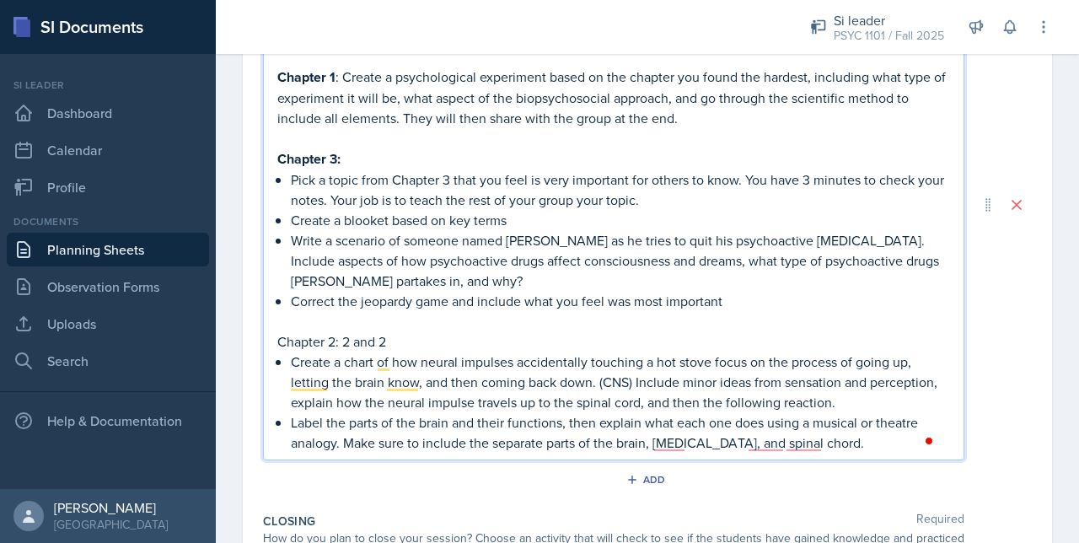
click at [829, 448] on p "Label the parts of the brain and their functions, then explain what each one do…" at bounding box center [620, 432] width 659 height 40
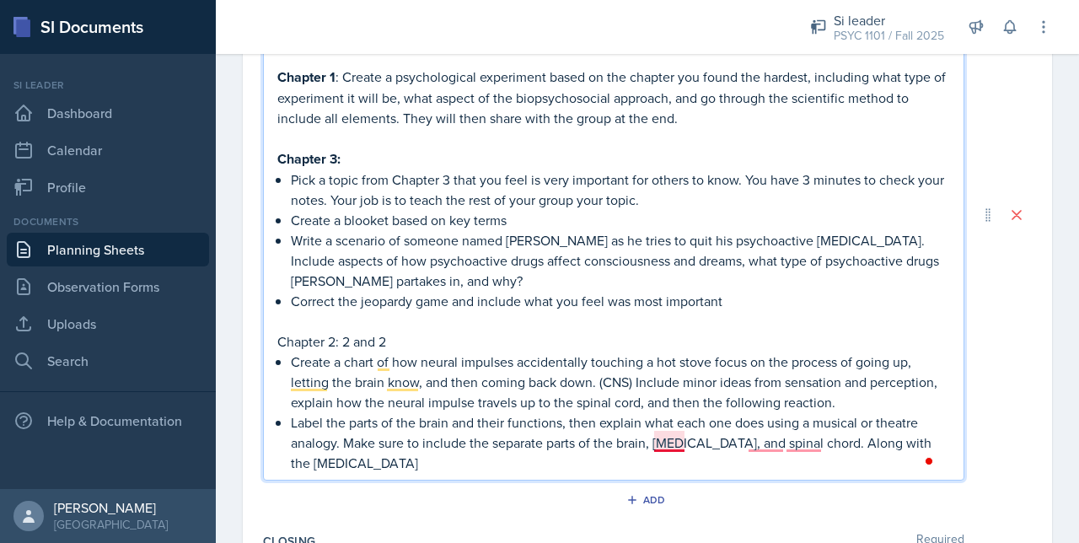
click at [679, 447] on p "Label the parts of the brain and their functions, then explain what each one do…" at bounding box center [620, 442] width 659 height 61
click at [851, 432] on p "Label the parts of the brain and their functions, then explain what each one do…" at bounding box center [620, 442] width 659 height 61
click at [405, 344] on p "Chapter 2: 2 and 2" at bounding box center [613, 341] width 673 height 20
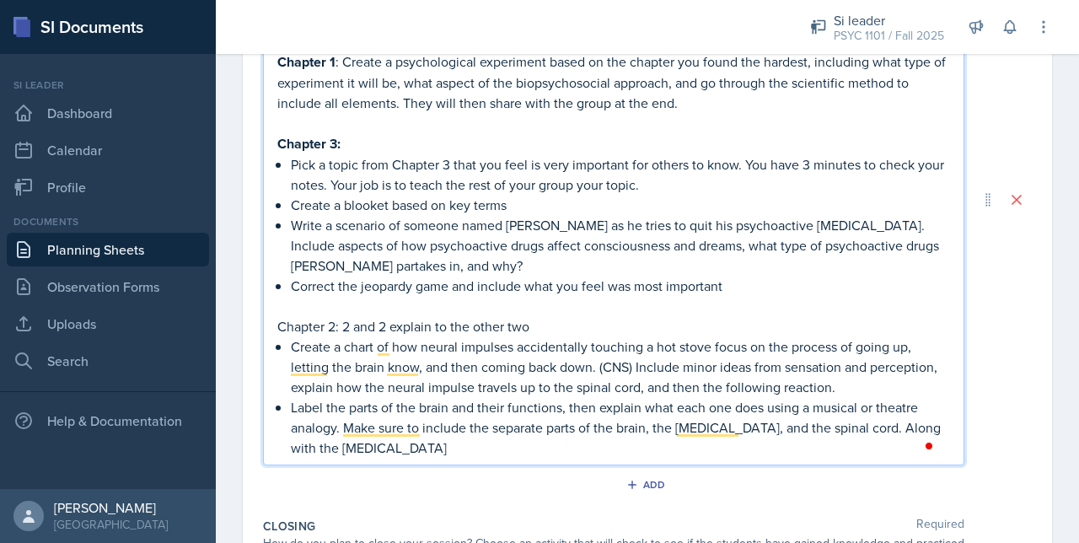
scroll to position [536, 0]
click at [360, 148] on p "Chapter 3:" at bounding box center [613, 142] width 673 height 21
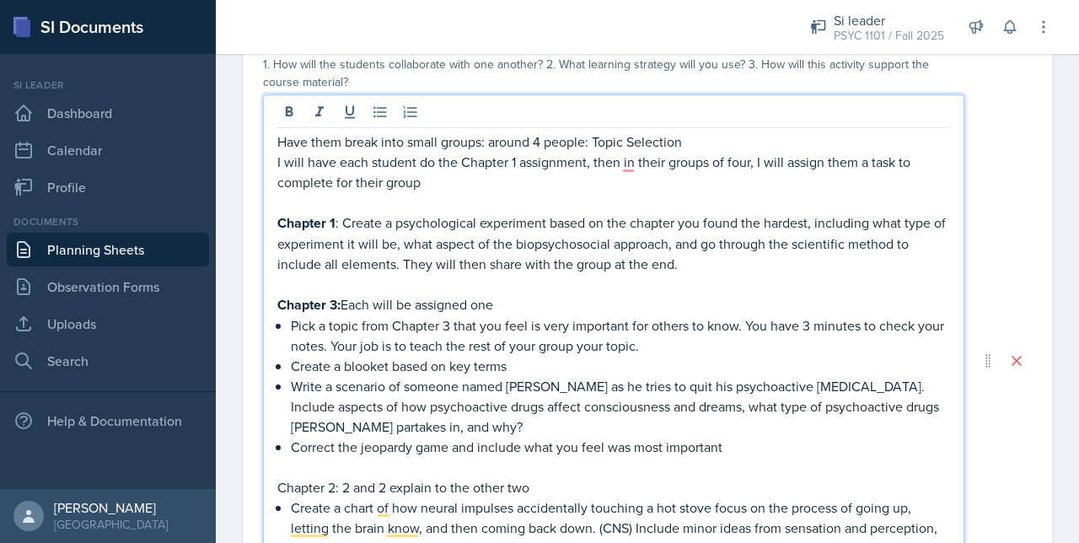
scroll to position [357, 0]
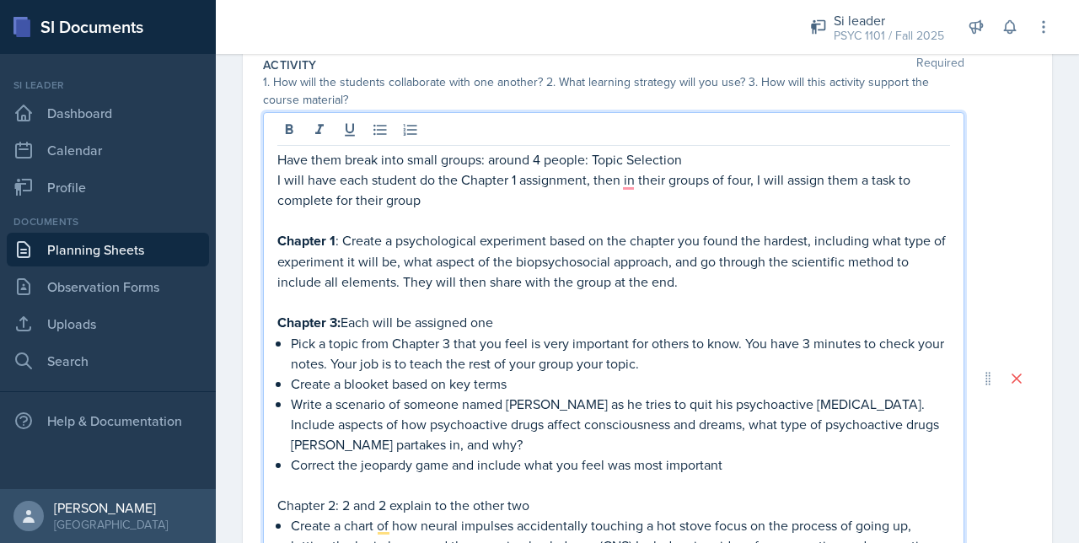
click at [448, 198] on p "I will have each student do the Chapter 1 assignment, then in their groups of f…" at bounding box center [613, 189] width 673 height 40
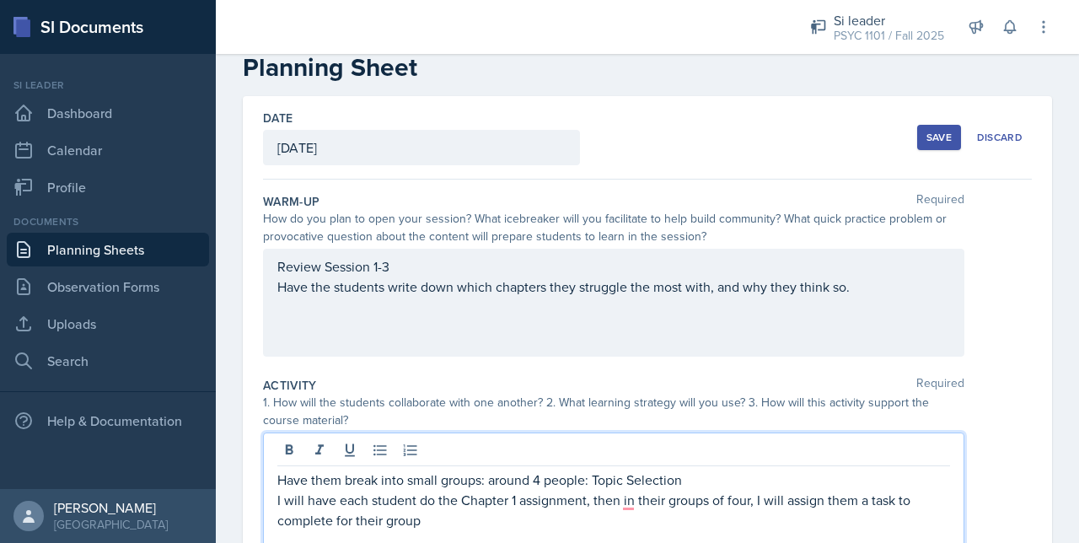
scroll to position [0, 0]
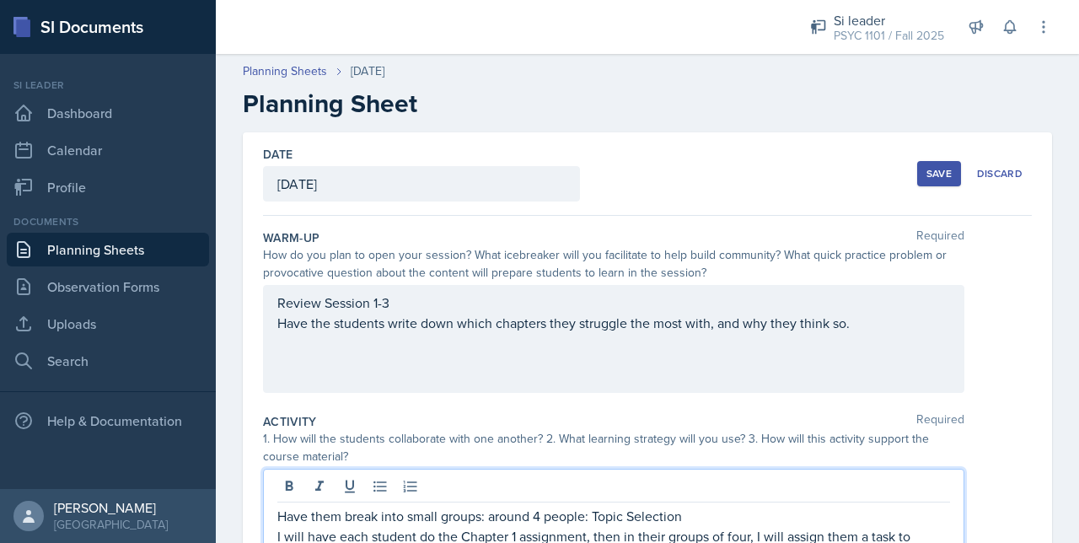
click at [408, 306] on div "Review Session 1-3 Have the students write down which chapters they struggle th…" at bounding box center [613, 339] width 701 height 108
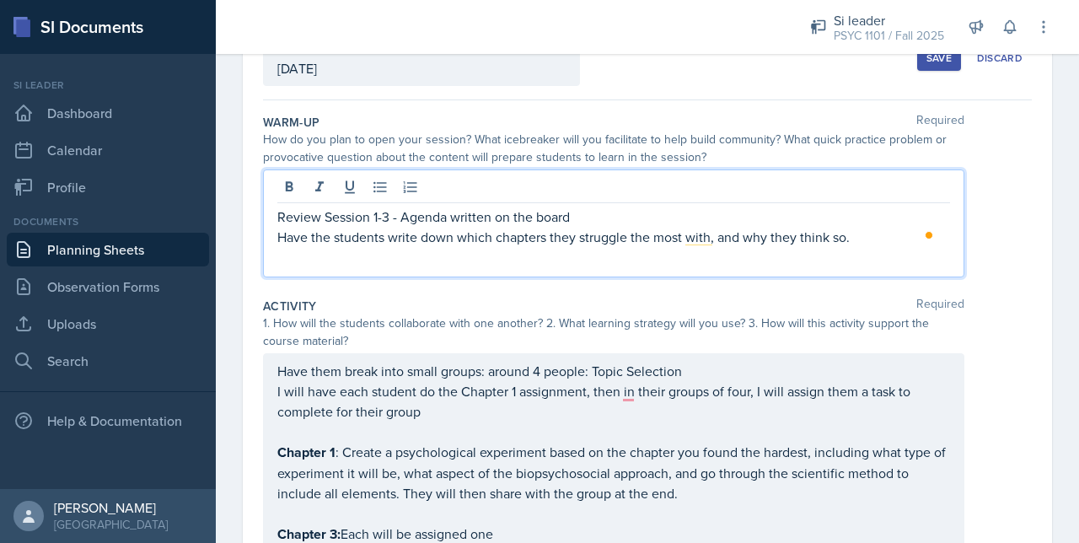
scroll to position [107, 0]
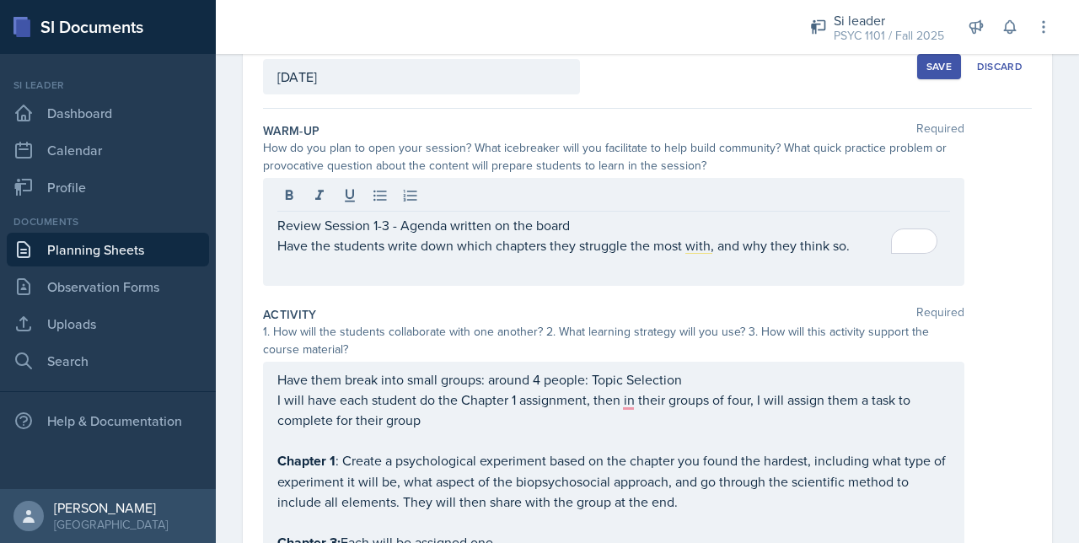
click at [926, 72] on div "Save" at bounding box center [938, 66] width 25 height 13
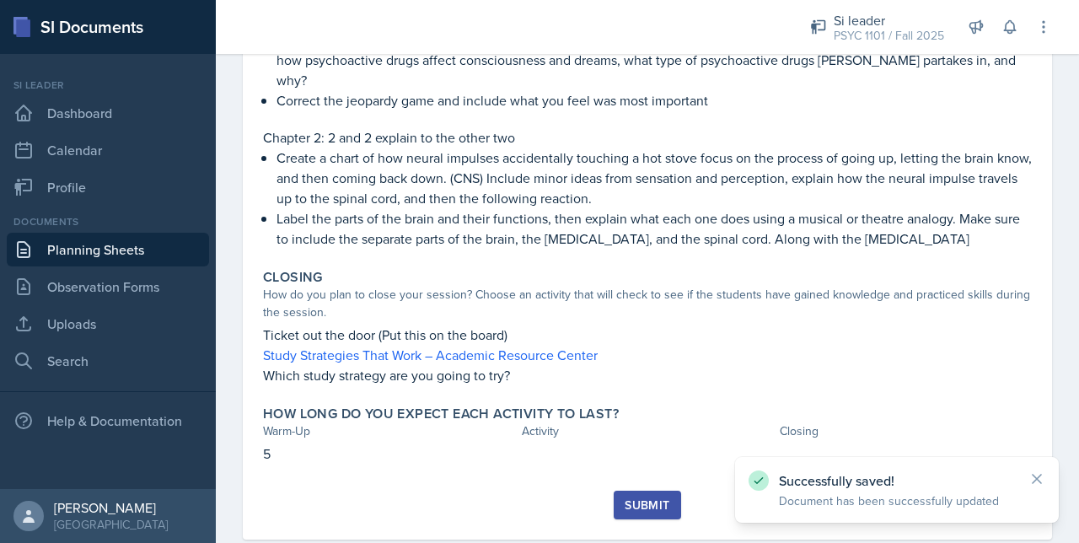
scroll to position [583, 0]
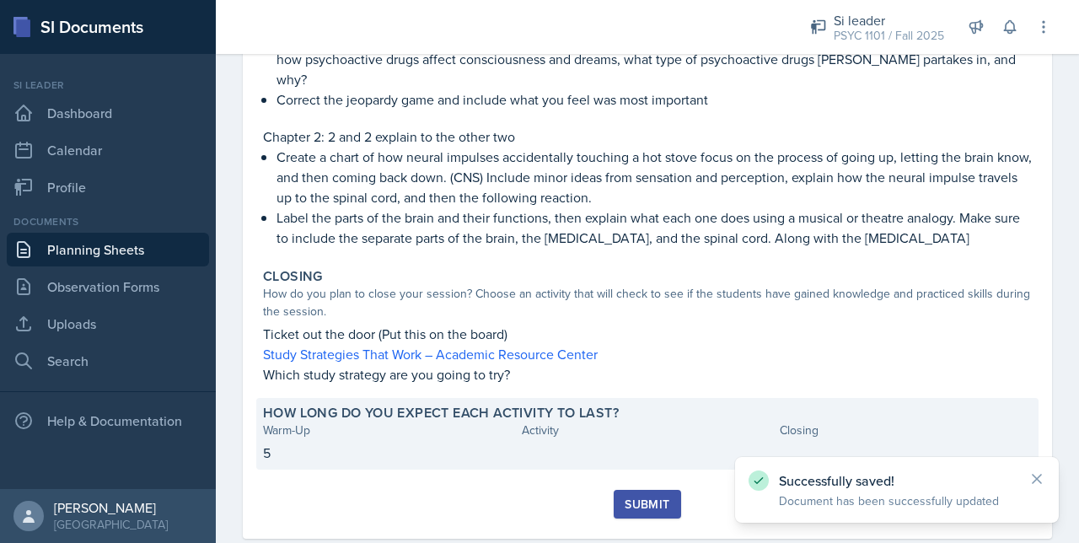
click at [552, 443] on div at bounding box center [648, 453] width 252 height 20
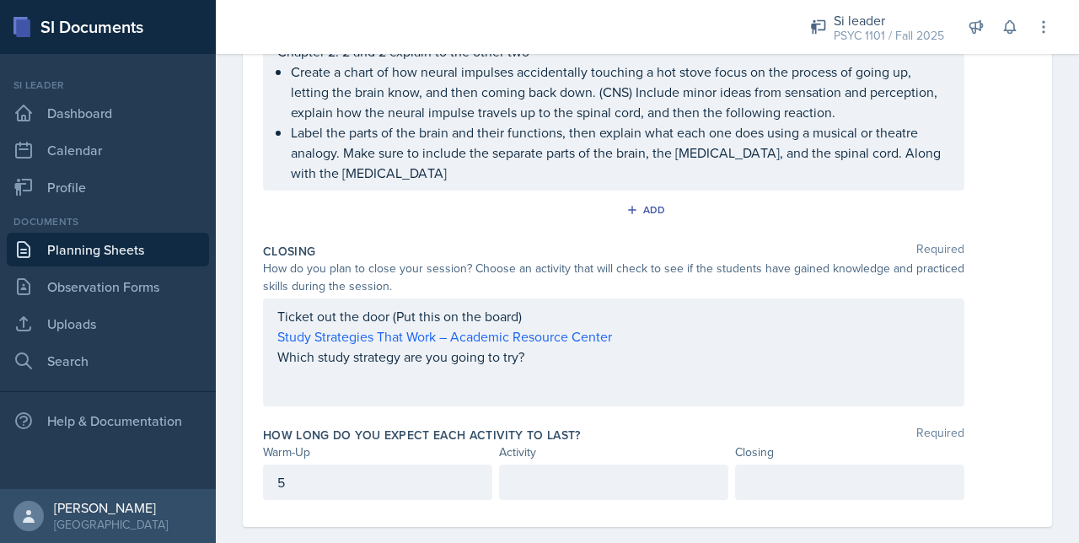
click at [547, 464] on div at bounding box center [613, 481] width 229 height 35
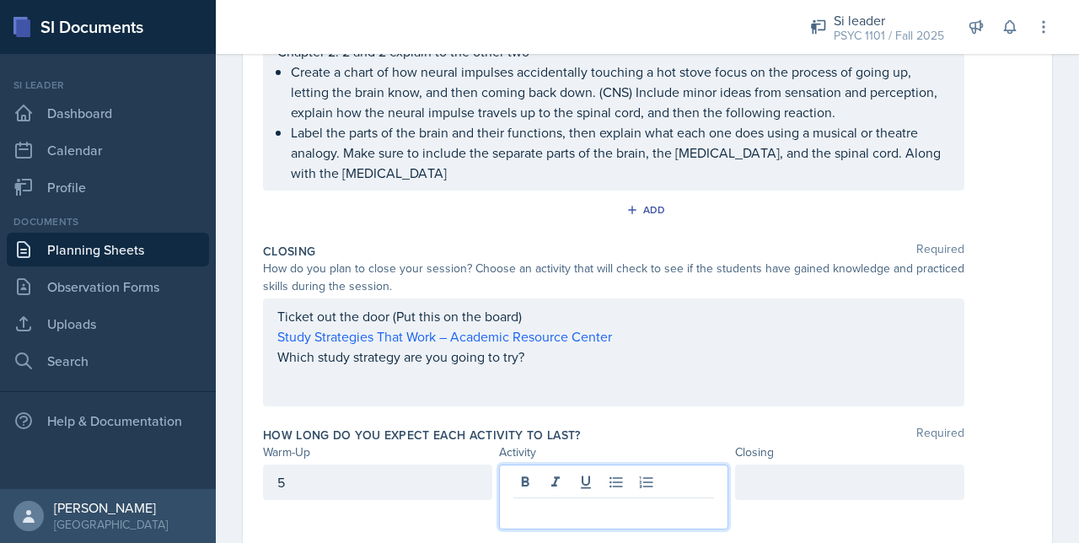
scroll to position [809, 0]
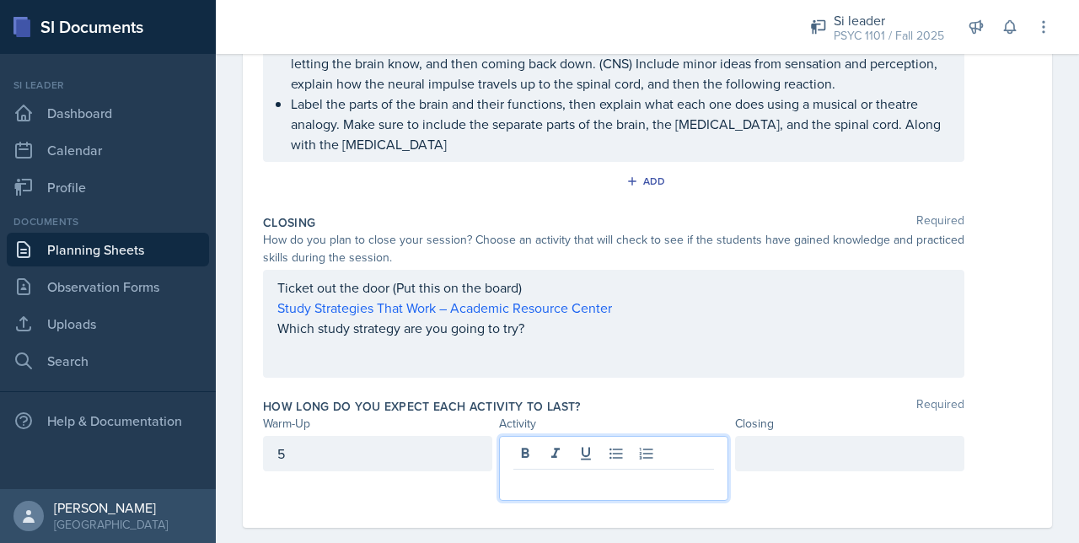
click at [791, 458] on div at bounding box center [849, 453] width 229 height 35
click at [642, 449] on div at bounding box center [613, 468] width 229 height 65
click at [791, 463] on div "2" at bounding box center [849, 453] width 229 height 35
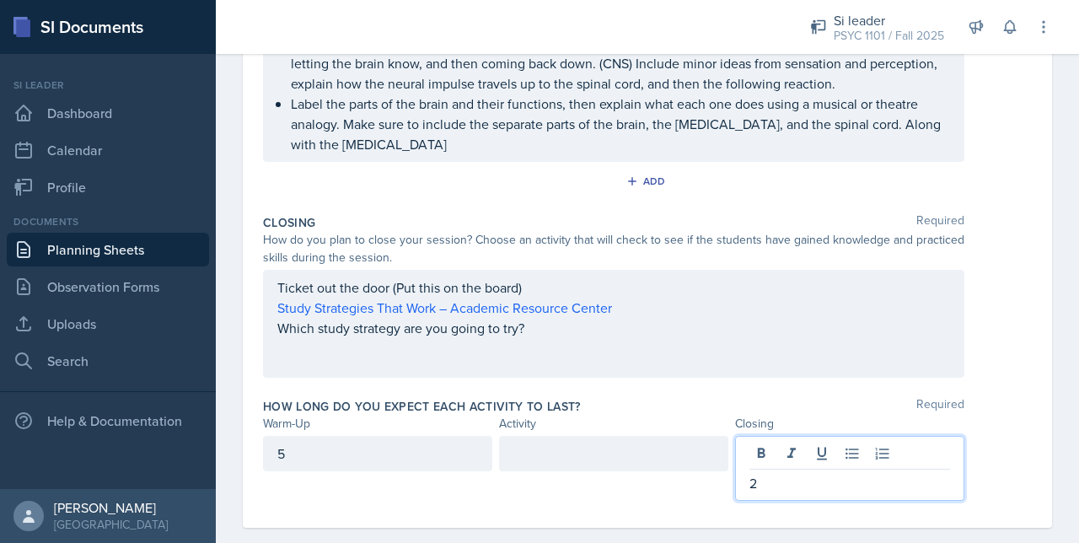
scroll to position [831, 0]
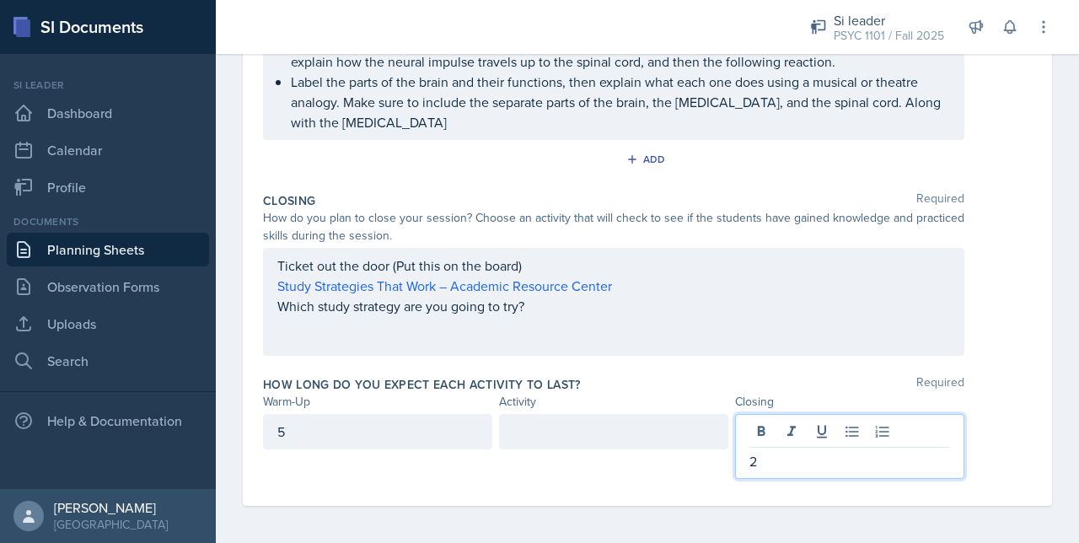
click at [336, 435] on div "5" at bounding box center [377, 431] width 229 height 35
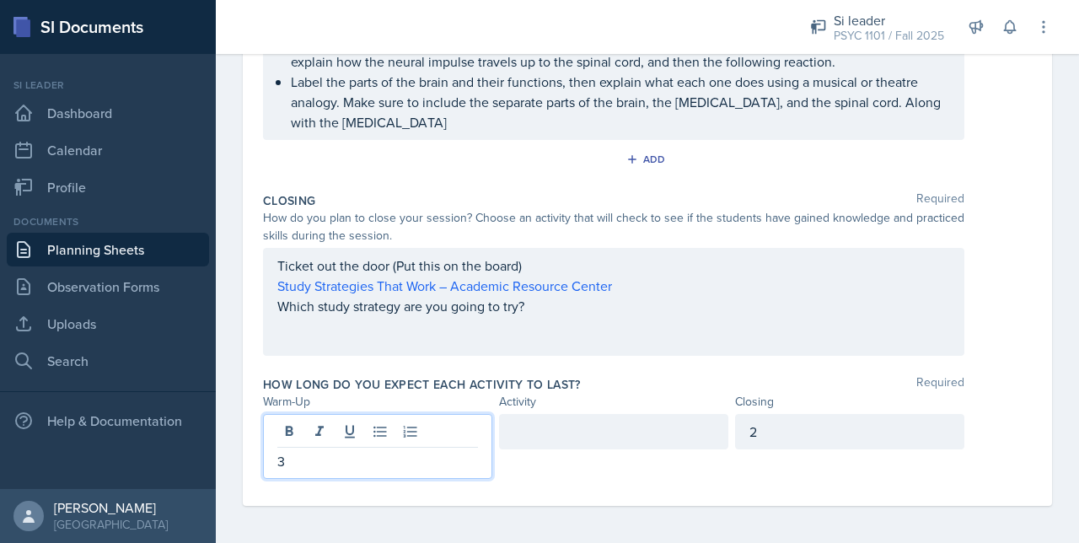
click at [557, 427] on div at bounding box center [613, 431] width 229 height 35
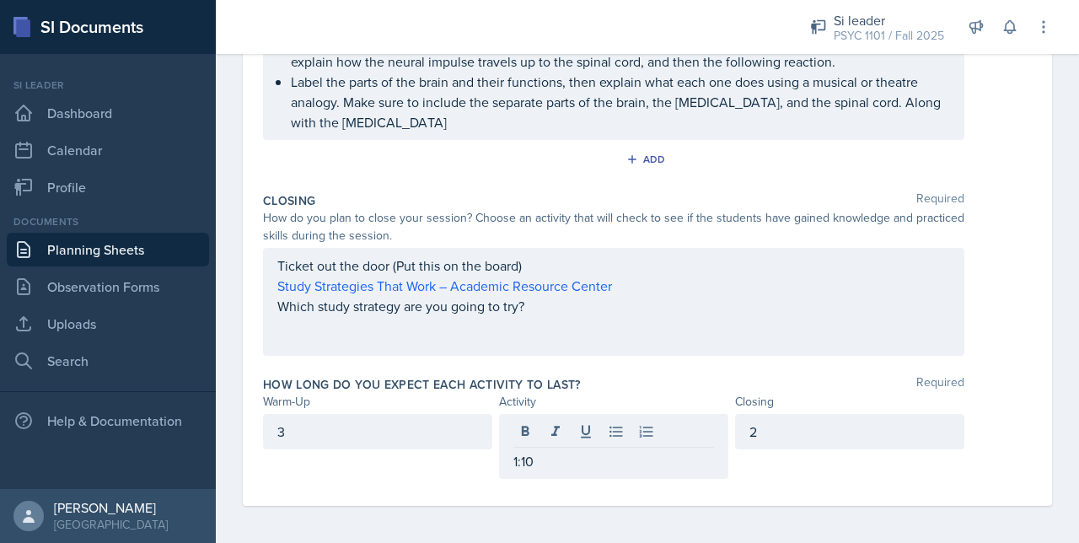
click at [423, 463] on div "3" at bounding box center [377, 446] width 229 height 65
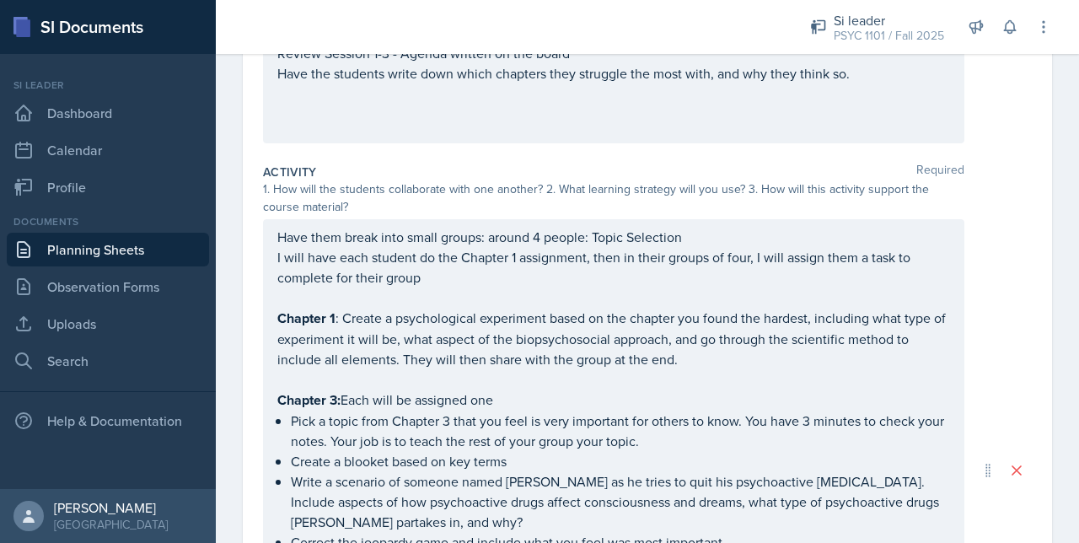
scroll to position [50, 0]
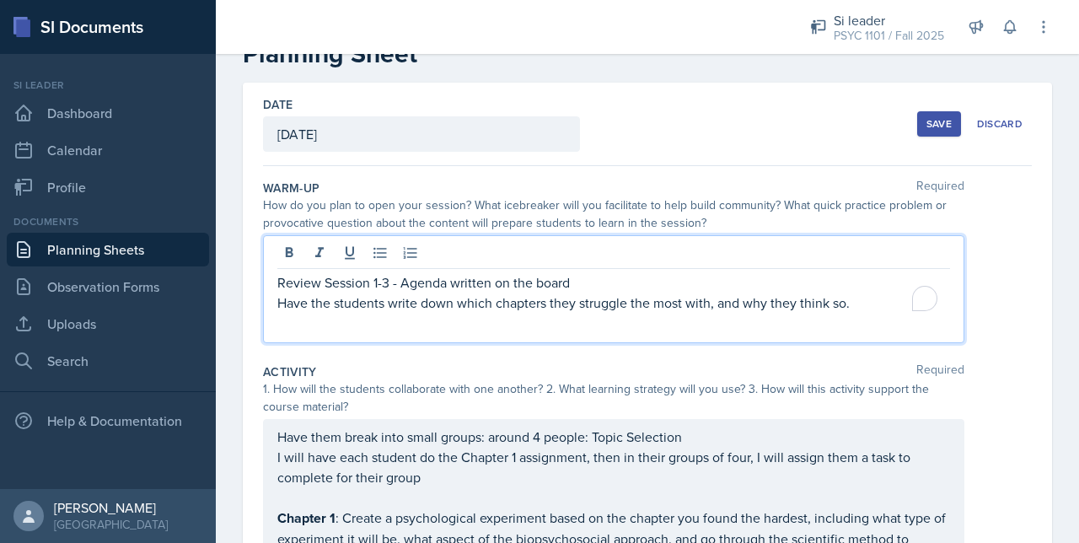
click at [605, 249] on div "Review Session 1-3 - Agenda written on the board Have the students write down w…" at bounding box center [613, 289] width 701 height 108
drag, startPoint x: 719, startPoint y: 284, endPoint x: 577, endPoint y: 289, distance: 141.7
click at [577, 289] on p "Review Session 1-3 - Agenda written on the board, No physical attachments" at bounding box center [613, 282] width 673 height 20
click at [917, 119] on button "Save" at bounding box center [939, 123] width 44 height 25
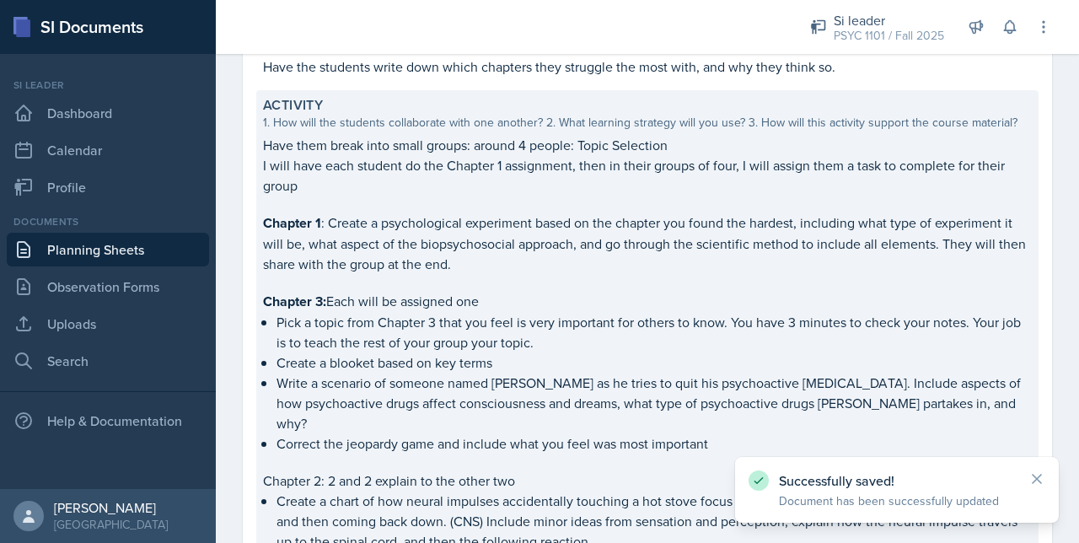
scroll to position [245, 0]
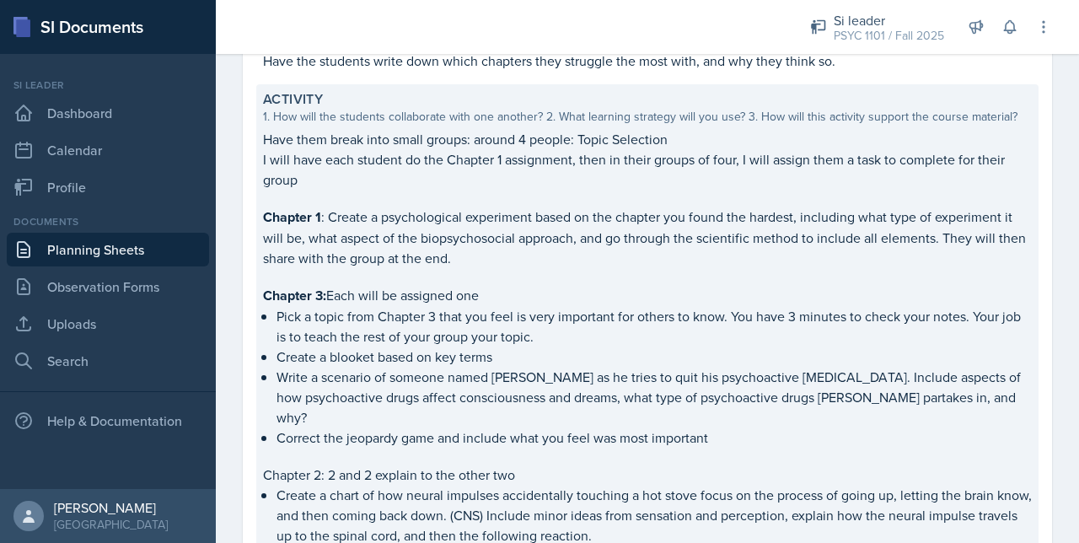
click at [588, 142] on p "Have them break into small groups: around 4 people: Topic Selection" at bounding box center [647, 139] width 769 height 20
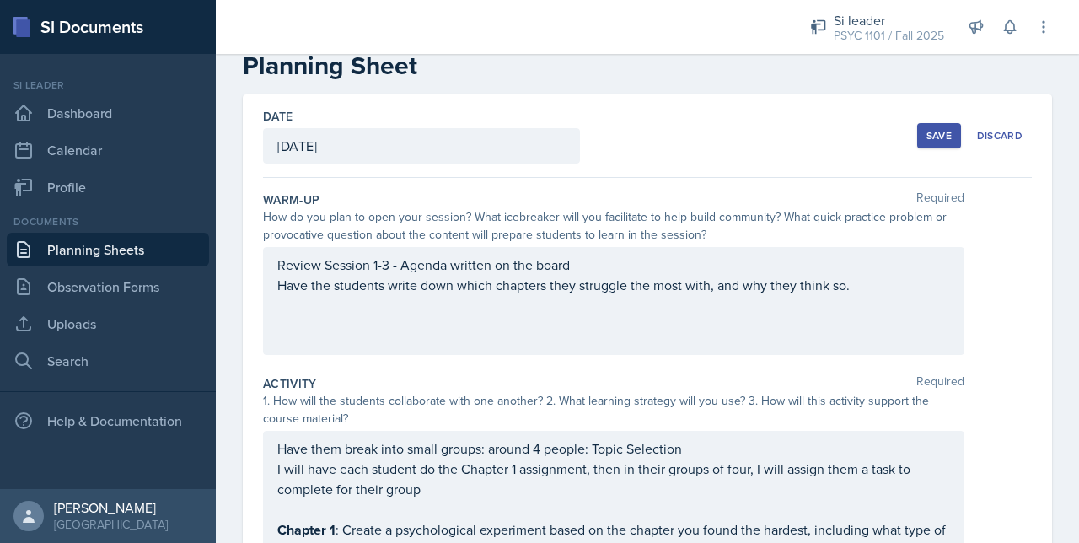
click at [489, 279] on p "Have the students write down which chapters they struggle the most with, and wh…" at bounding box center [613, 285] width 673 height 20
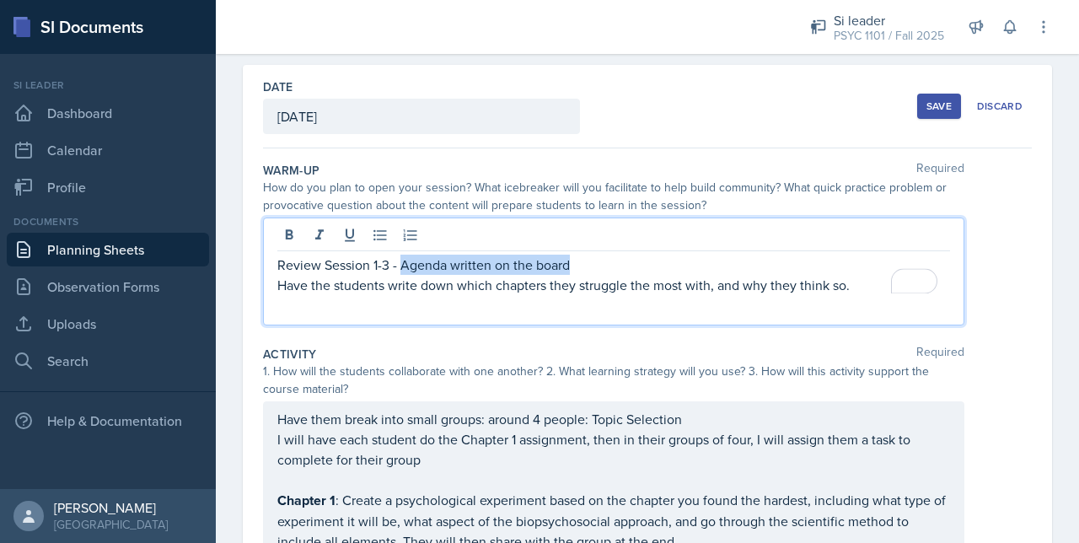
drag, startPoint x: 605, startPoint y: 257, endPoint x: 400, endPoint y: 266, distance: 205.0
click at [400, 266] on p "Review Session 1-3 - Agenda written on the board" at bounding box center [613, 265] width 673 height 20
click at [917, 101] on button "Save" at bounding box center [939, 106] width 44 height 25
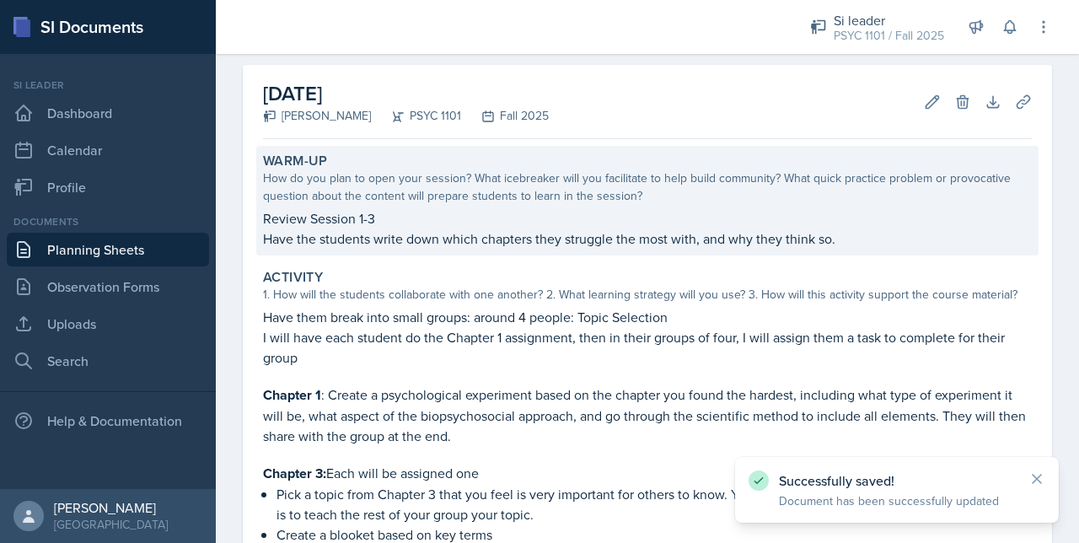
scroll to position [0, 0]
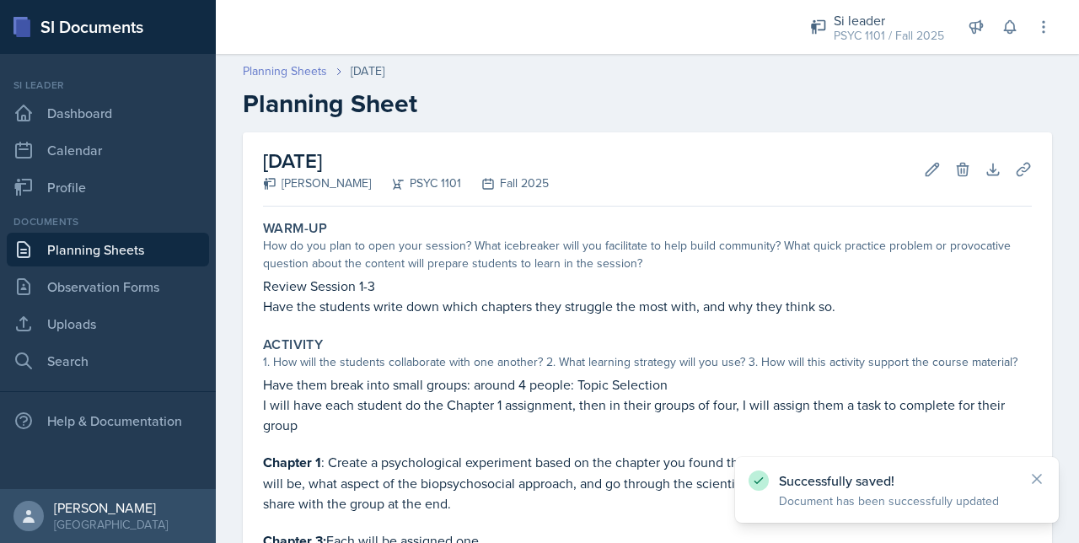
click at [290, 75] on link "Planning Sheets" at bounding box center [285, 71] width 84 height 18
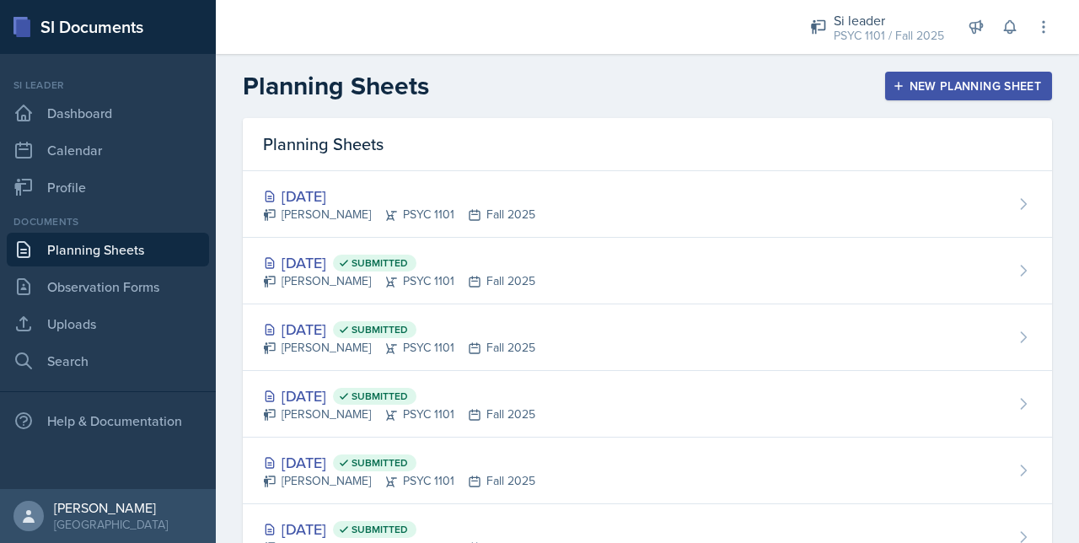
click at [902, 96] on button "New Planning Sheet" at bounding box center [968, 86] width 167 height 29
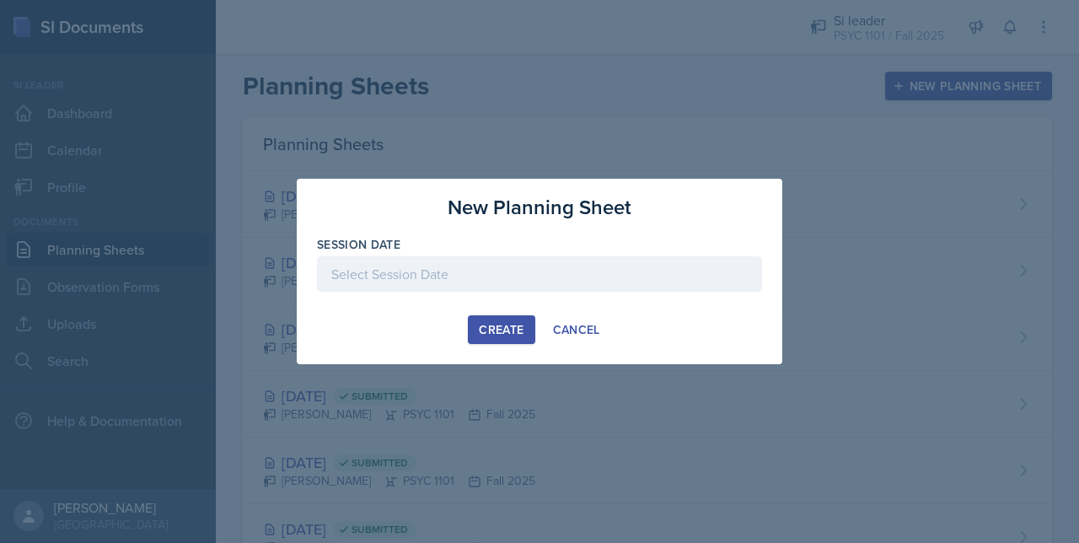
click at [454, 259] on div at bounding box center [539, 273] width 445 height 35
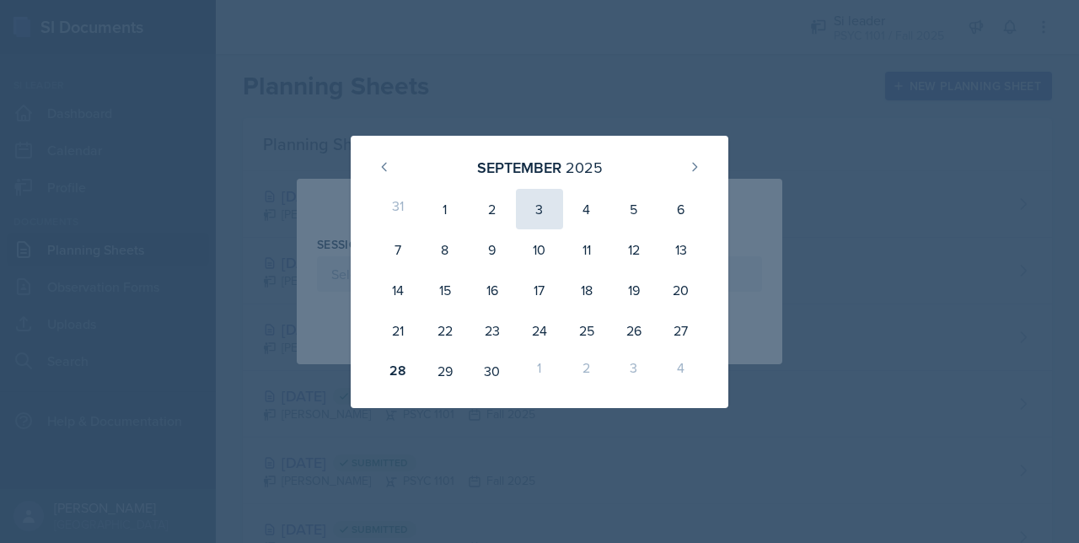
click at [550, 212] on div "3" at bounding box center [539, 209] width 47 height 40
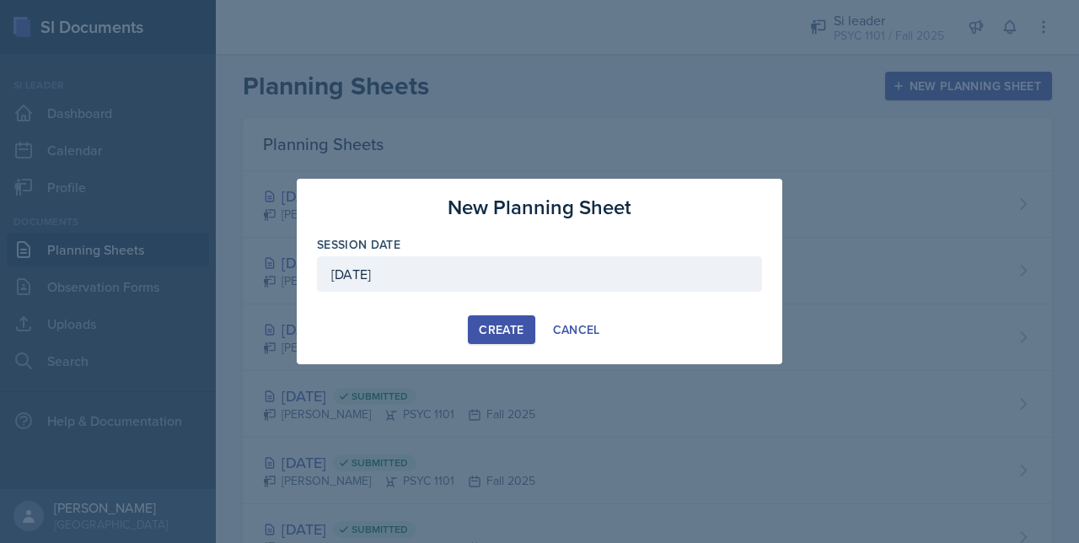
click at [490, 276] on div "September 3rd, 2025" at bounding box center [539, 273] width 445 height 35
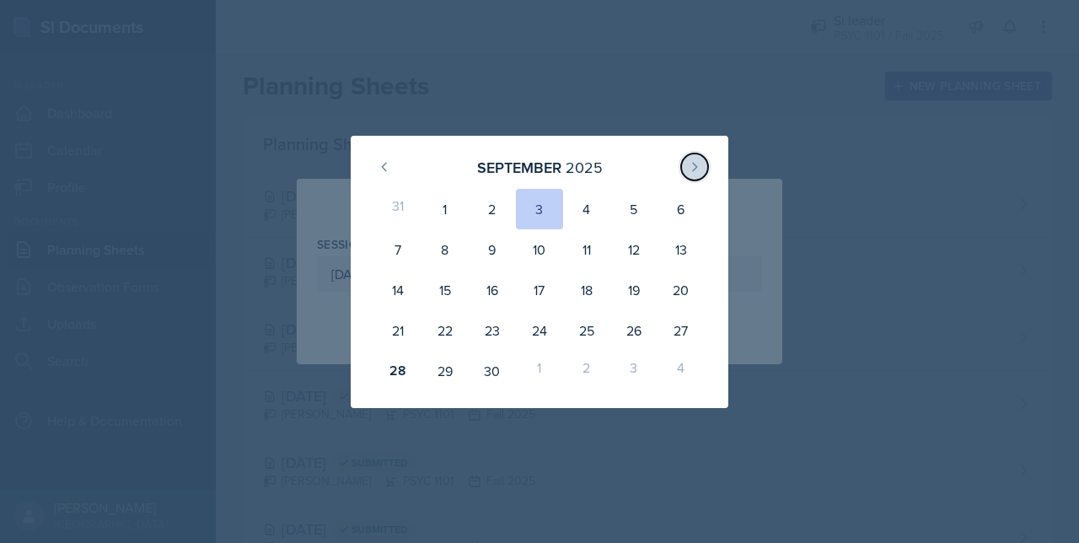
click at [695, 169] on icon at bounding box center [694, 166] width 13 height 13
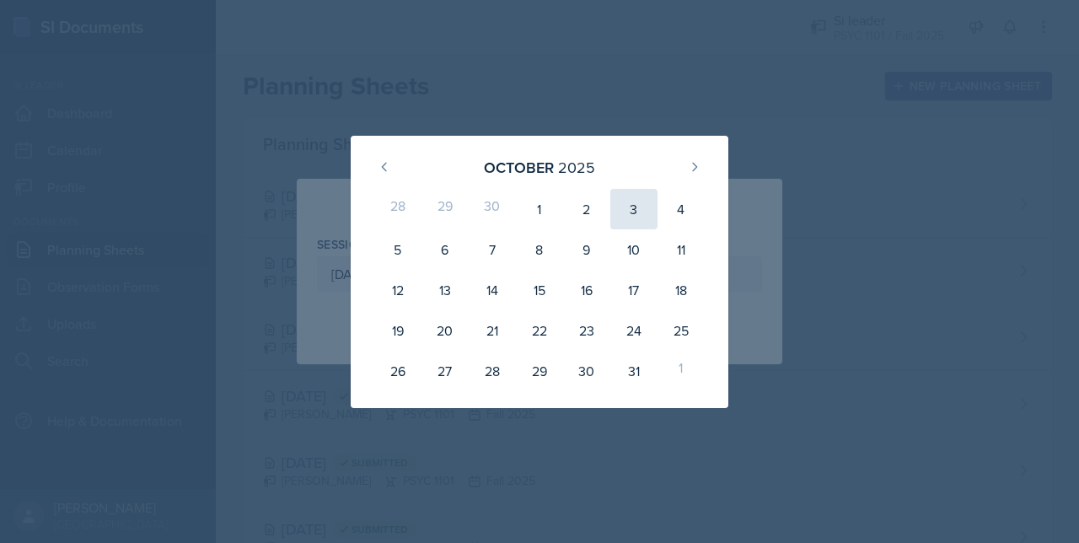
click at [640, 214] on div "3" at bounding box center [633, 209] width 47 height 40
type input "October 3rd, 2025"
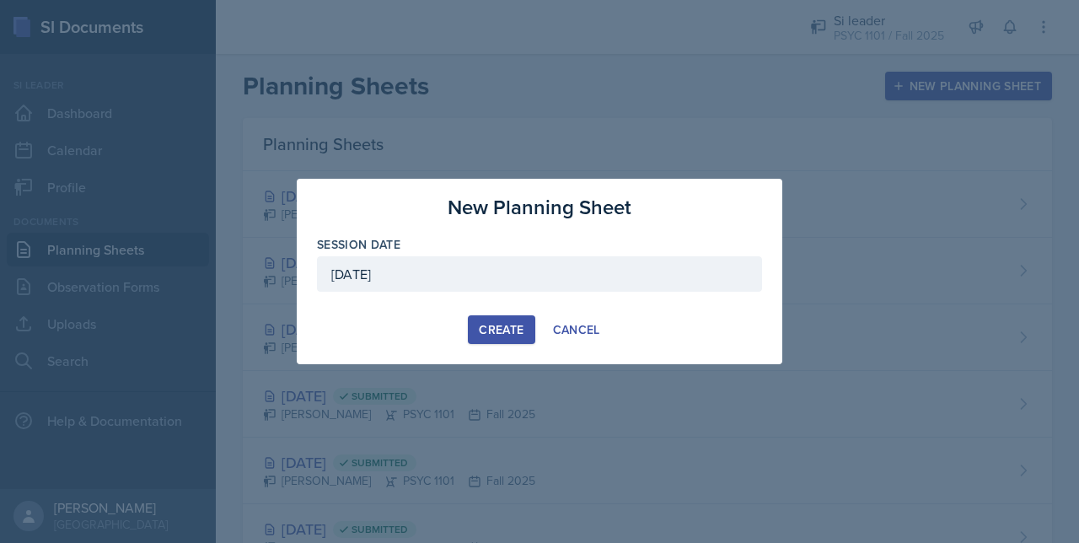
click at [487, 336] on div "Create" at bounding box center [501, 329] width 45 height 13
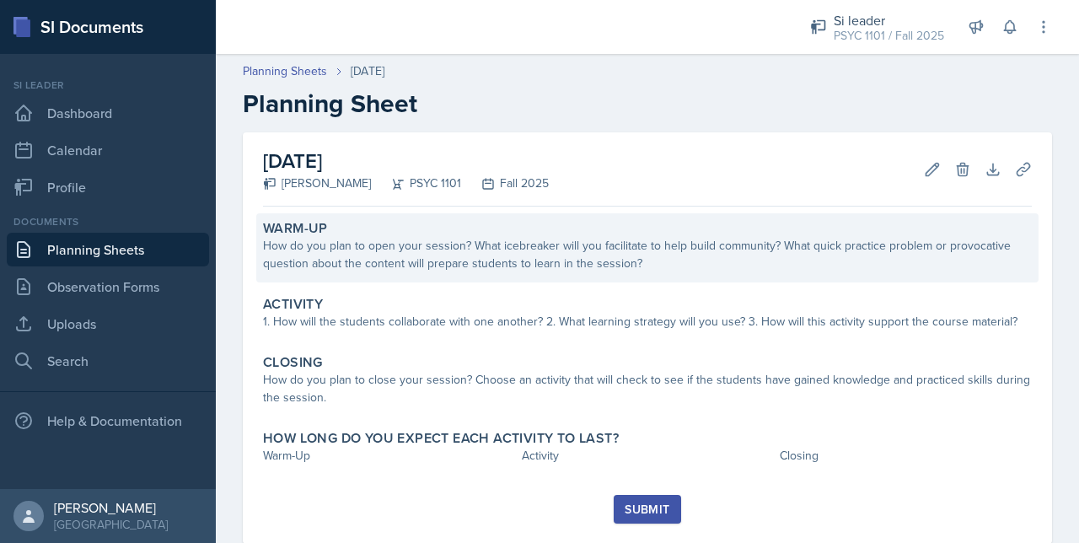
click at [330, 264] on div "How do you plan to open your session? What icebreaker will you facilitate to he…" at bounding box center [647, 254] width 769 height 35
